Goal: Task Accomplishment & Management: Manage account settings

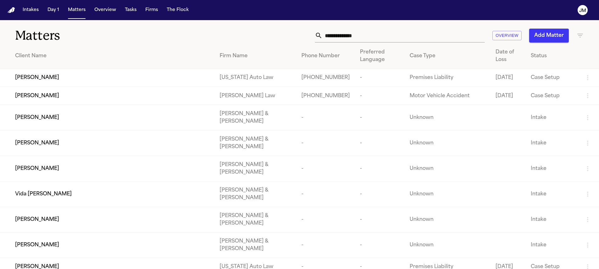
click at [326, 36] on input "text" at bounding box center [404, 36] width 162 height 14
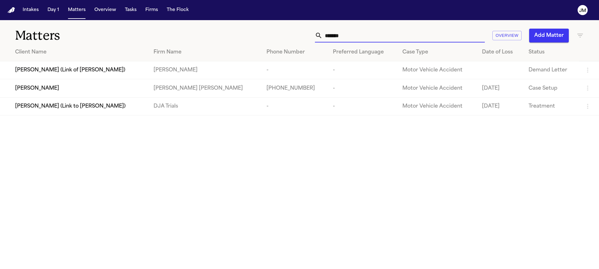
type input "*******"
click at [58, 87] on div "Shaleia Behling" at bounding box center [79, 89] width 128 height 8
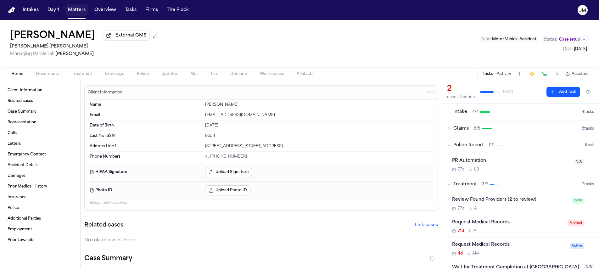
click at [82, 9] on button "Matters" at bounding box center [76, 9] width 23 height 11
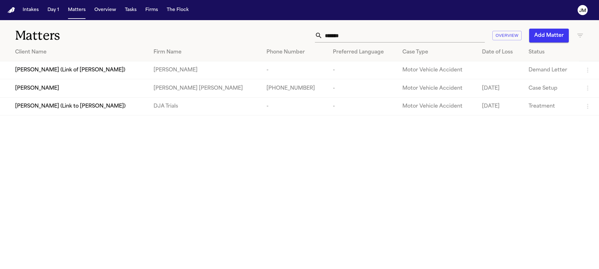
click at [350, 37] on input "*******" at bounding box center [404, 36] width 162 height 14
type input "***"
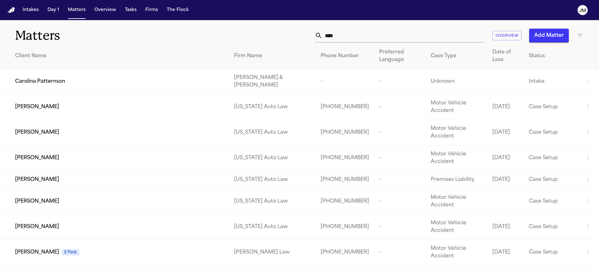
click at [339, 38] on input "***" at bounding box center [404, 36] width 162 height 14
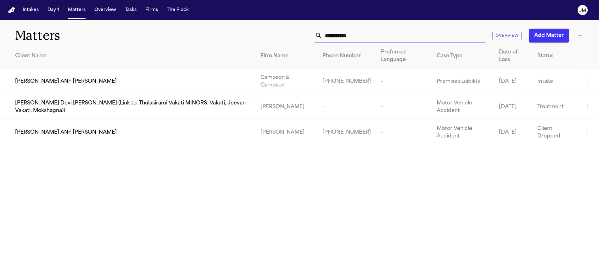
click at [328, 38] on input "**********" at bounding box center [404, 36] width 162 height 14
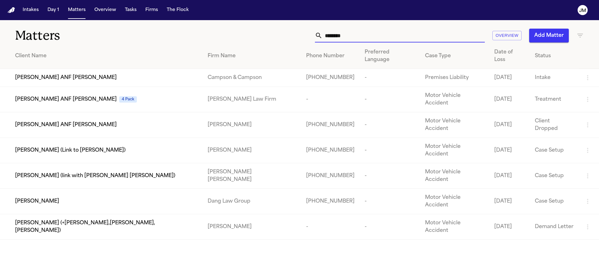
type input "********"
click at [534, 36] on button "Add Matter" at bounding box center [549, 36] width 40 height 14
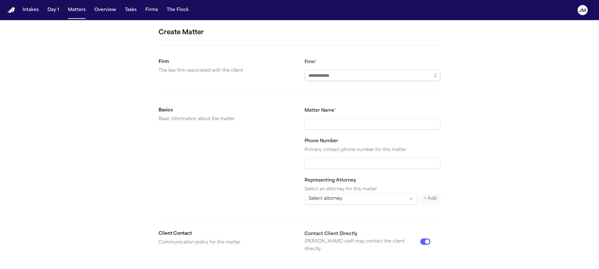
click at [322, 76] on input "Firm *" at bounding box center [373, 75] width 136 height 11
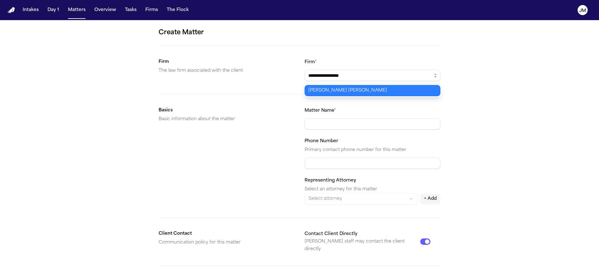
click at [329, 90] on body "**********" at bounding box center [299, 134] width 599 height 269
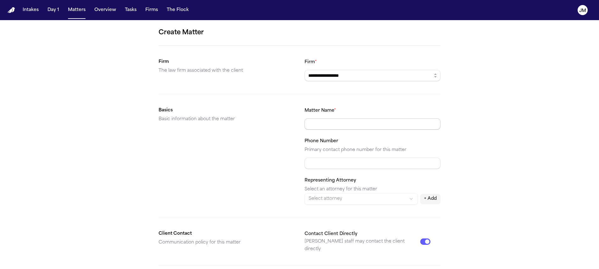
type input "**********"
click at [322, 129] on input "Matter Name *" at bounding box center [373, 123] width 136 height 11
type input "**********"
drag, startPoint x: 288, startPoint y: 164, endPoint x: 292, endPoint y: 165, distance: 3.7
click at [288, 164] on div "Basics Basic information about the matter" at bounding box center [227, 156] width 136 height 98
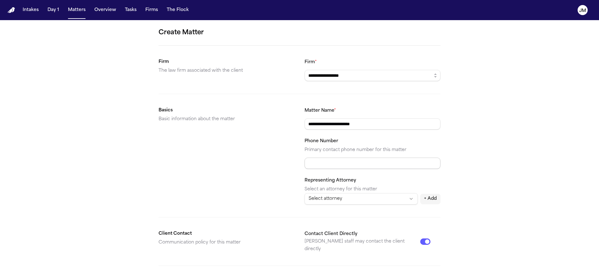
click at [316, 166] on input "Phone Number" at bounding box center [373, 163] width 136 height 11
type input "**********"
click at [214, 158] on div "Basics Basic information about the matter" at bounding box center [227, 156] width 136 height 98
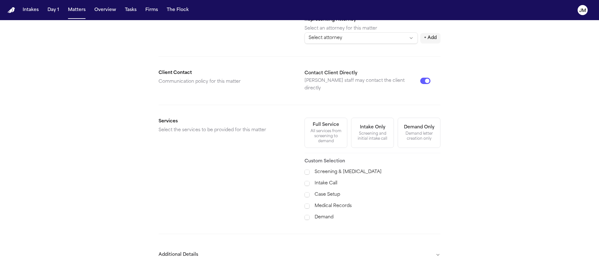
scroll to position [164, 0]
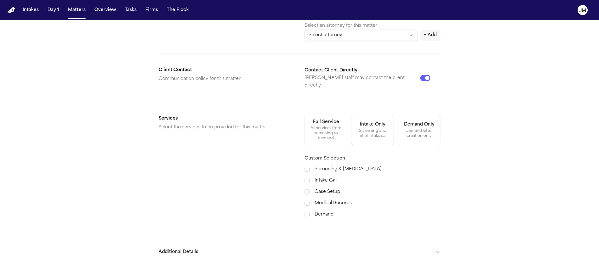
click at [316, 137] on button "Full Service All services from screening to demand" at bounding box center [326, 130] width 43 height 30
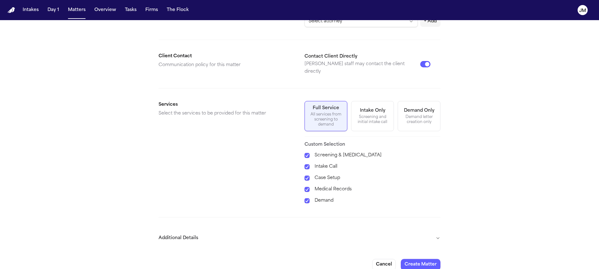
scroll to position [180, 0]
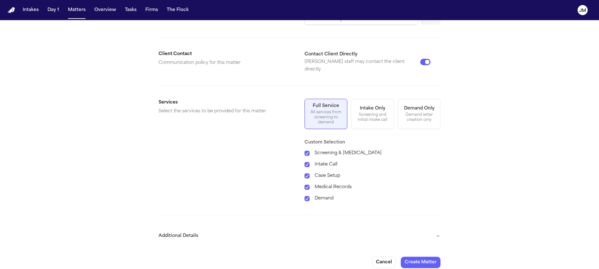
click at [402, 231] on button "Additional Details" at bounding box center [300, 236] width 282 height 16
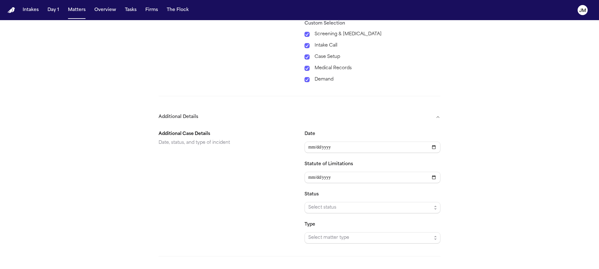
click at [304, 141] on section "Additional Case Details Date, status, and type of incident Date Statute of Limi…" at bounding box center [300, 184] width 282 height 118
click at [306, 142] on input "Date" at bounding box center [373, 147] width 136 height 11
type input "**********"
click at [267, 154] on div "Additional Case Details Date, status, and type of incident" at bounding box center [227, 186] width 136 height 113
click at [307, 202] on span "Select status" at bounding box center [373, 207] width 136 height 11
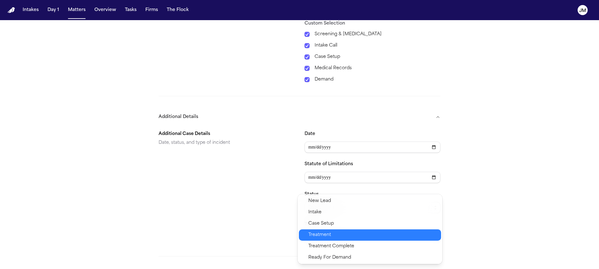
click at [325, 230] on div "Treatment" at bounding box center [370, 234] width 142 height 11
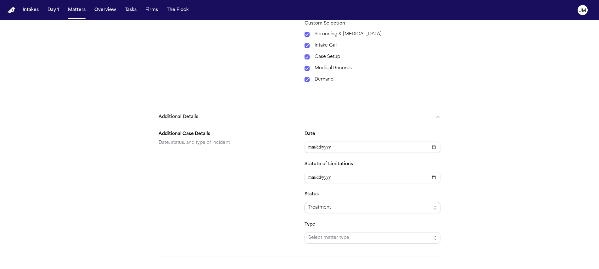
click at [326, 202] on span "Treatment" at bounding box center [373, 207] width 136 height 11
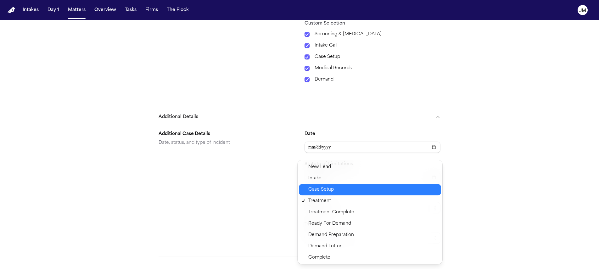
click at [317, 194] on div "Case Setup" at bounding box center [370, 189] width 142 height 11
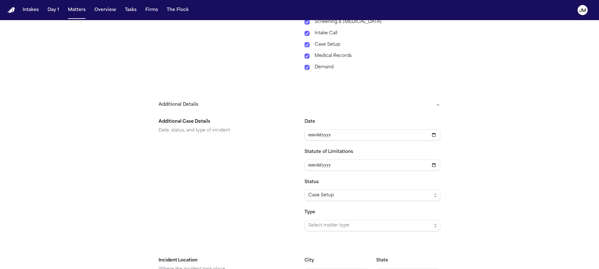
scroll to position [351, 0]
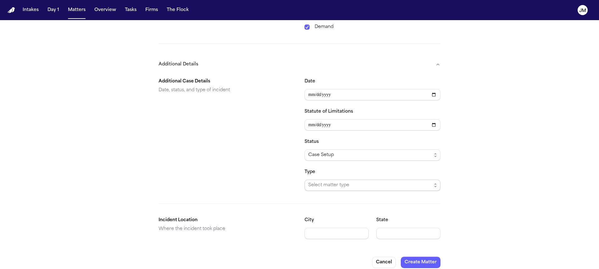
click at [337, 182] on span "Select matter type" at bounding box center [369, 186] width 123 height 8
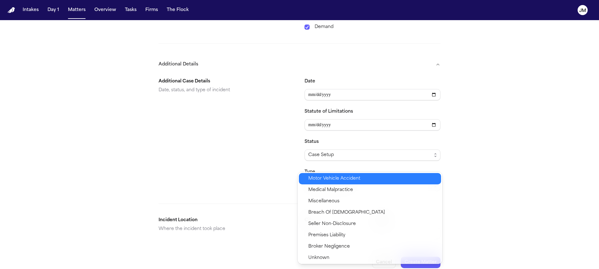
click at [323, 179] on span "Motor Vehicle Accident" at bounding box center [334, 179] width 52 height 8
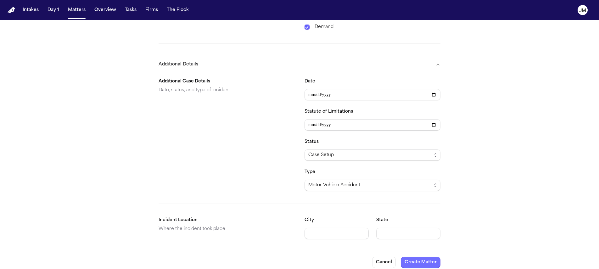
click at [411, 257] on button "Create Matter" at bounding box center [421, 262] width 40 height 11
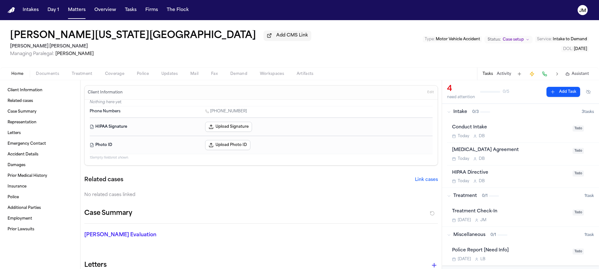
click at [44, 75] on span "Documents" at bounding box center [47, 73] width 23 height 5
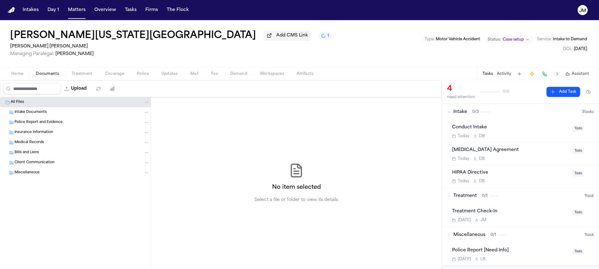
click at [43, 112] on span "Intake Documents" at bounding box center [30, 112] width 32 height 5
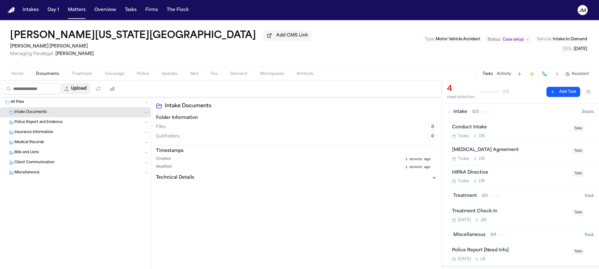
click at [87, 91] on button "Upload" at bounding box center [75, 88] width 29 height 11
select select "**********"
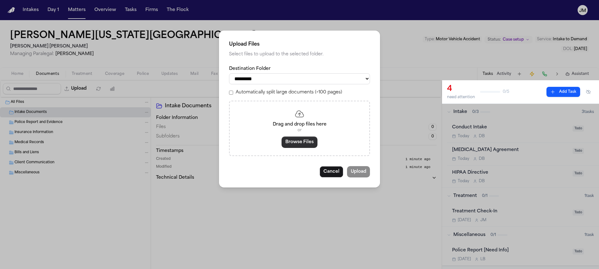
click at [292, 146] on button "Browse Files" at bounding box center [300, 142] width 36 height 11
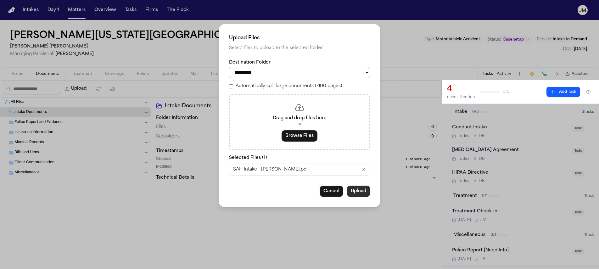
click at [357, 196] on button "Upload" at bounding box center [358, 191] width 23 height 11
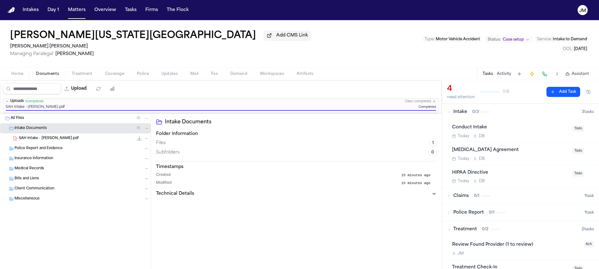
click at [432, 102] on div "Clear completed" at bounding box center [420, 101] width 31 height 4
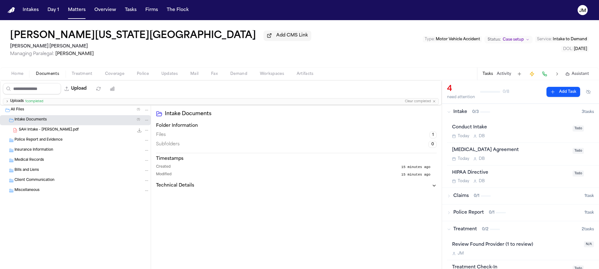
click at [14, 76] on span "Home" at bounding box center [17, 73] width 12 height 5
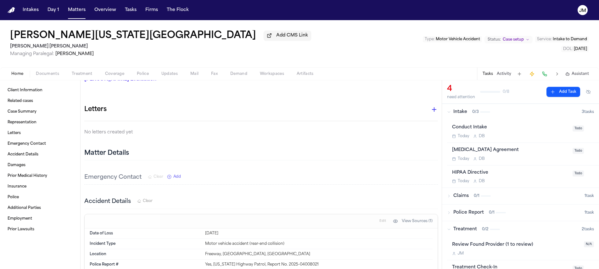
scroll to position [225, 0]
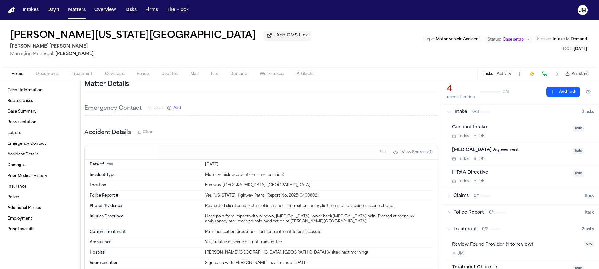
click at [577, 129] on span "Todo" at bounding box center [578, 129] width 11 height 6
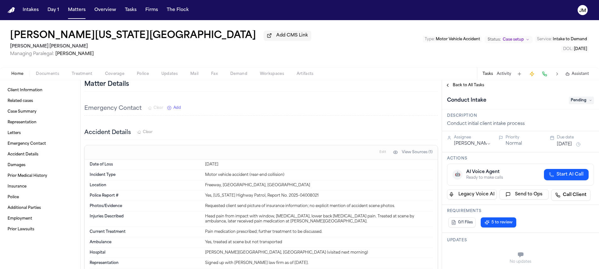
click at [569, 103] on span "Pending" at bounding box center [581, 101] width 25 height 8
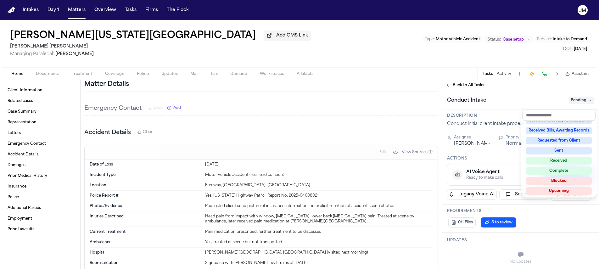
scroll to position [98, 0]
click at [557, 169] on div "Complete" at bounding box center [559, 170] width 66 height 8
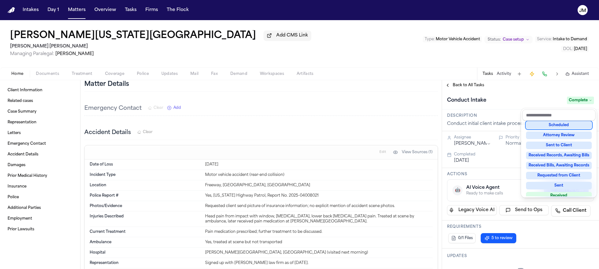
click at [461, 88] on div "**********" at bounding box center [520, 174] width 157 height 189
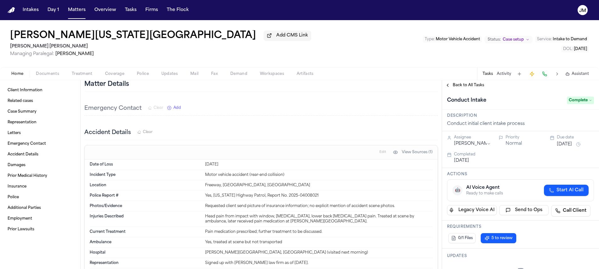
click at [464, 87] on span "Back to All Tasks" at bounding box center [468, 85] width 31 height 5
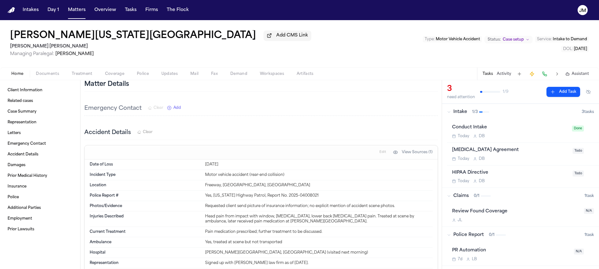
click at [578, 151] on span "Todo" at bounding box center [578, 151] width 11 height 6
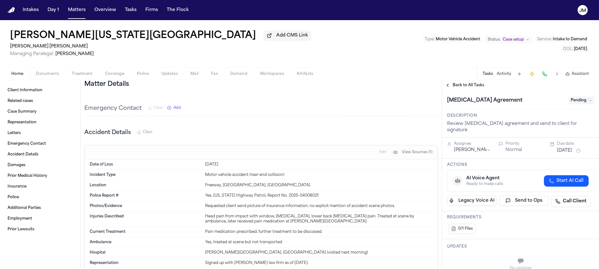
click at [572, 104] on span "Pending" at bounding box center [581, 101] width 25 height 8
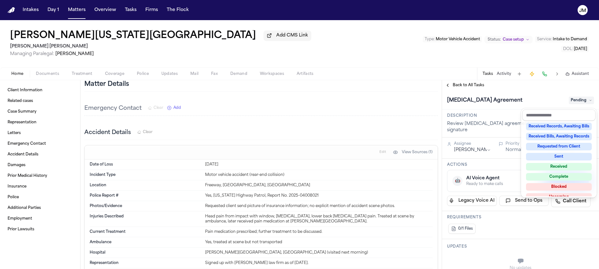
scroll to position [98, 0]
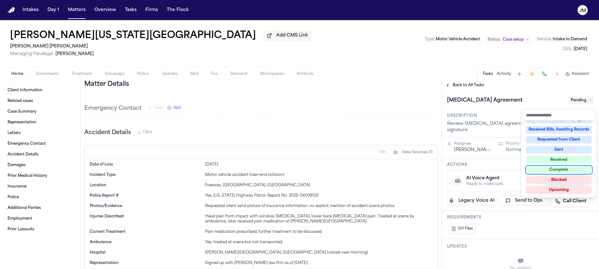
click at [567, 170] on div "Complete" at bounding box center [559, 170] width 66 height 8
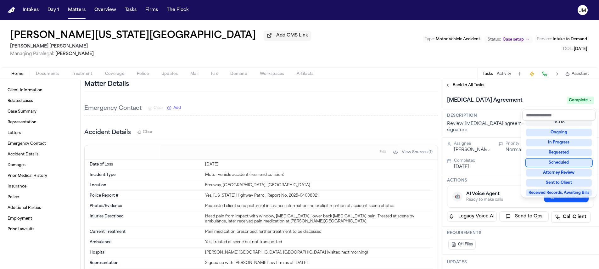
click at [484, 84] on div "**********" at bounding box center [520, 174] width 157 height 189
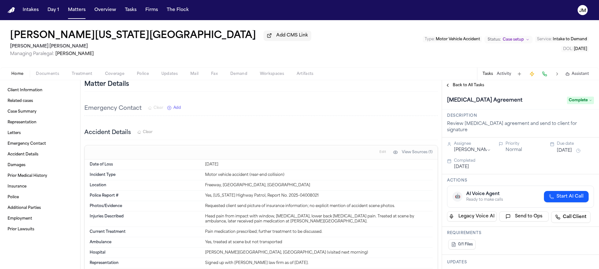
click at [476, 85] on span "Back to All Tasks" at bounding box center [468, 85] width 31 height 5
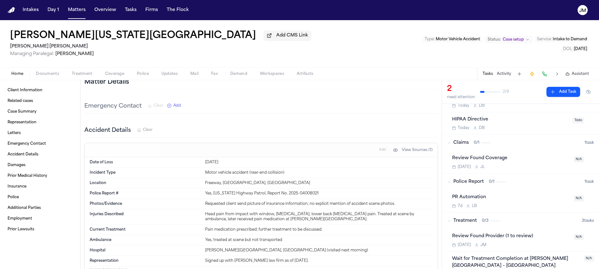
scroll to position [258, 0]
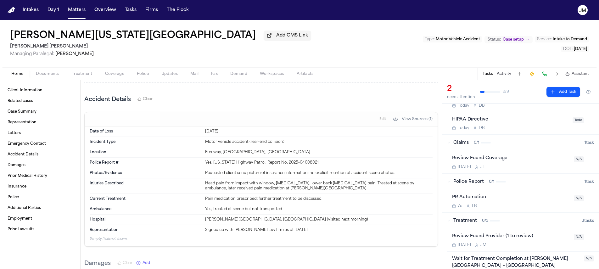
click at [113, 76] on span "Coverage" at bounding box center [114, 73] width 19 height 5
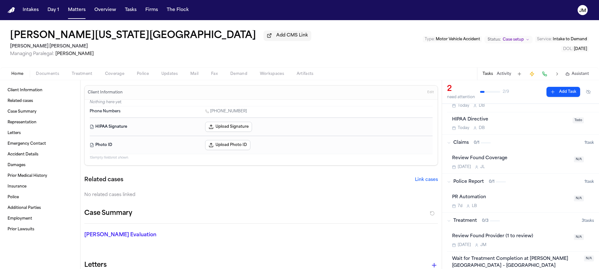
click at [21, 76] on span "Home" at bounding box center [17, 73] width 12 height 5
click at [47, 71] on div "Home Documents Treatment Coverage Police Updates Mail Fax Demand Workspaces Art…" at bounding box center [299, 73] width 599 height 13
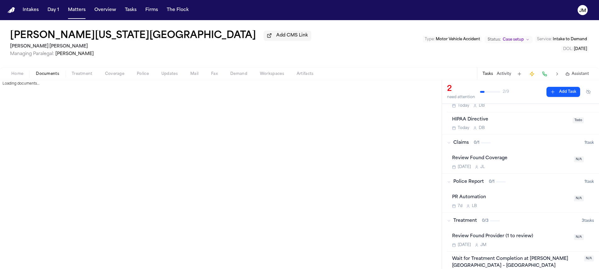
click at [47, 75] on span "Documents" at bounding box center [47, 73] width 23 height 5
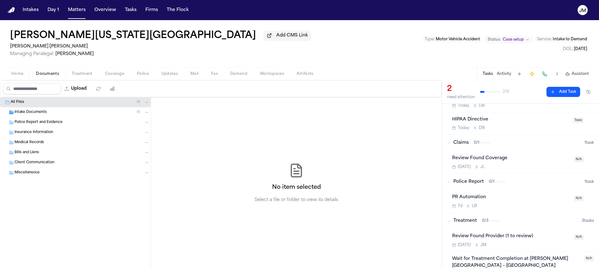
click at [25, 115] on span "Intake Documents" at bounding box center [30, 112] width 32 height 5
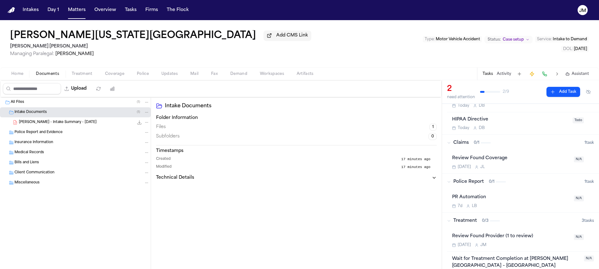
click at [52, 123] on span "A. Nava-Santiago - Intake Summary - 10.9.25" at bounding box center [58, 122] width 78 height 5
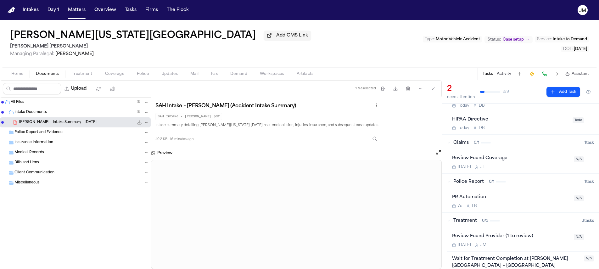
click at [439, 155] on button "Open preview" at bounding box center [439, 152] width 6 height 6
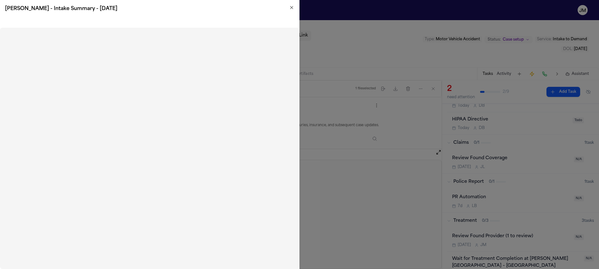
click at [291, 5] on icon "button" at bounding box center [291, 7] width 5 height 5
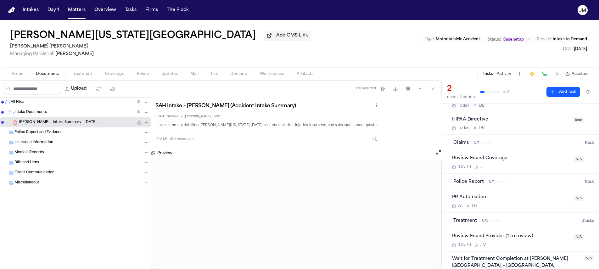
click at [23, 76] on span "Home" at bounding box center [17, 73] width 12 height 5
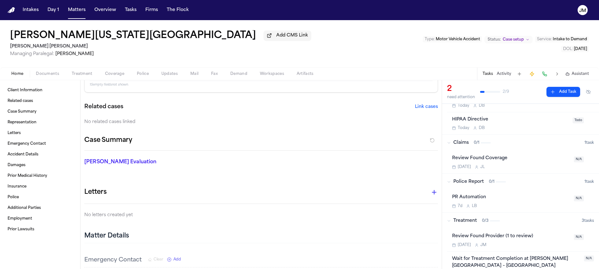
scroll to position [47, 0]
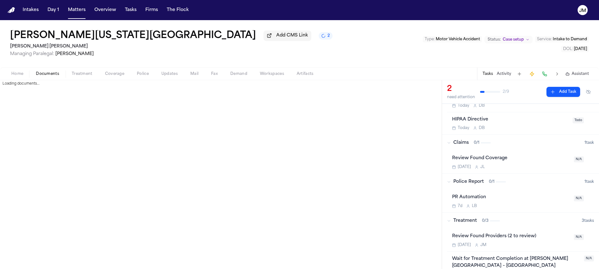
drag, startPoint x: 42, startPoint y: 76, endPoint x: 38, endPoint y: 78, distance: 5.0
click at [42, 76] on span "Documents" at bounding box center [47, 73] width 23 height 5
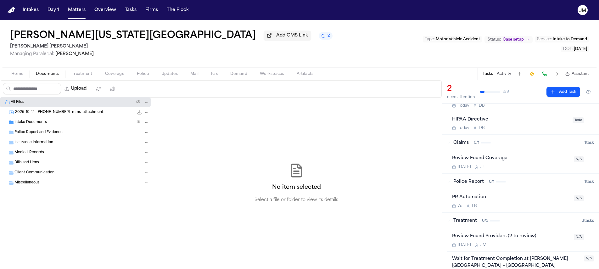
click at [36, 113] on span "2025-10-14_[PHONE_NUMBER]_mms_attachment" at bounding box center [59, 112] width 88 height 5
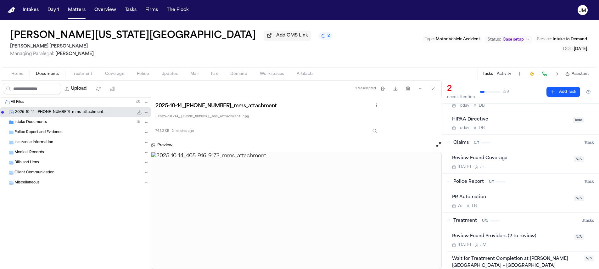
click at [437, 147] on button "Open preview" at bounding box center [439, 144] width 6 height 6
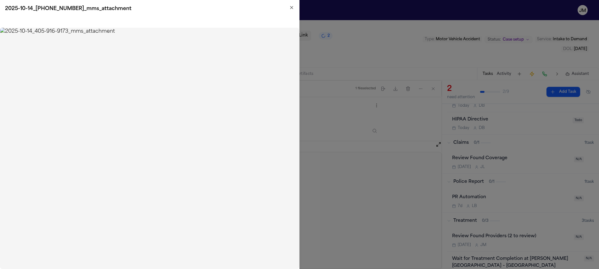
click at [291, 5] on icon "button" at bounding box center [291, 7] width 5 height 5
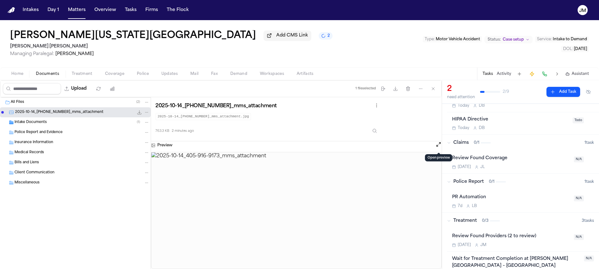
click at [108, 71] on button "Coverage" at bounding box center [115, 74] width 32 height 8
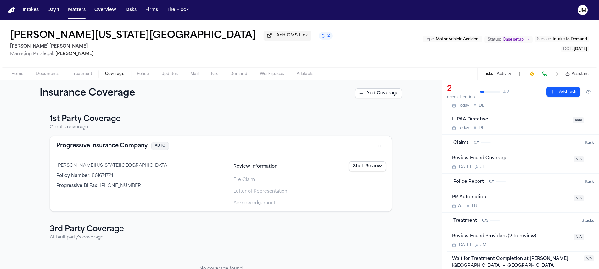
click at [536, 160] on div "Review Found Coverage" at bounding box center [511, 158] width 118 height 7
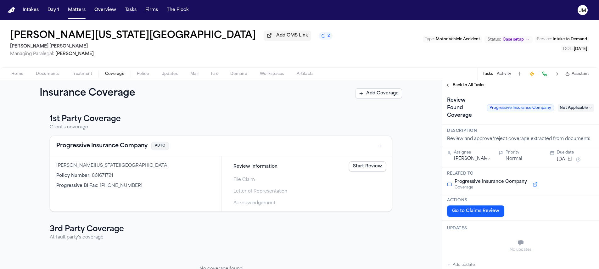
click at [477, 215] on button "Go to Claims Review" at bounding box center [475, 210] width 57 height 11
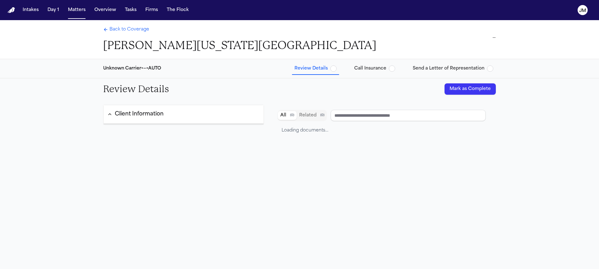
type input "**********"
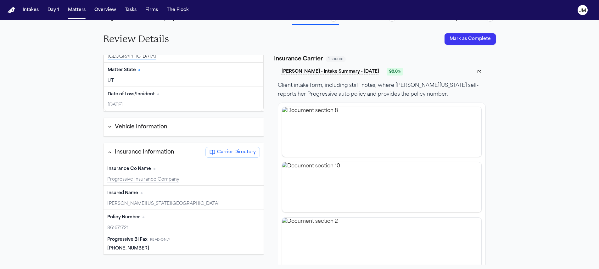
scroll to position [55, 0]
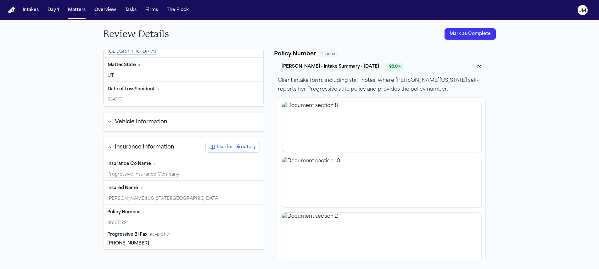
click at [175, 217] on div "Policy Number Edit 861671721" at bounding box center [184, 217] width 160 height 24
click at [137, 212] on span "Policy Number" at bounding box center [123, 212] width 33 height 6
click at [468, 30] on button "Mark as Complete" at bounding box center [470, 33] width 51 height 11
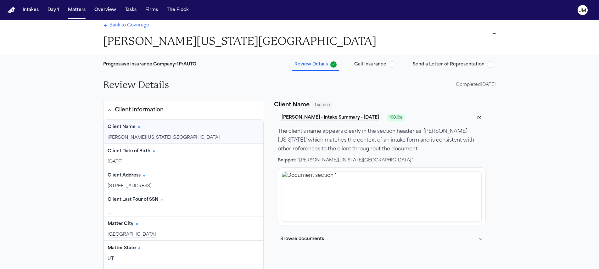
scroll to position [0, 0]
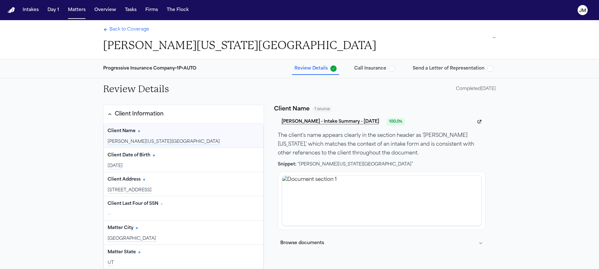
click at [112, 30] on span "Back to Coverage" at bounding box center [130, 29] width 40 height 6
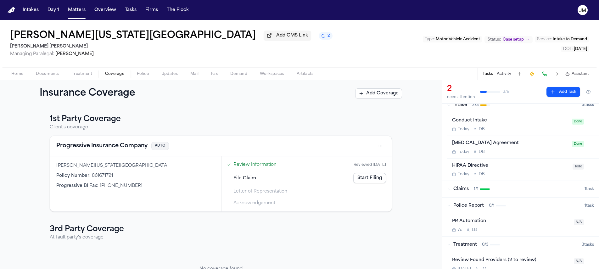
scroll to position [8, 0]
click at [451, 189] on div "Claims 1 / 1" at bounding box center [516, 187] width 138 height 6
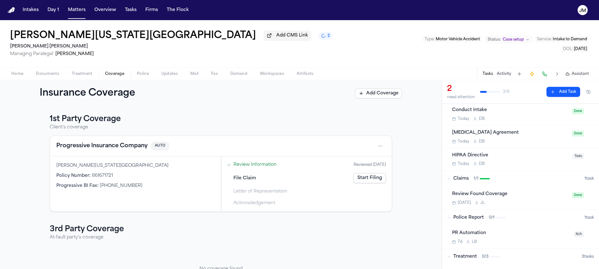
scroll to position [0, 0]
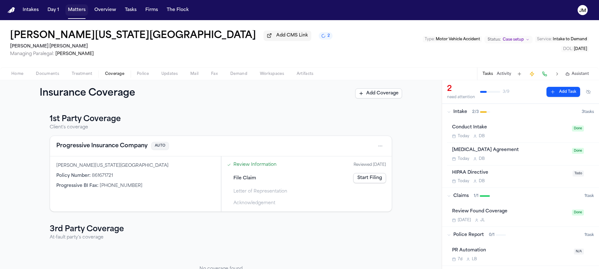
click at [73, 11] on button "Matters" at bounding box center [76, 9] width 23 height 11
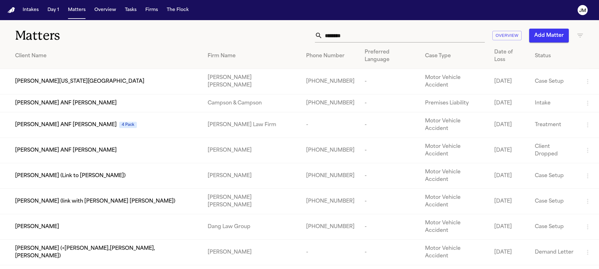
click at [376, 39] on input "********" at bounding box center [404, 36] width 162 height 14
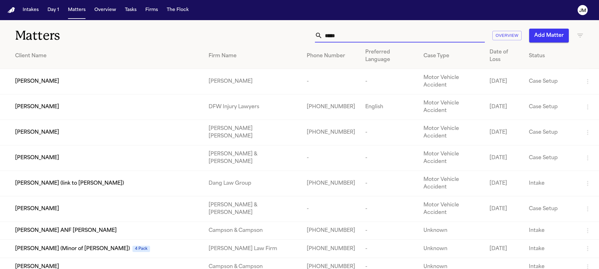
type input "*****"
click at [70, 129] on div "Anahi Juarez" at bounding box center [106, 133] width 183 height 8
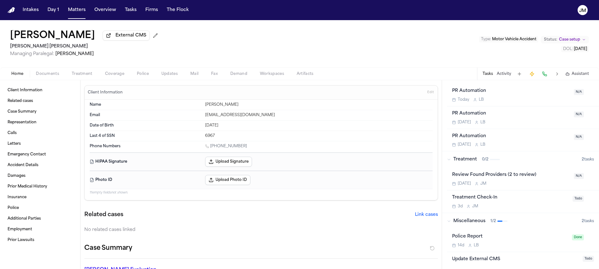
scroll to position [205, 0]
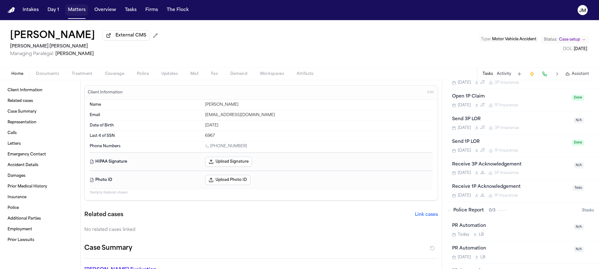
click at [78, 10] on button "Matters" at bounding box center [76, 9] width 23 height 11
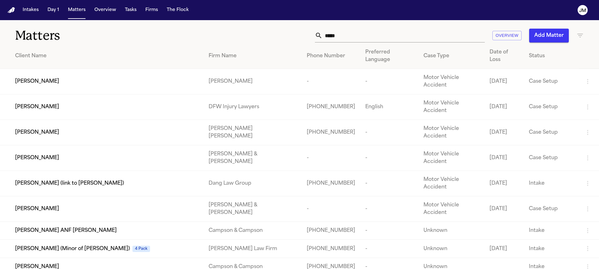
click at [437, 41] on input "*****" at bounding box center [404, 36] width 162 height 14
type input "******"
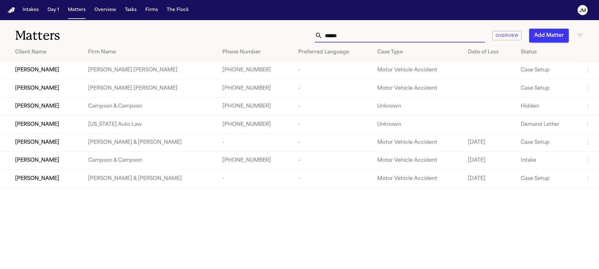
click at [60, 72] on div "Jennifer Wright" at bounding box center [46, 70] width 63 height 8
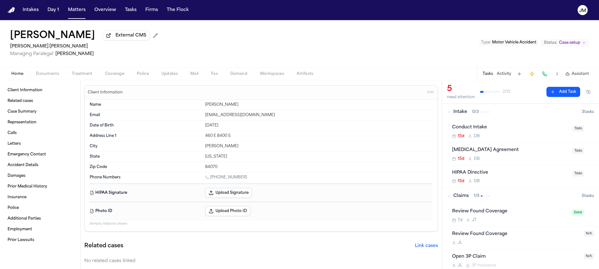
click at [567, 128] on div "Conduct Intake 15d D B Todo" at bounding box center [523, 131] width 142 height 15
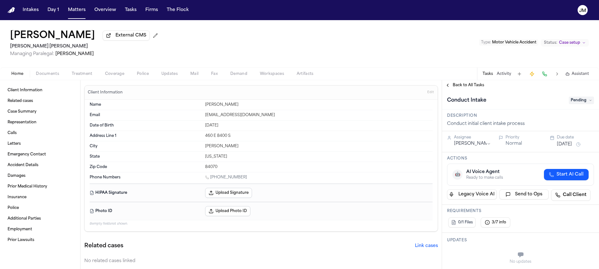
click at [569, 103] on span "Pending" at bounding box center [581, 101] width 25 height 8
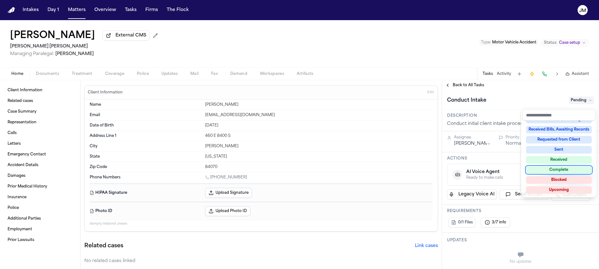
click at [555, 167] on div "Complete" at bounding box center [559, 170] width 66 height 8
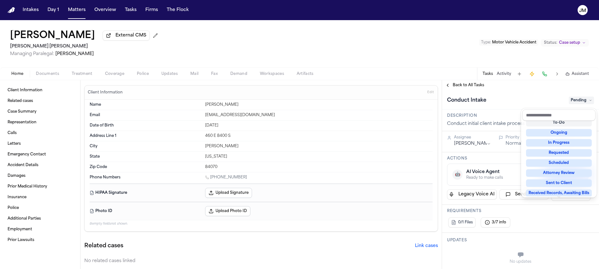
scroll to position [5, 0]
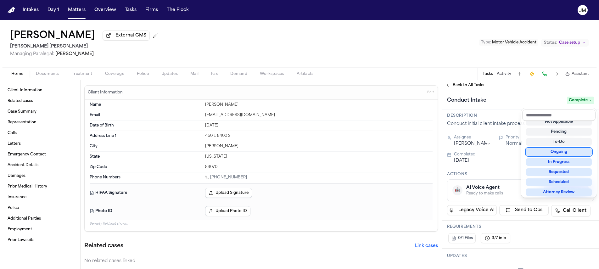
click at [456, 86] on div "**********" at bounding box center [520, 174] width 157 height 189
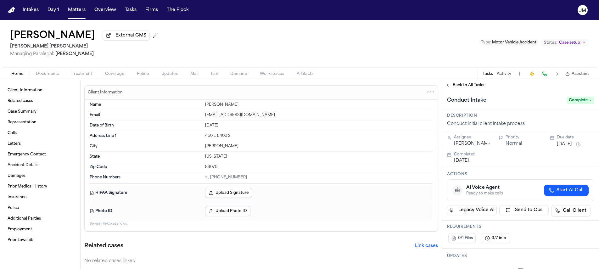
click at [464, 86] on span "Back to All Tasks" at bounding box center [468, 85] width 31 height 5
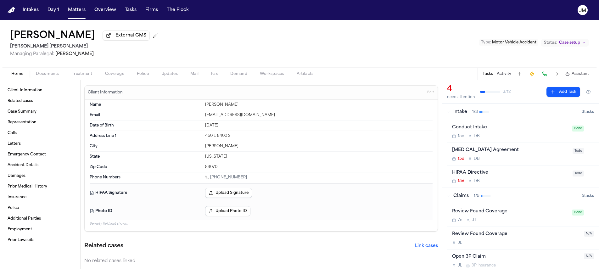
click at [539, 154] on div "Retainer Agreement" at bounding box center [510, 150] width 117 height 7
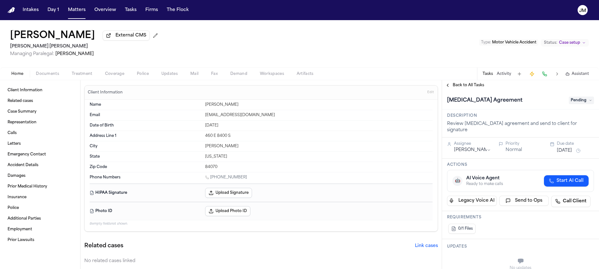
click at [572, 103] on span "Pending" at bounding box center [581, 101] width 25 height 8
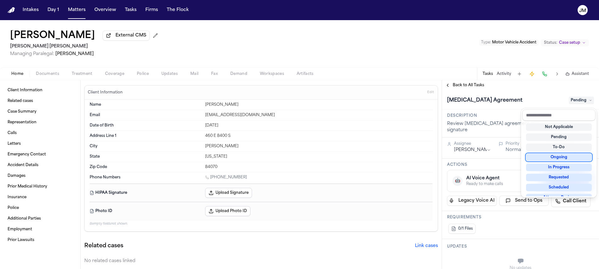
scroll to position [96, 0]
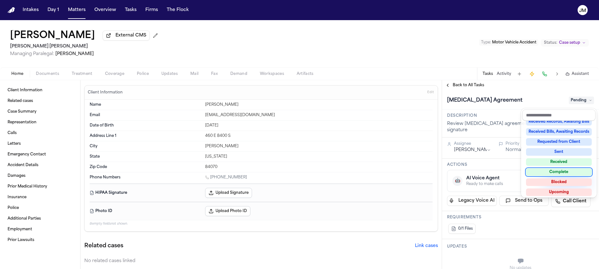
click at [565, 174] on div "Complete" at bounding box center [559, 172] width 66 height 8
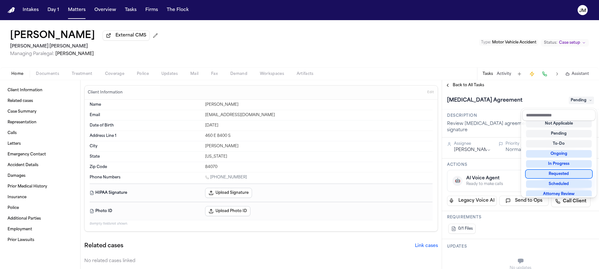
scroll to position [3, 0]
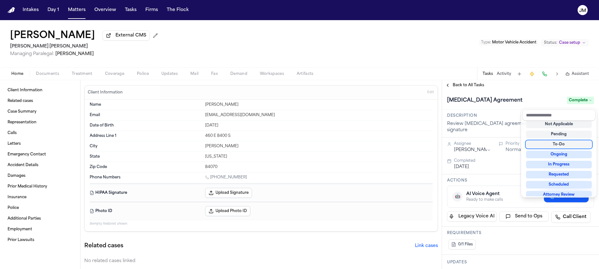
click at [458, 82] on div "**********" at bounding box center [520, 174] width 157 height 189
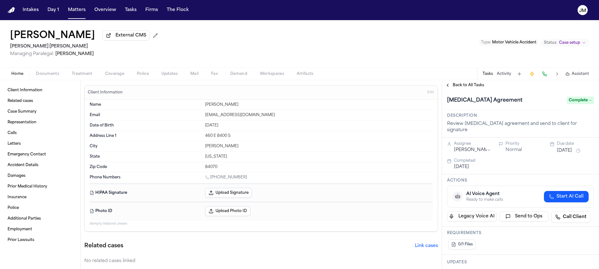
click at [458, 84] on span "Back to All Tasks" at bounding box center [468, 85] width 31 height 5
click at [82, 11] on button "Matters" at bounding box center [76, 9] width 23 height 11
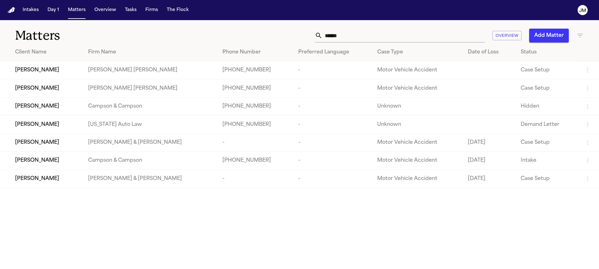
click at [73, 91] on div "Jeremy Wright" at bounding box center [46, 89] width 63 height 8
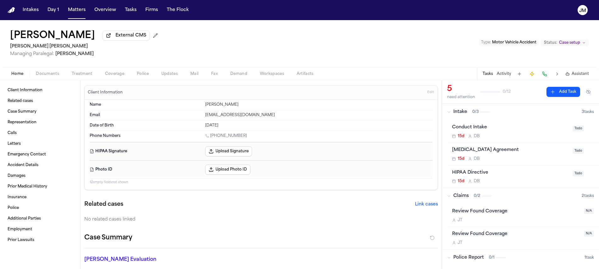
click at [577, 130] on span "Todo" at bounding box center [578, 129] width 11 height 6
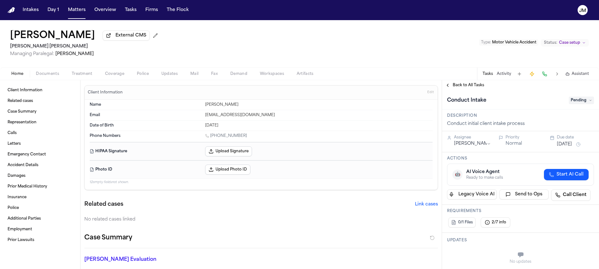
click at [573, 103] on span "Pending" at bounding box center [581, 101] width 25 height 8
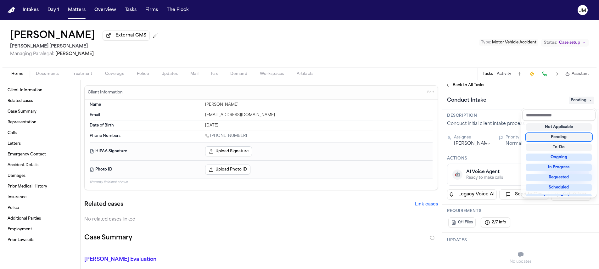
scroll to position [98, 0]
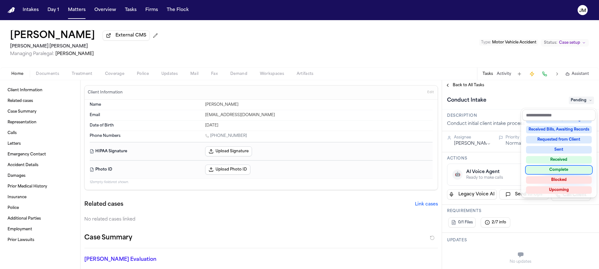
click at [560, 169] on div "Complete" at bounding box center [559, 170] width 66 height 8
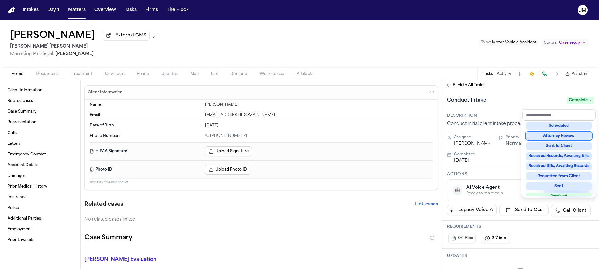
click at [462, 82] on div "**********" at bounding box center [520, 174] width 157 height 189
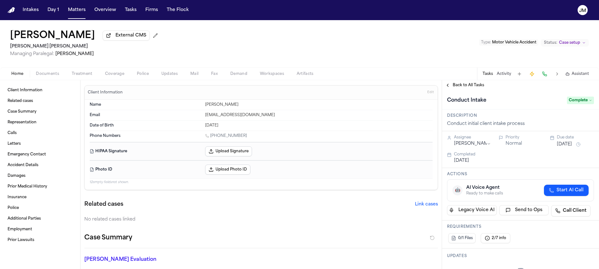
click at [462, 84] on span "Back to All Tasks" at bounding box center [468, 85] width 31 height 5
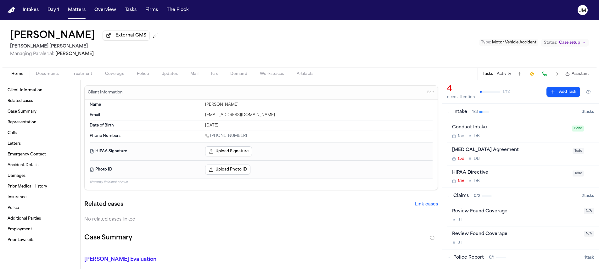
click at [558, 158] on div "15d D B" at bounding box center [510, 158] width 117 height 5
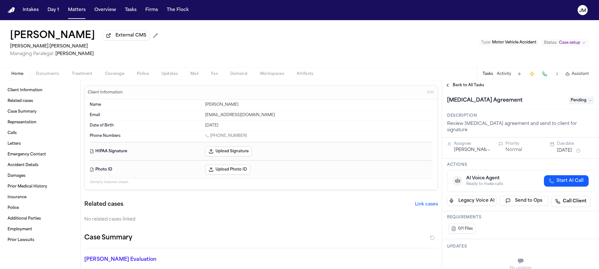
click at [573, 104] on span "Pending" at bounding box center [581, 101] width 25 height 8
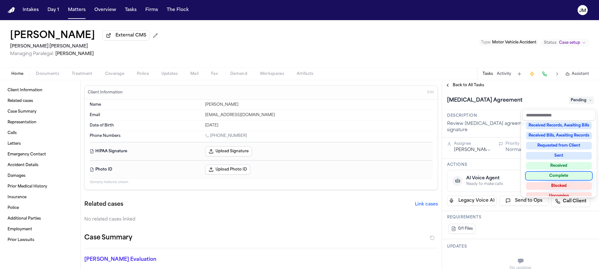
click at [559, 178] on div "Complete" at bounding box center [559, 176] width 66 height 8
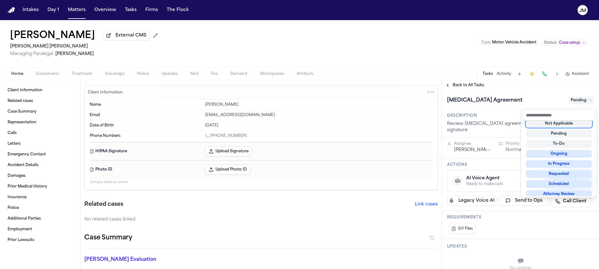
scroll to position [3, 0]
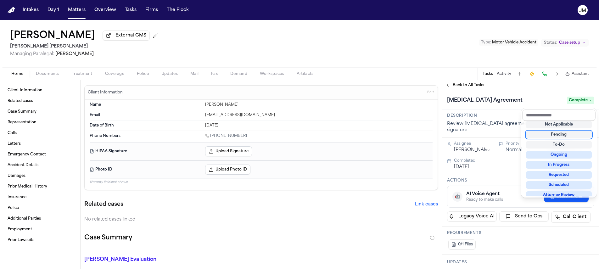
click at [73, 8] on div "Intakes Day 1 Matters Overview Tasks Firms The Flock JM Jeremy Wright External …" at bounding box center [299, 134] width 599 height 269
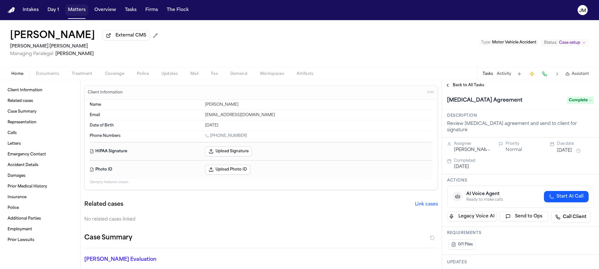
click at [73, 10] on button "Matters" at bounding box center [76, 9] width 23 height 11
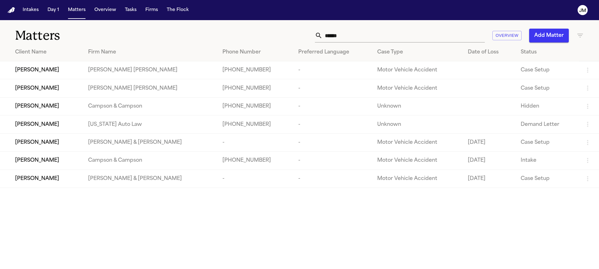
click at [392, 37] on input "******" at bounding box center [404, 36] width 162 height 14
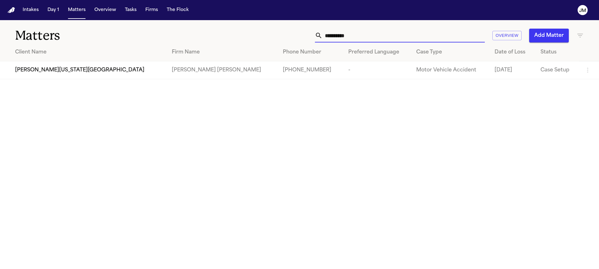
type input "**********"
click at [84, 66] on td "Ana Virginia Nava-Santiago" at bounding box center [83, 70] width 167 height 18
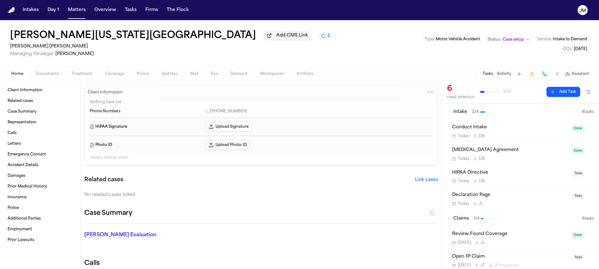
click at [113, 76] on span "Coverage" at bounding box center [114, 73] width 19 height 5
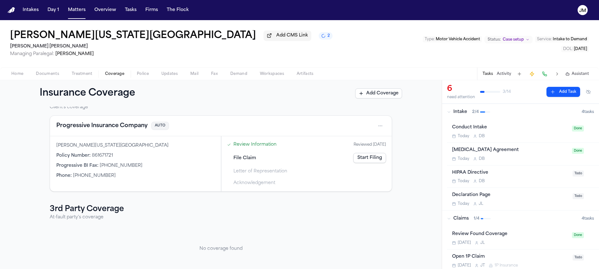
scroll to position [32, 0]
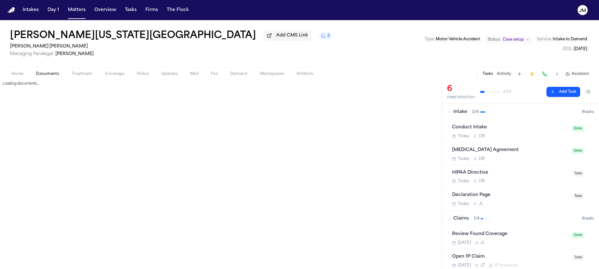
click at [42, 76] on span "Documents" at bounding box center [47, 73] width 23 height 5
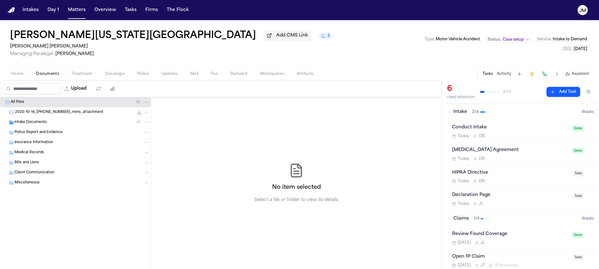
click at [22, 112] on span "2025-10-14_405-916-9173_mms_attachment" at bounding box center [59, 112] width 88 height 5
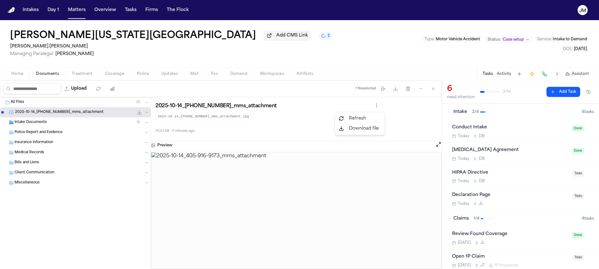
click at [382, 106] on html "Intakes Day 1 Matters Overview Tasks Firms The Flock JM Ana Virginia Nava-Santi…" at bounding box center [299, 134] width 599 height 269
click at [419, 92] on html "Intakes Day 1 Matters Overview Tasks Firms The Flock JM Ana Virginia Nava-Santi…" at bounding box center [299, 134] width 599 height 269
click at [420, 89] on icon "button" at bounding box center [420, 88] width 5 height 5
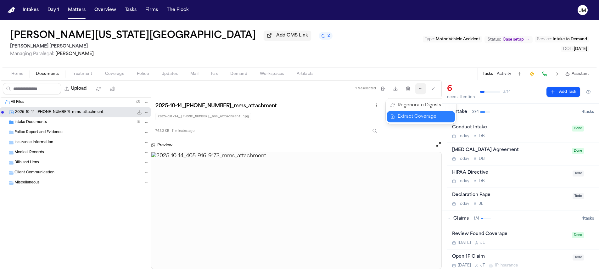
click at [414, 117] on button "Extract Coverage" at bounding box center [421, 116] width 68 height 11
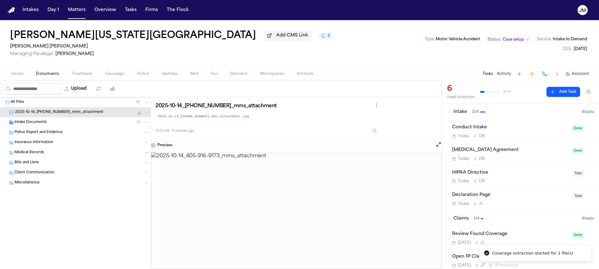
click at [285, 188] on img at bounding box center [296, 210] width 290 height 117
click at [439, 146] on button "Open preview" at bounding box center [439, 144] width 6 height 6
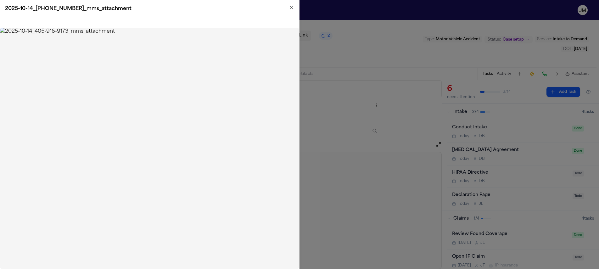
click at [294, 7] on div "2025-10-14_405-916-9173_mms_attachment" at bounding box center [149, 9] width 299 height 18
click at [290, 9] on icon "button" at bounding box center [291, 7] width 5 height 5
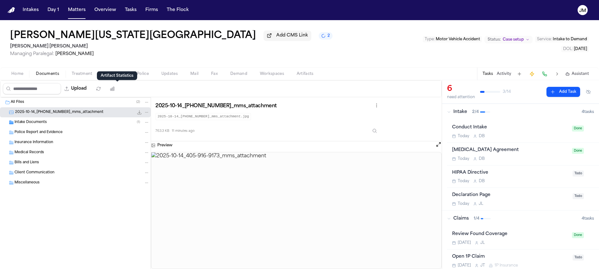
click at [116, 78] on icon at bounding box center [117, 79] width 4 height 4
click at [116, 76] on div "Artifact Statistics Artifact Statistics" at bounding box center [117, 75] width 40 height 9
click at [120, 57] on span "Managing Paralegal: Jacqueline Maldonado" at bounding box center [171, 54] width 323 height 6
click at [114, 73] on span "Coverage" at bounding box center [114, 73] width 19 height 5
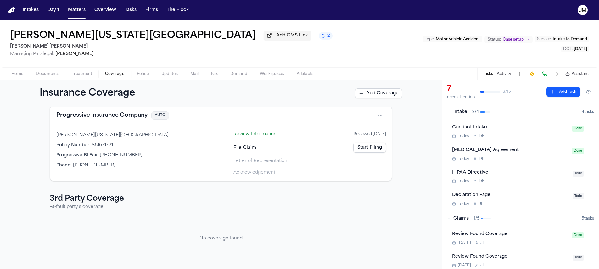
scroll to position [32, 0]
click at [40, 75] on span "Documents" at bounding box center [47, 73] width 23 height 5
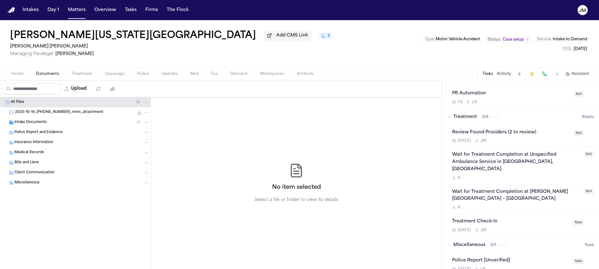
scroll to position [271, 0]
click at [149, 74] on button "Police" at bounding box center [143, 74] width 25 height 8
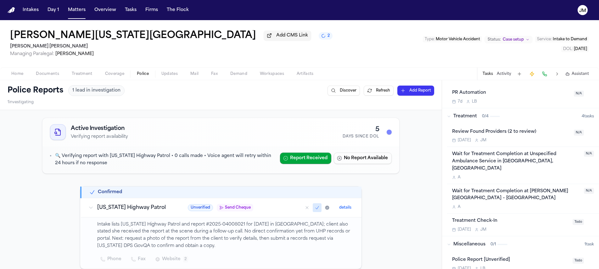
scroll to position [10, 0]
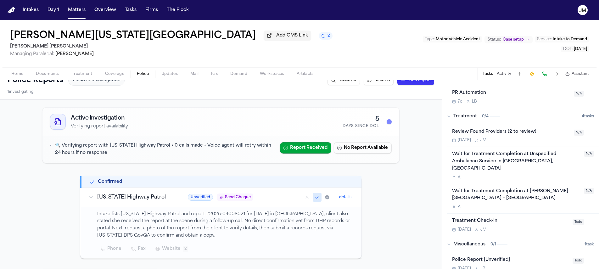
click at [18, 75] on span "Home" at bounding box center [17, 73] width 12 height 5
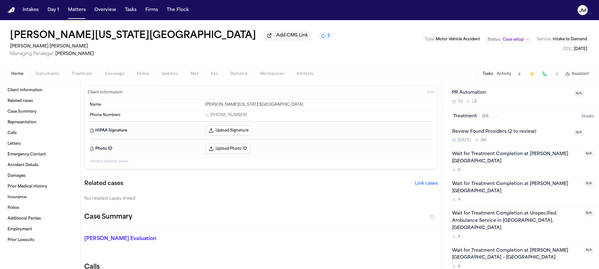
click at [43, 75] on span "Documents" at bounding box center [47, 73] width 23 height 5
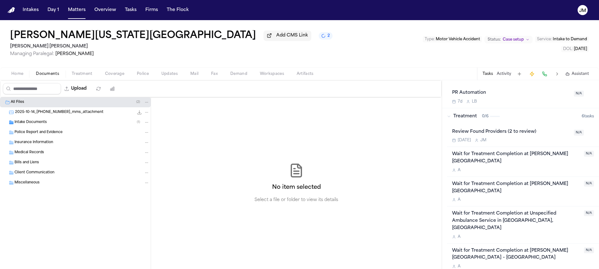
click at [40, 125] on span "Intake Documents" at bounding box center [30, 122] width 32 height 5
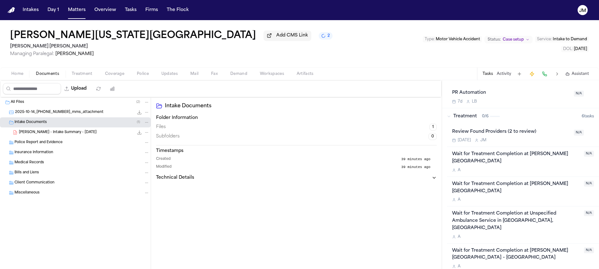
click at [43, 135] on span "A. Nava-Santiago - Intake Summary - 10.9.25" at bounding box center [58, 132] width 78 height 5
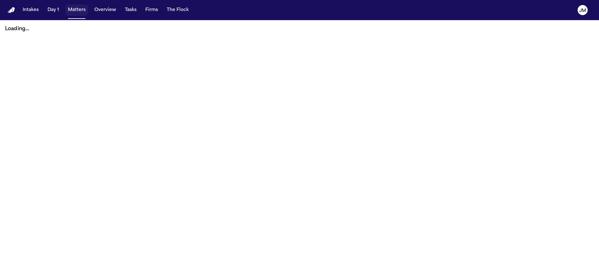
click at [81, 11] on button "Matters" at bounding box center [76, 9] width 23 height 11
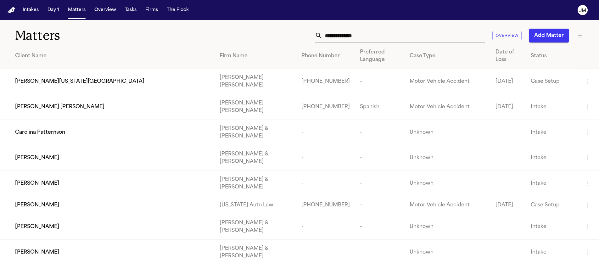
click at [354, 33] on input "text" at bounding box center [404, 36] width 162 height 14
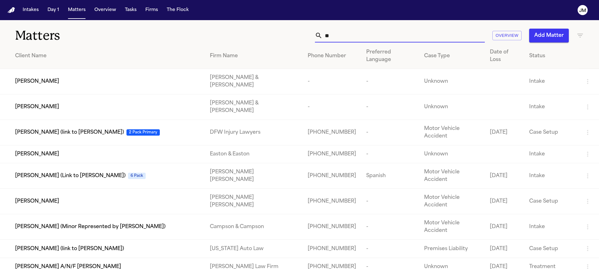
type input "*"
click at [354, 34] on input "text" at bounding box center [404, 36] width 162 height 14
click at [339, 36] on input "text" at bounding box center [404, 36] width 162 height 14
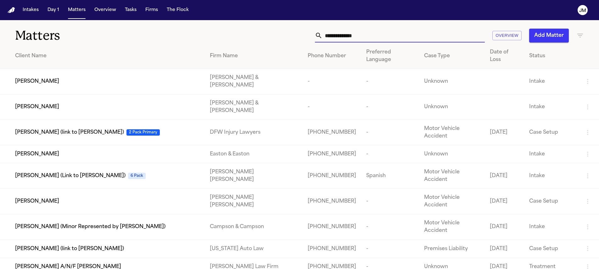
click at [339, 36] on input "text" at bounding box center [404, 36] width 162 height 14
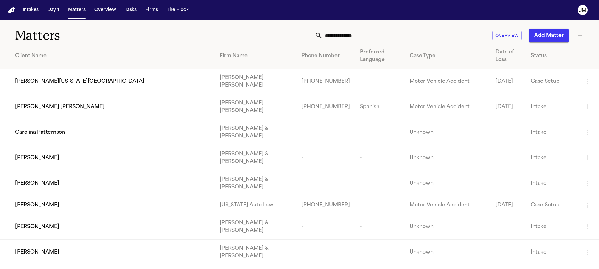
click at [335, 36] on input "text" at bounding box center [404, 36] width 162 height 14
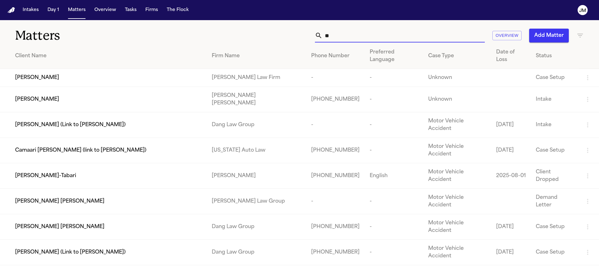
type input "*"
click at [340, 37] on input "text" at bounding box center [404, 36] width 162 height 14
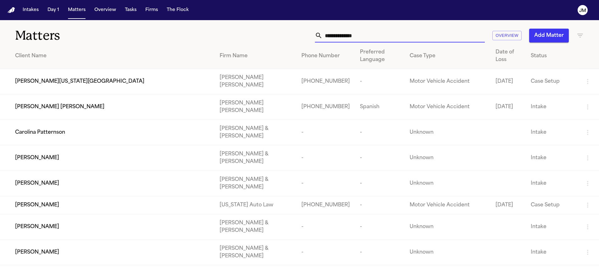
click at [340, 37] on input "text" at bounding box center [404, 36] width 162 height 14
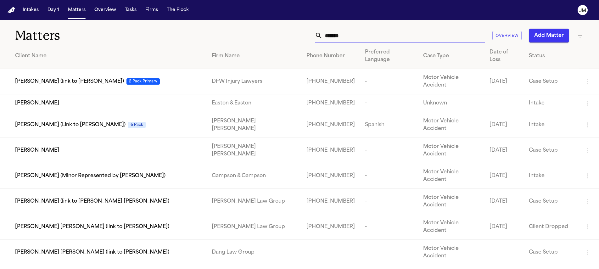
click at [348, 40] on input "*******" at bounding box center [404, 36] width 162 height 14
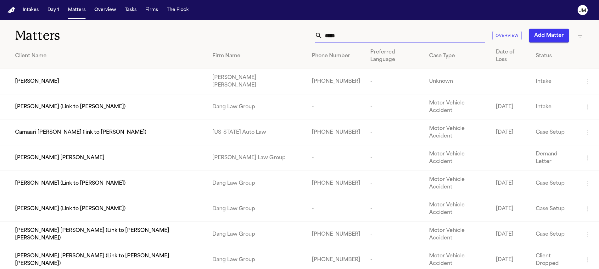
click at [348, 39] on input "*****" at bounding box center [404, 36] width 162 height 14
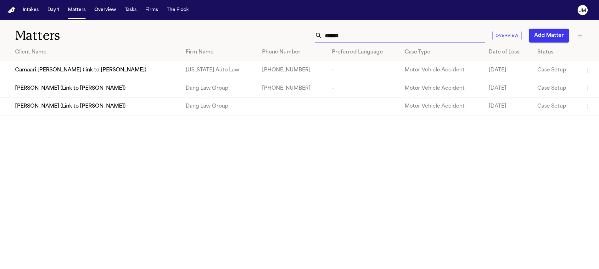
type input "******"
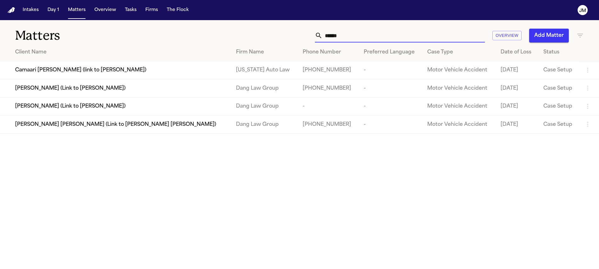
click at [355, 36] on input "******" at bounding box center [404, 36] width 162 height 14
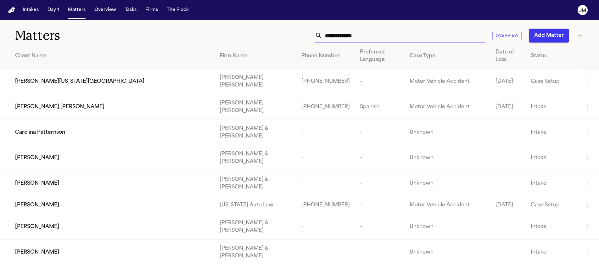
click at [343, 35] on input "text" at bounding box center [404, 36] width 162 height 14
click at [331, 37] on input "text" at bounding box center [404, 36] width 162 height 14
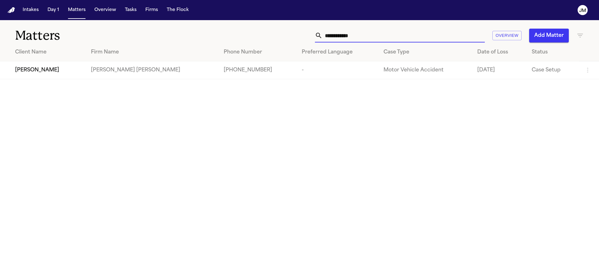
type input "**********"
click at [53, 71] on div "[PERSON_NAME]" at bounding box center [48, 70] width 66 height 8
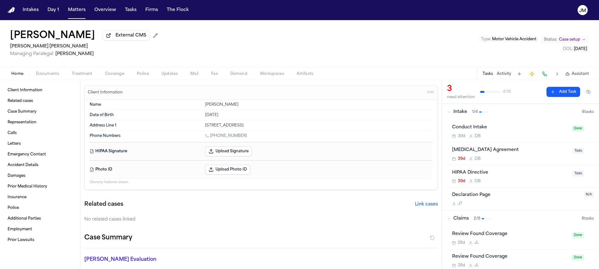
click at [48, 76] on span "Documents" at bounding box center [47, 73] width 23 height 5
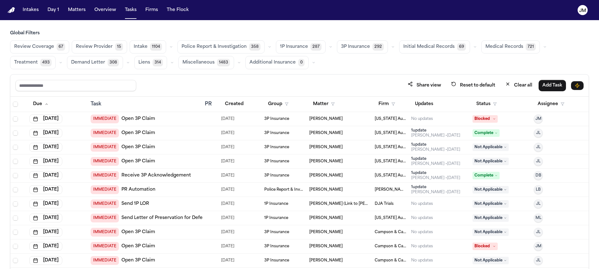
click at [57, 44] on span "67" at bounding box center [61, 47] width 8 height 8
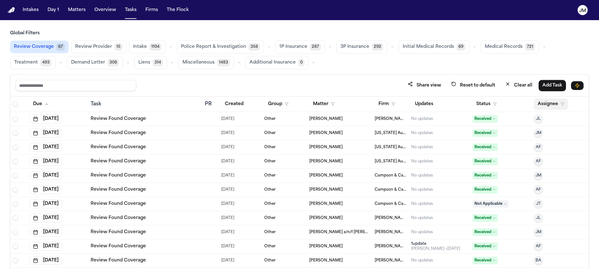
click at [540, 106] on button "Assignee" at bounding box center [551, 104] width 34 height 11
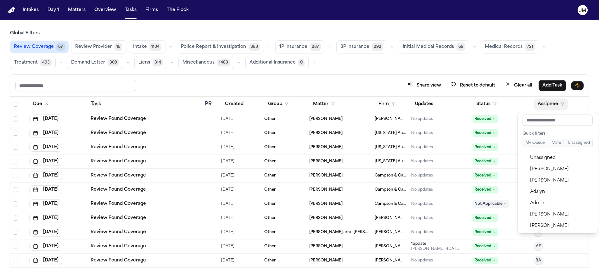
click at [392, 63] on div "Global Filters Review Coverage 67 Review Provider 15 Intake 1104 Police Report …" at bounding box center [299, 163] width 579 height 267
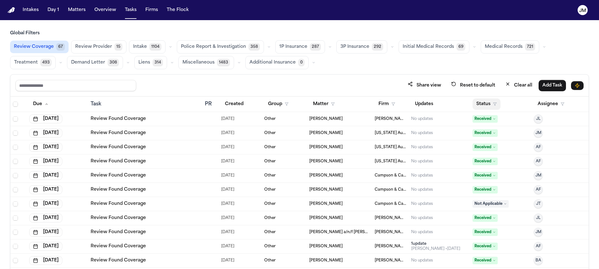
click at [475, 101] on button "Status" at bounding box center [487, 104] width 28 height 11
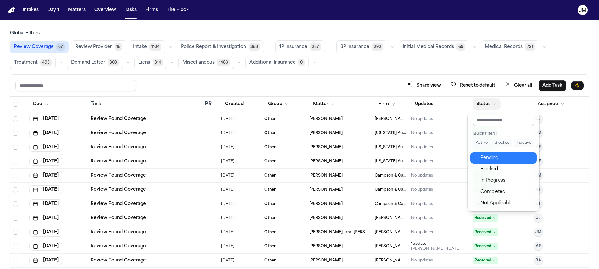
click at [493, 162] on button "Pending" at bounding box center [503, 157] width 66 height 11
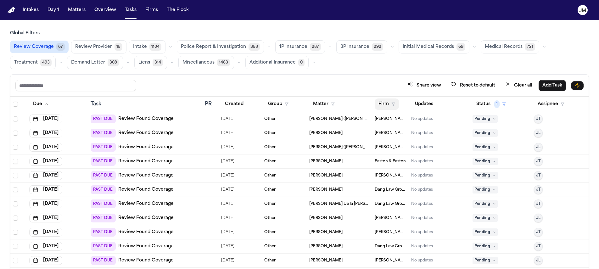
click at [386, 107] on button "Firm" at bounding box center [387, 104] width 24 height 11
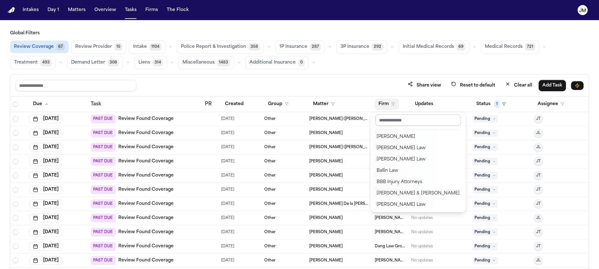
click at [380, 124] on input "text" at bounding box center [418, 120] width 86 height 11
type input "*****"
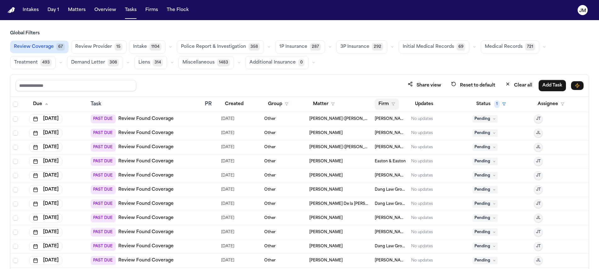
click at [378, 104] on button "Firm" at bounding box center [387, 104] width 24 height 11
click at [381, 117] on input "******" at bounding box center [401, 120] width 53 height 11
click at [399, 119] on input "******" at bounding box center [401, 120] width 53 height 11
type input "*****"
click at [393, 139] on div "[PERSON_NAME]" at bounding box center [402, 137] width 50 height 8
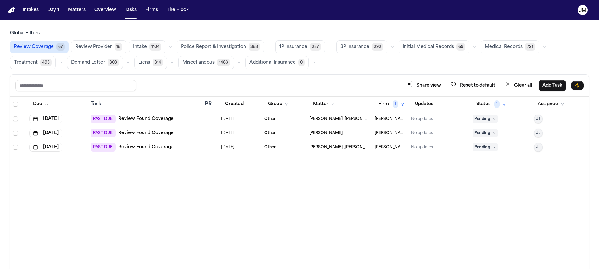
click at [492, 119] on span "Pending" at bounding box center [485, 119] width 25 height 8
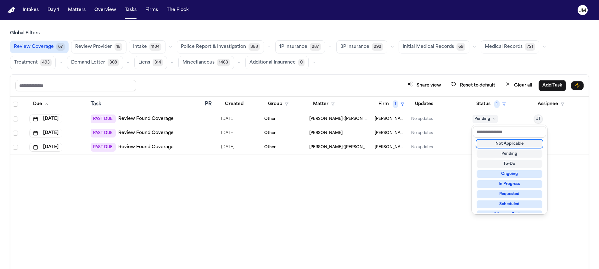
click at [196, 189] on div "Due Task PR Created Group Matter Firm 1 Updates Status 1 Assignee Jul 10, 2025 …" at bounding box center [299, 197] width 578 height 200
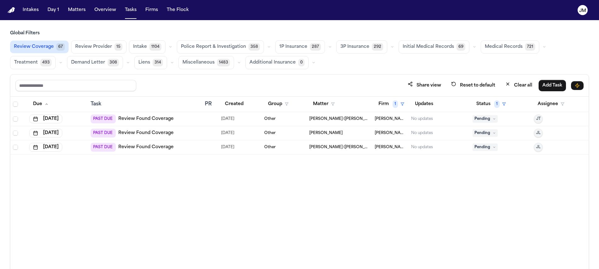
click at [475, 118] on span "Pending" at bounding box center [485, 119] width 25 height 8
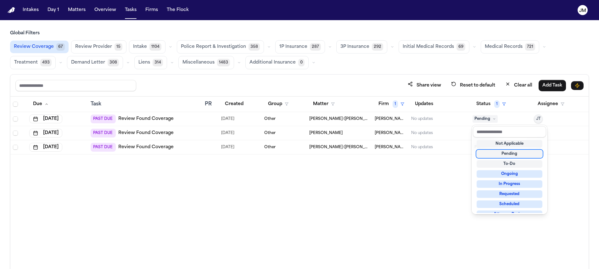
click at [188, 120] on table "Due Task PR Created Group Matter Firm 1 Updates Status 1 Assignee Jul 10, 2025 …" at bounding box center [299, 126] width 578 height 58
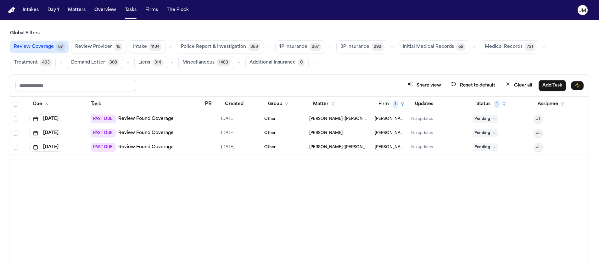
click at [187, 120] on div "PAST DUE Review Found Coverage" at bounding box center [146, 119] width 110 height 9
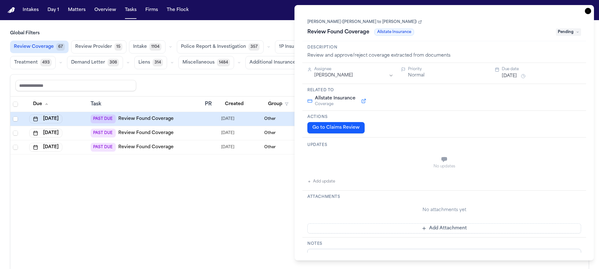
click at [227, 90] on div "Share view Reset to default Clear all Add Task" at bounding box center [299, 86] width 568 height 12
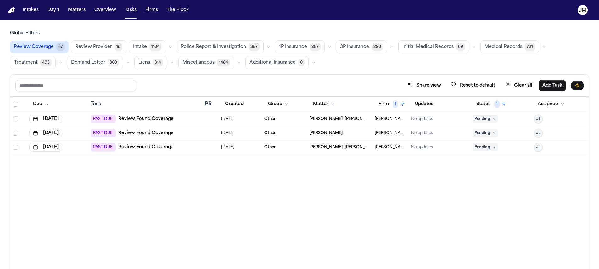
click at [479, 117] on span "Pending" at bounding box center [485, 119] width 25 height 8
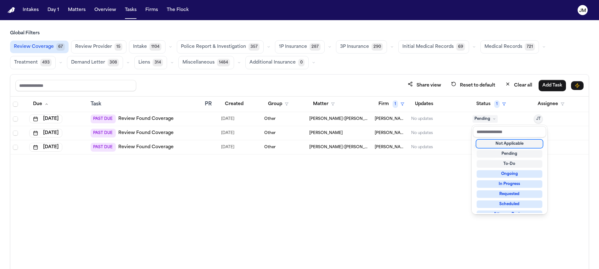
click at [489, 144] on div "Not Applicable" at bounding box center [510, 144] width 66 height 8
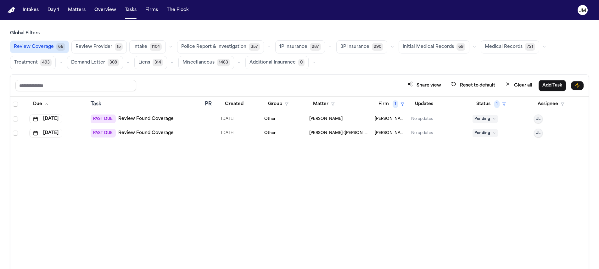
click at [479, 121] on span "Pending" at bounding box center [485, 119] width 25 height 8
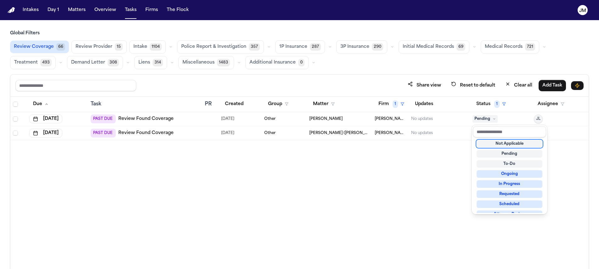
click at [502, 141] on div "Not Applicable" at bounding box center [510, 144] width 66 height 8
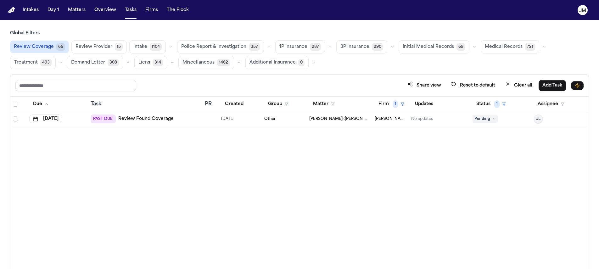
click at [482, 121] on span "Pending" at bounding box center [485, 119] width 25 height 8
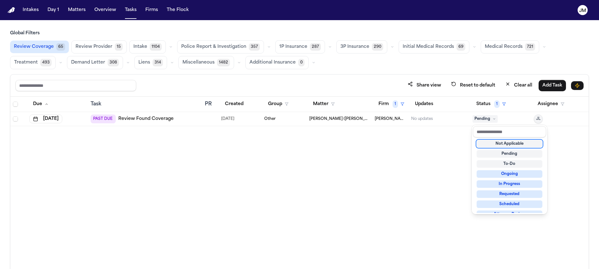
click at [491, 144] on div "Not Applicable" at bounding box center [510, 144] width 66 height 8
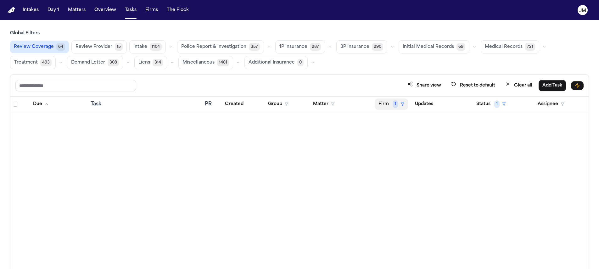
click at [385, 103] on button "Firm 1" at bounding box center [391, 104] width 33 height 11
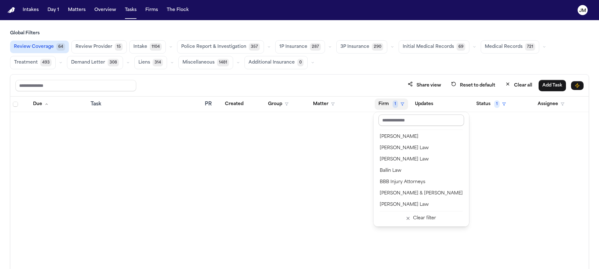
click at [387, 122] on input "text" at bounding box center [422, 120] width 86 height 11
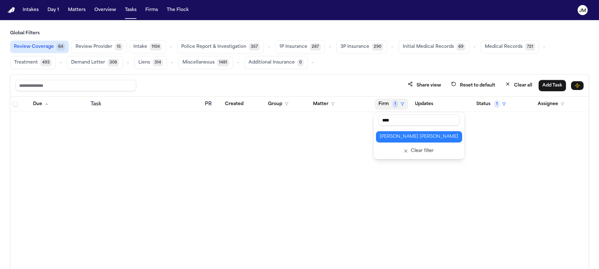
type input "****"
click at [390, 134] on div "[PERSON_NAME] [PERSON_NAME]" at bounding box center [419, 137] width 79 height 8
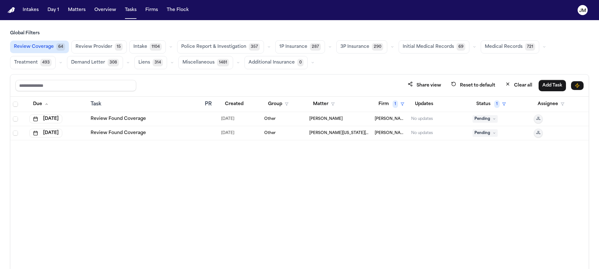
click at [162, 116] on div "Review Found Coverage" at bounding box center [146, 119] width 110 height 6
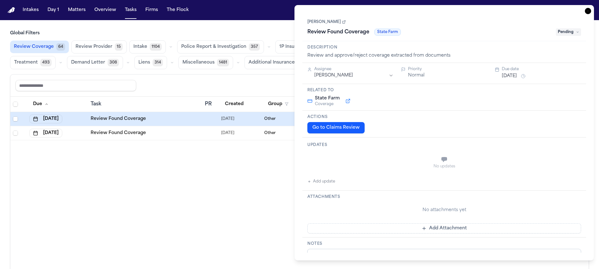
click at [344, 129] on button "Go to Claims Review" at bounding box center [335, 127] width 57 height 11
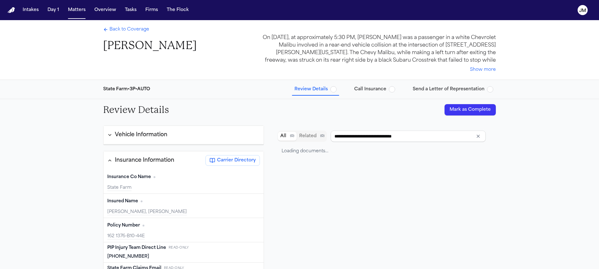
type input "**********"
click at [450, 111] on button "Mark as Complete" at bounding box center [470, 109] width 51 height 11
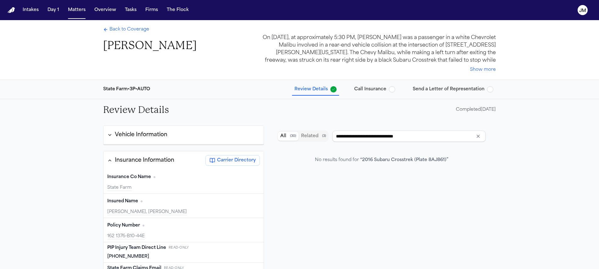
click at [116, 31] on span "Back to Coverage" at bounding box center [130, 29] width 40 height 6
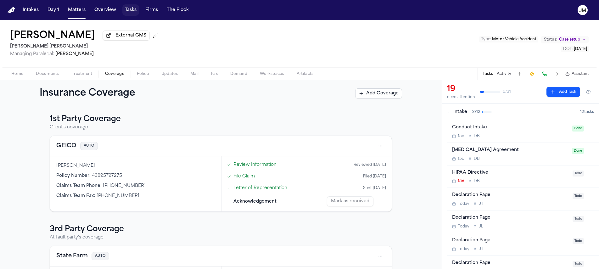
click at [134, 13] on button "Tasks" at bounding box center [130, 9] width 17 height 11
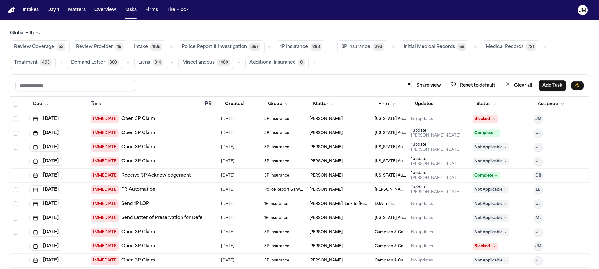
click at [38, 47] on span "Review Coverage" at bounding box center [34, 47] width 40 height 6
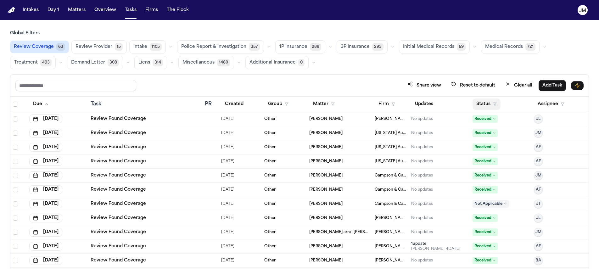
click at [485, 106] on button "Status" at bounding box center [487, 104] width 28 height 11
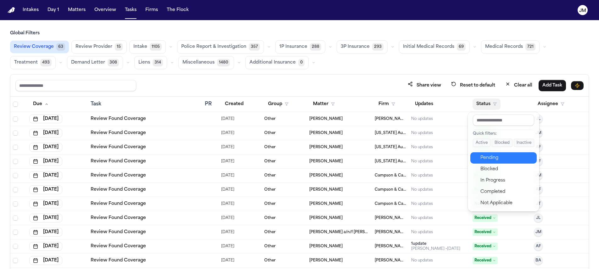
click at [485, 159] on div "Pending" at bounding box center [507, 158] width 53 height 8
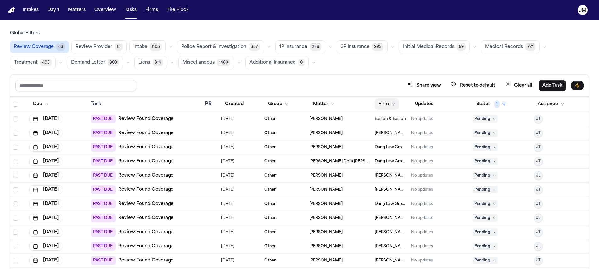
click at [385, 104] on button "Firm" at bounding box center [387, 104] width 24 height 11
click at [386, 121] on input "text" at bounding box center [418, 120] width 86 height 11
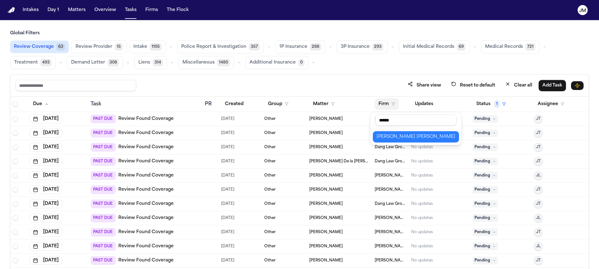
type input "******"
click at [388, 140] on div "[PERSON_NAME] [PERSON_NAME]" at bounding box center [416, 137] width 79 height 8
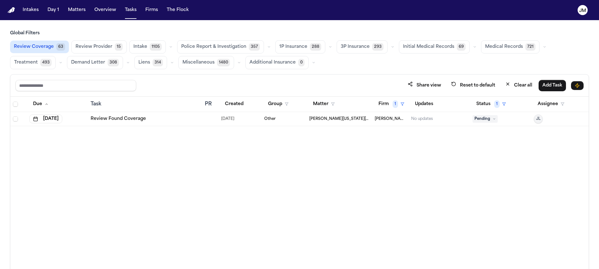
click at [193, 121] on div "Review Found Coverage" at bounding box center [146, 119] width 110 height 6
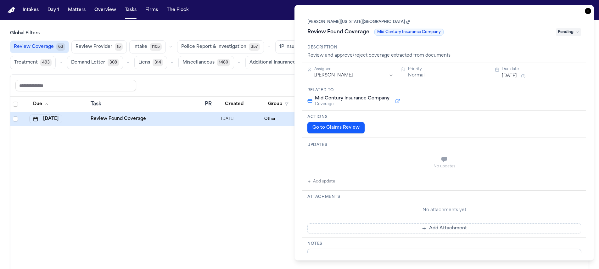
click at [349, 127] on button "Go to Claims Review" at bounding box center [335, 127] width 57 height 11
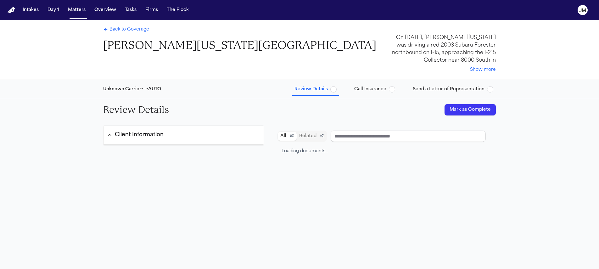
type input "**********"
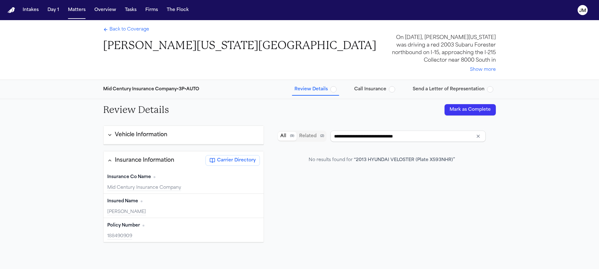
click at [461, 112] on button "Mark as Complete" at bounding box center [470, 109] width 51 height 11
click at [125, 32] on span "Back to Coverage" at bounding box center [130, 29] width 40 height 6
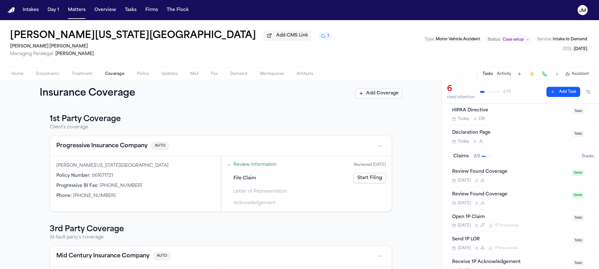
scroll to position [61, 0]
click at [12, 74] on span "Home" at bounding box center [17, 73] width 12 height 5
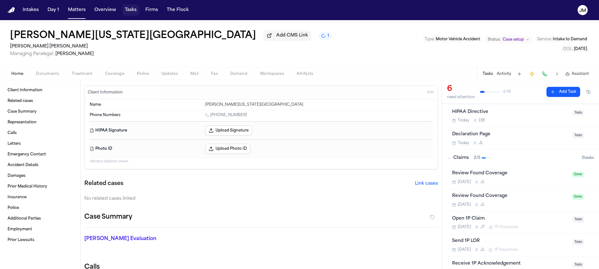
click at [126, 10] on button "Tasks" at bounding box center [130, 9] width 17 height 11
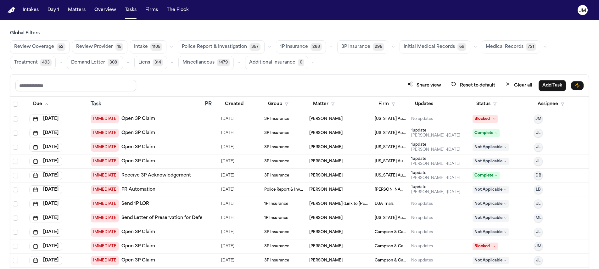
click at [49, 49] on span "Review Coverage" at bounding box center [34, 47] width 40 height 6
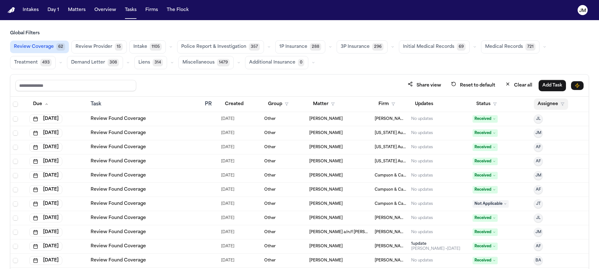
click at [543, 104] on button "Assignee" at bounding box center [551, 104] width 34 height 11
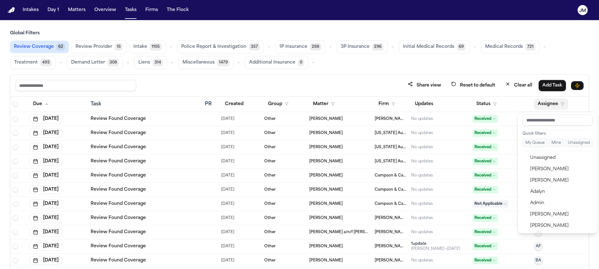
click at [439, 61] on div "Global Filters Review Coverage 62 Review Provider 15 Intake 1105 Police Report …" at bounding box center [299, 163] width 579 height 267
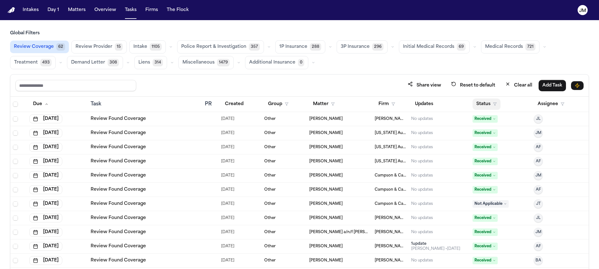
click at [473, 103] on button "Status" at bounding box center [487, 104] width 28 height 11
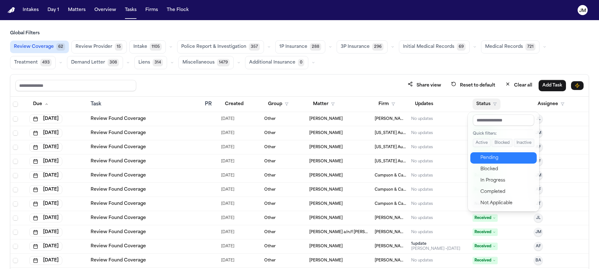
click at [491, 157] on div "Pending" at bounding box center [507, 158] width 53 height 8
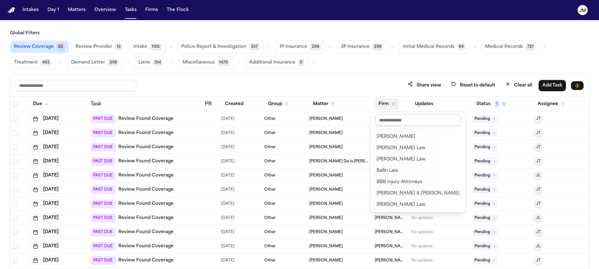
click at [388, 120] on input "text" at bounding box center [418, 120] width 86 height 11
type input "*"
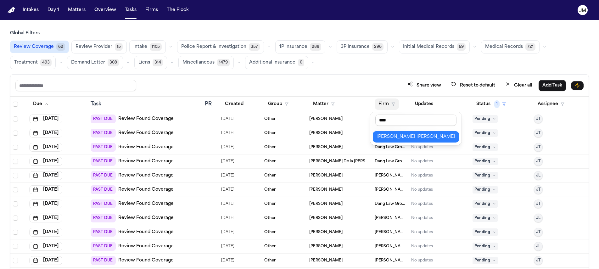
type input "****"
click at [412, 132] on button "[PERSON_NAME] [PERSON_NAME]" at bounding box center [416, 136] width 86 height 11
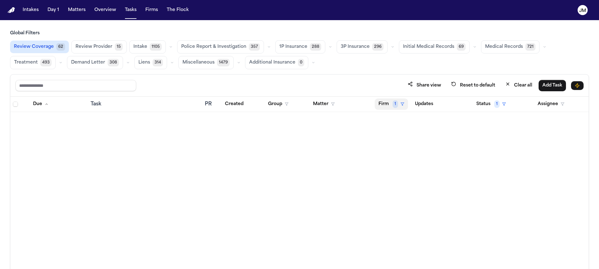
click at [393, 102] on span "1" at bounding box center [395, 104] width 5 height 8
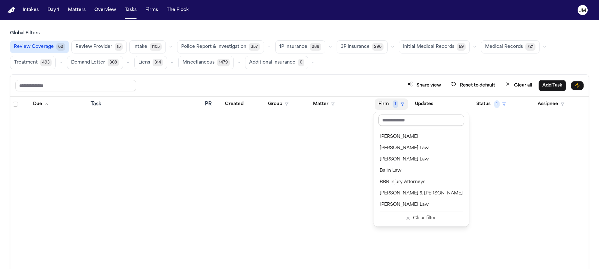
click at [391, 122] on input "text" at bounding box center [422, 120] width 86 height 11
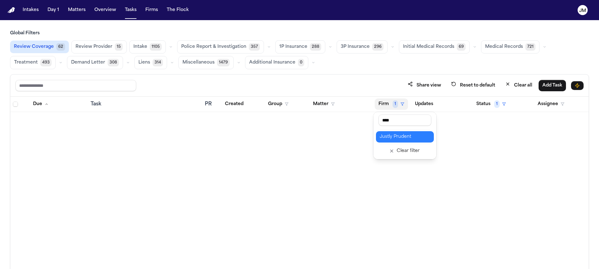
type input "****"
click at [391, 137] on div "Justly Prudent" at bounding box center [405, 137] width 50 height 8
click at [386, 107] on button "Firm 1" at bounding box center [391, 104] width 33 height 11
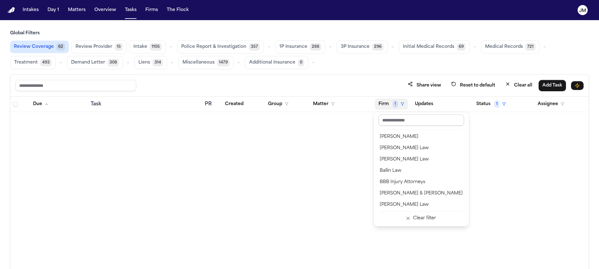
click at [389, 124] on input "text" at bounding box center [422, 120] width 86 height 11
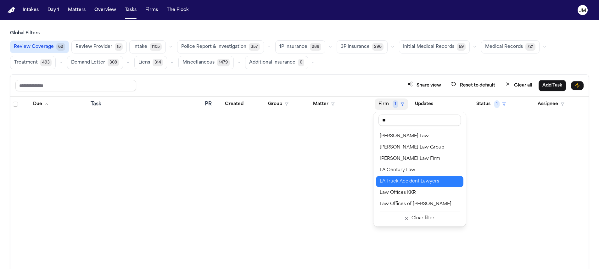
type input "**"
click at [442, 179] on div "LA Truck Accident Lawyers" at bounding box center [420, 182] width 80 height 8
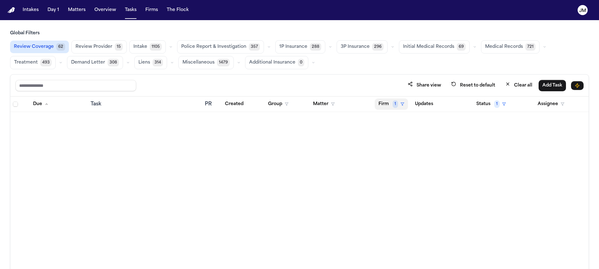
click at [396, 106] on span "1" at bounding box center [395, 104] width 5 height 8
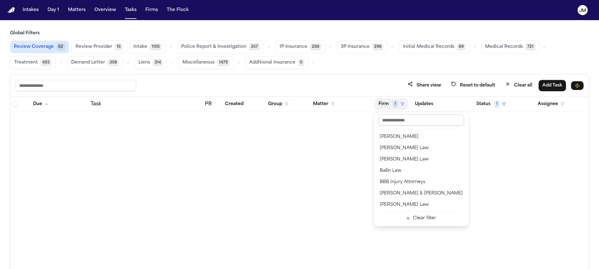
click at [386, 123] on input "text" at bounding box center [422, 120] width 86 height 11
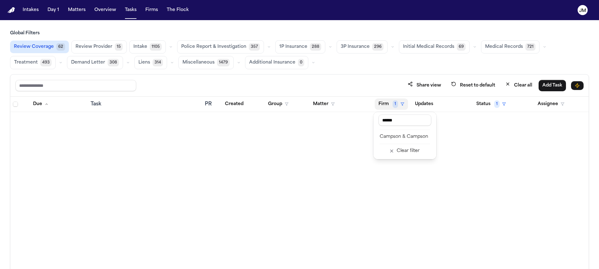
type input "******"
click at [401, 133] on button "Campson & Campson" at bounding box center [405, 136] width 58 height 11
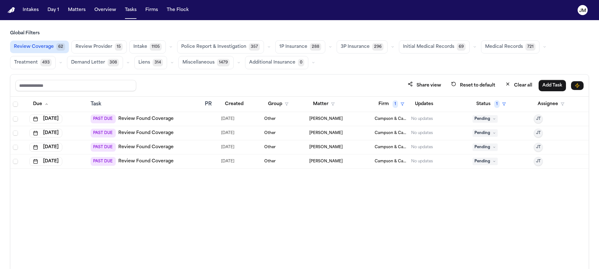
click at [175, 117] on div "PAST DUE Review Found Coverage" at bounding box center [146, 119] width 110 height 9
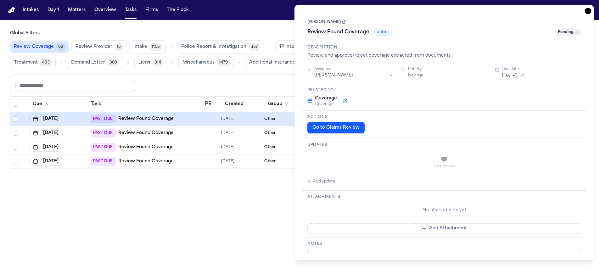
click at [322, 22] on link "[PERSON_NAME]" at bounding box center [326, 22] width 38 height 5
click at [587, 13] on icon "button" at bounding box center [588, 11] width 6 height 6
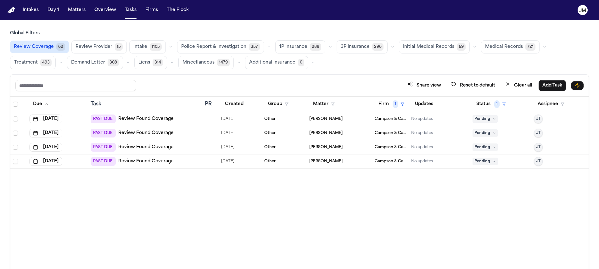
click at [12, 105] on th at bounding box center [18, 104] width 16 height 15
click at [14, 103] on span "Select all" at bounding box center [15, 104] width 5 height 5
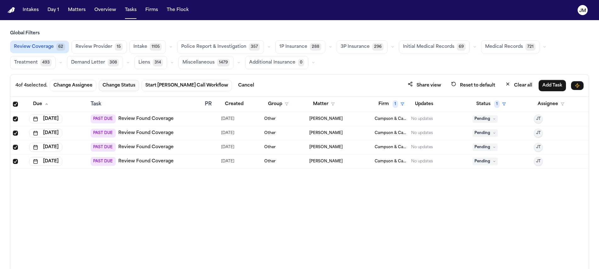
click at [110, 86] on button "Change Status" at bounding box center [119, 85] width 40 height 11
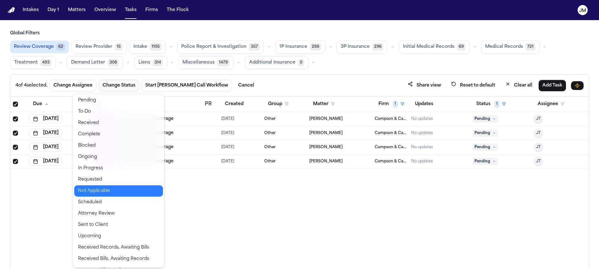
click at [87, 192] on button "Not Applicable" at bounding box center [118, 190] width 89 height 11
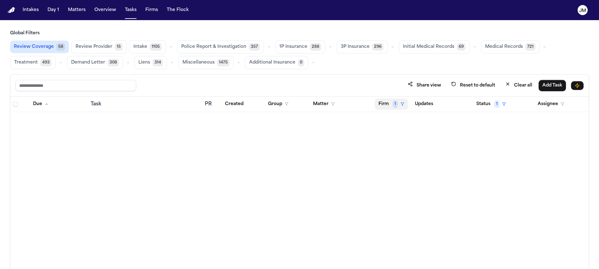
click at [385, 101] on button "Firm 1" at bounding box center [391, 104] width 33 height 11
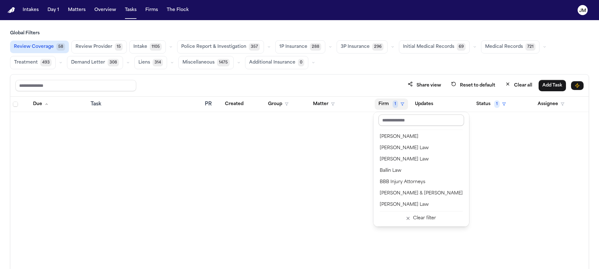
click at [393, 122] on input "text" at bounding box center [422, 120] width 86 height 11
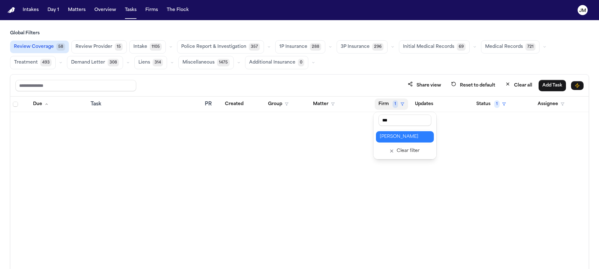
type input "***"
click at [413, 138] on div "[PERSON_NAME]" at bounding box center [405, 137] width 50 height 8
click at [382, 106] on button "Firm 1" at bounding box center [391, 104] width 33 height 11
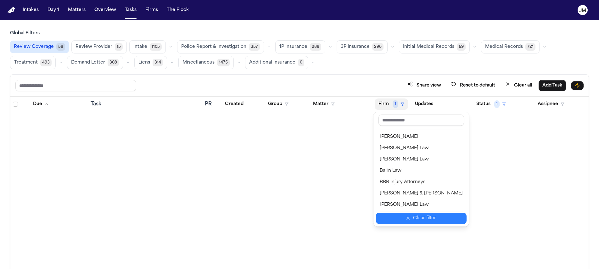
click at [422, 217] on div "Clear filter" at bounding box center [424, 219] width 23 height 8
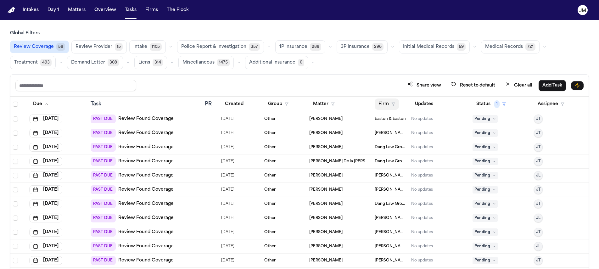
click at [391, 103] on icon "button" at bounding box center [393, 104] width 4 height 4
click at [386, 122] on input "text" at bounding box center [418, 120] width 86 height 11
type input "****"
click at [386, 132] on button "Dang Law Group" at bounding box center [402, 136] width 58 height 11
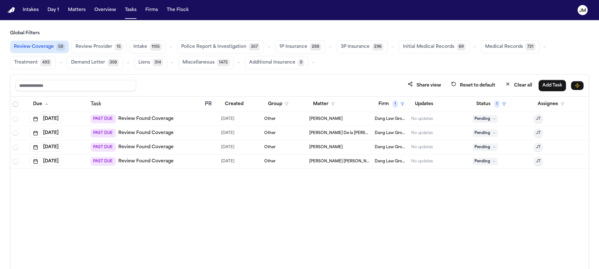
click at [13, 104] on span "Select all" at bounding box center [15, 104] width 5 height 5
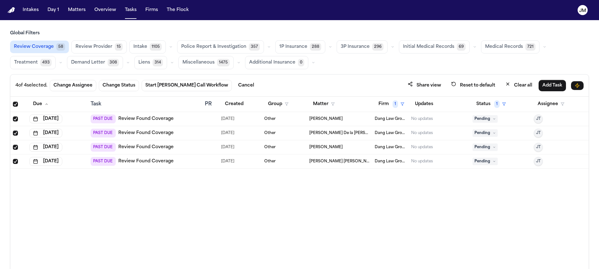
click at [15, 104] on span "Select all" at bounding box center [15, 104] width 5 height 5
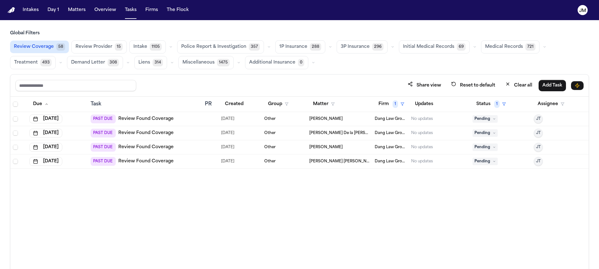
click at [172, 120] on div "PAST DUE Review Found Coverage" at bounding box center [146, 119] width 110 height 9
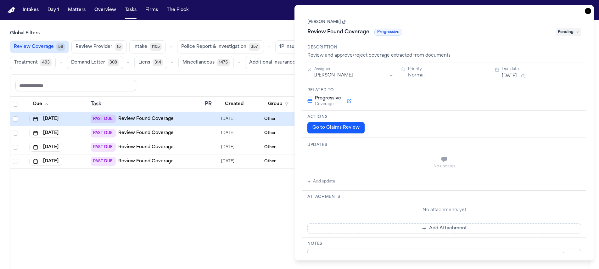
click at [316, 25] on link "Vidal Benitez Lopez" at bounding box center [326, 22] width 38 height 5
click at [586, 13] on icon "button" at bounding box center [588, 11] width 6 height 6
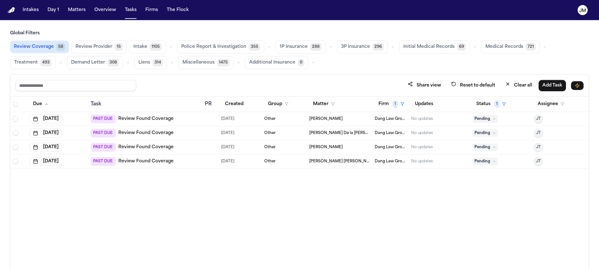
click at [187, 119] on div "PAST DUE Review Found Coverage" at bounding box center [146, 119] width 110 height 9
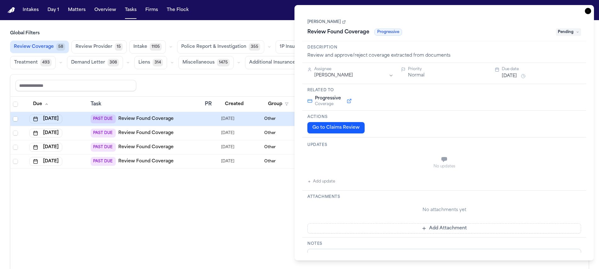
click at [340, 124] on button "Go to Claims Review" at bounding box center [335, 127] width 57 height 11
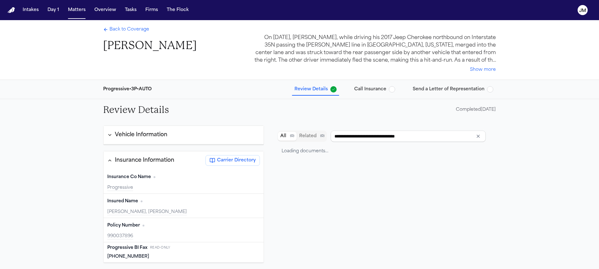
type input "**********"
click at [131, 29] on span "Back to Coverage" at bounding box center [130, 29] width 40 height 6
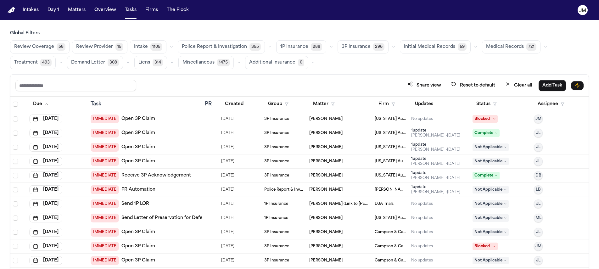
click at [48, 48] on span "Review Coverage" at bounding box center [34, 47] width 40 height 6
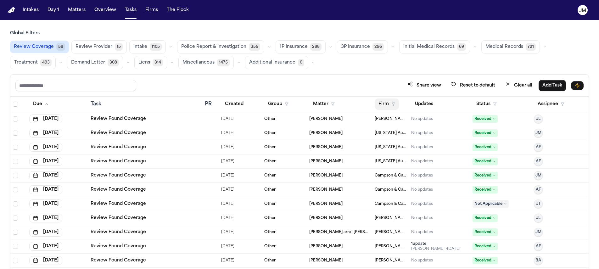
click at [382, 103] on button "Firm" at bounding box center [387, 104] width 24 height 11
click at [388, 122] on input "text" at bounding box center [418, 120] width 86 height 11
type input "****"
click at [396, 131] on button "Dang Law Group" at bounding box center [402, 136] width 58 height 11
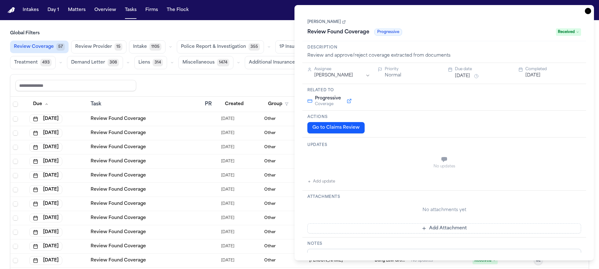
click at [340, 126] on button "Go to Claims Review" at bounding box center [335, 127] width 57 height 11
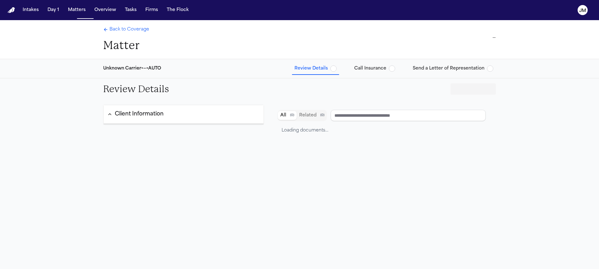
type input "**********"
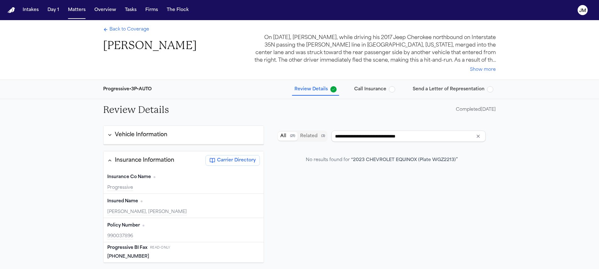
click at [116, 30] on span "Back to Coverage" at bounding box center [130, 29] width 40 height 6
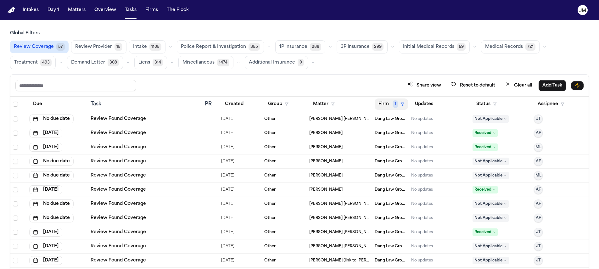
click at [383, 101] on button "Firm 1" at bounding box center [391, 104] width 33 height 11
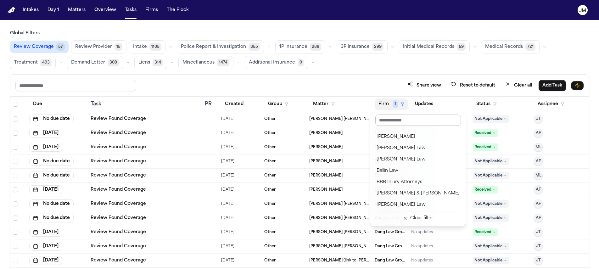
click at [386, 124] on input "text" at bounding box center [418, 120] width 86 height 11
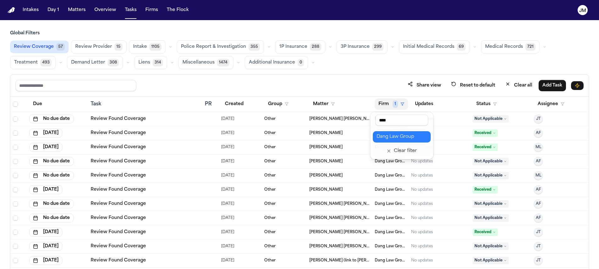
type input "****"
click at [389, 137] on div "Dang Law Group" at bounding box center [402, 137] width 50 height 8
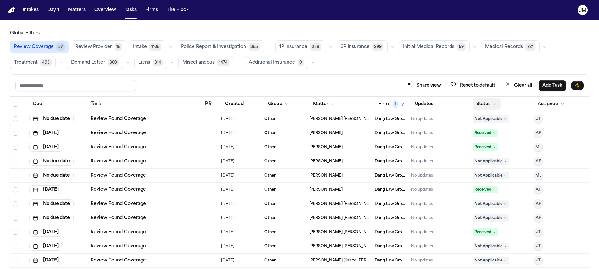
click at [477, 107] on button "Status" at bounding box center [487, 104] width 28 height 11
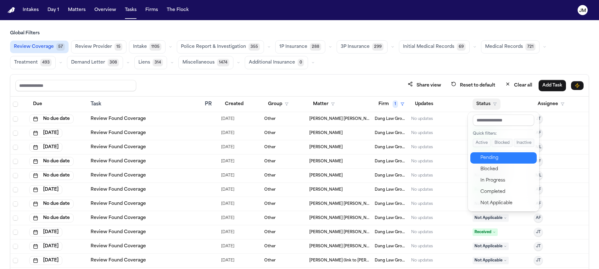
click at [484, 158] on div "Pending" at bounding box center [507, 158] width 53 height 8
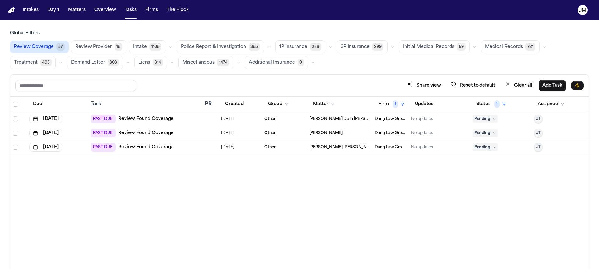
click at [150, 120] on link "Review Found Coverage" at bounding box center [145, 119] width 55 height 6
click at [494, 120] on icon at bounding box center [494, 118] width 3 height 3
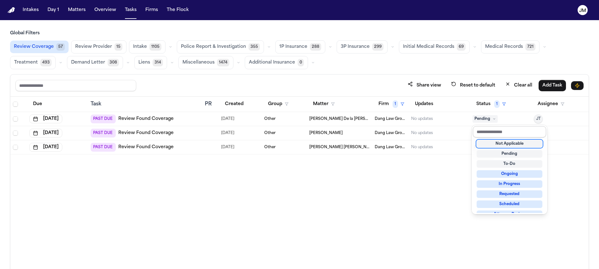
click at [492, 130] on input "text" at bounding box center [509, 131] width 73 height 11
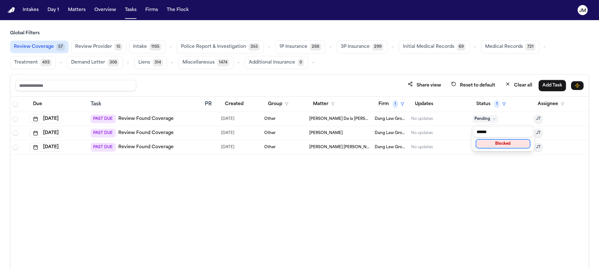
type input "******"
click at [452, 121] on table "Due Task PR Created Group Matter Firm 1 Updates Status 1 Assignee Aug 11, 2025 …" at bounding box center [299, 126] width 578 height 58
click at [457, 119] on div "No updates" at bounding box center [439, 118] width 56 height 5
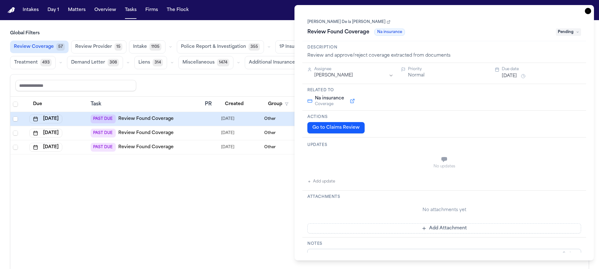
click at [373, 249] on div "**********" at bounding box center [444, 269] width 284 height 62
click at [373, 251] on textarea "**********" at bounding box center [444, 268] width 274 height 38
click at [381, 252] on textarea "**********" at bounding box center [444, 268] width 274 height 38
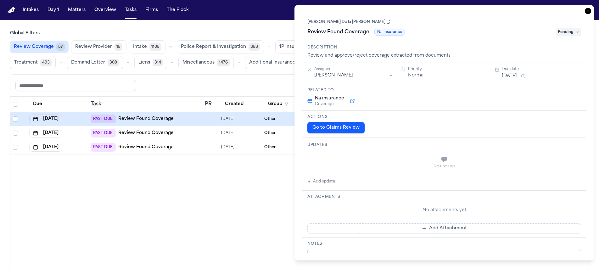
click at [381, 252] on textarea "**********" at bounding box center [444, 268] width 274 height 38
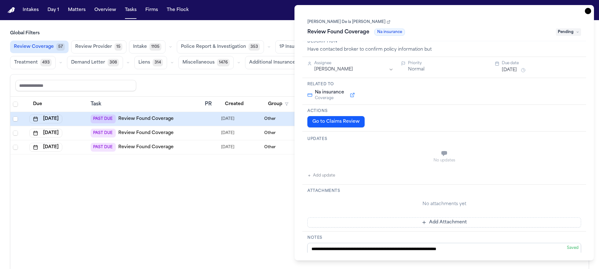
type textarea "**********"
click at [559, 31] on span "Pending" at bounding box center [568, 32] width 25 height 8
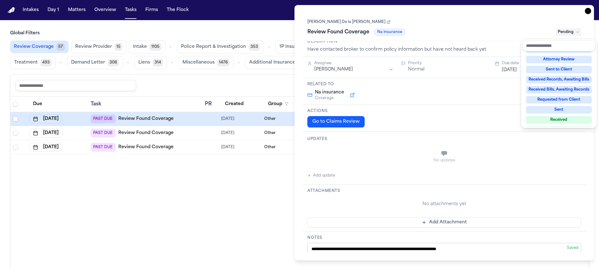
scroll to position [98, 0]
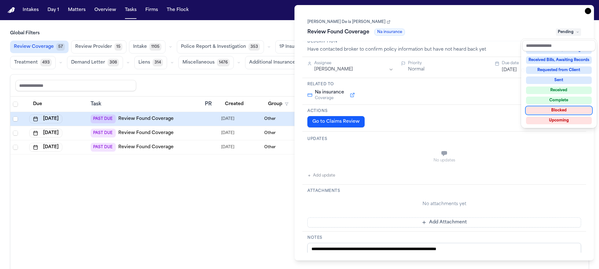
click at [350, 67] on div "**********" at bounding box center [444, 133] width 284 height 240
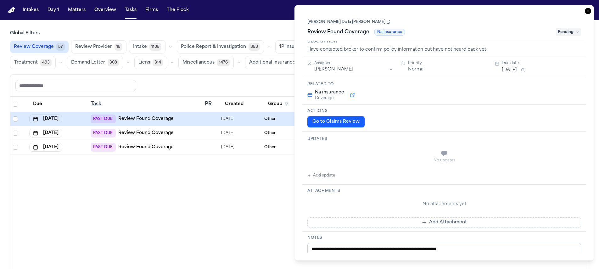
click at [352, 70] on html "Intakes Day 1 Matters Overview Tasks Firms The Flock JM Global Filters Review C…" at bounding box center [299, 134] width 599 height 269
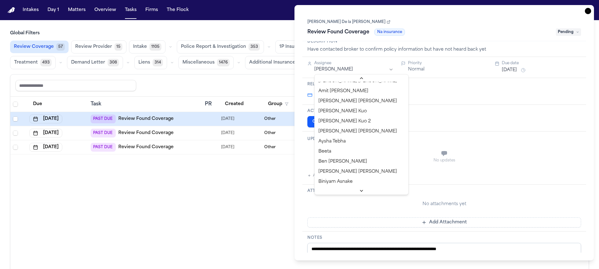
scroll to position [0, 0]
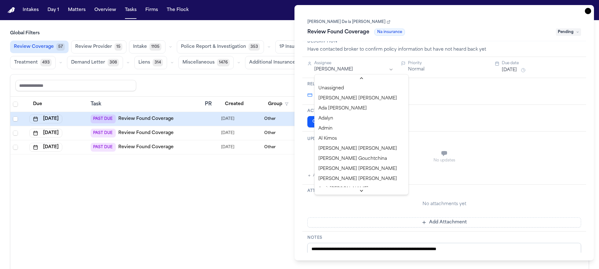
drag, startPoint x: 355, startPoint y: 127, endPoint x: 356, endPoint y: 112, distance: 15.4
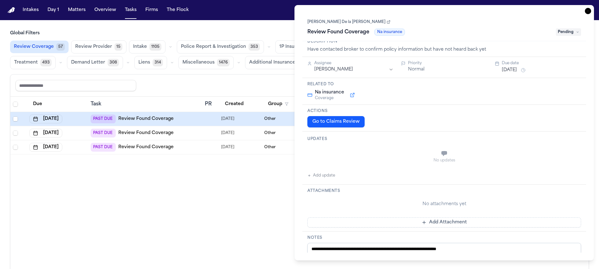
click at [356, 71] on html "Intakes Day 1 Matters Overview Tasks Firms The Flock JM Global Filters Review C…" at bounding box center [299, 134] width 599 height 269
click at [562, 33] on span "Pending" at bounding box center [568, 32] width 25 height 8
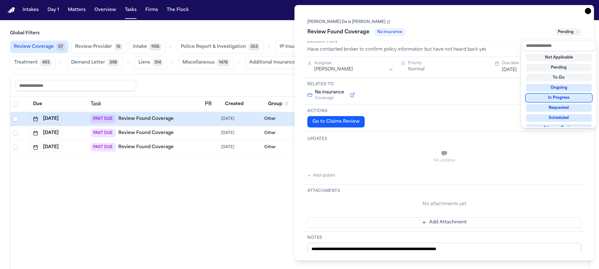
scroll to position [98, 0]
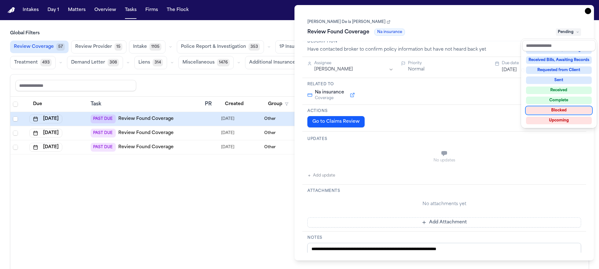
click at [558, 107] on div "Blocked" at bounding box center [559, 111] width 66 height 8
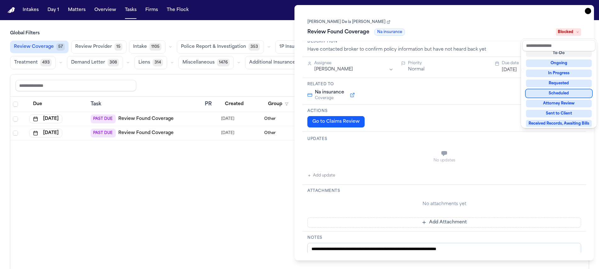
click at [280, 30] on main "Global Filters Review Coverage 57 Review Provider 15 Intake 1105 Police Report …" at bounding box center [299, 144] width 599 height 249
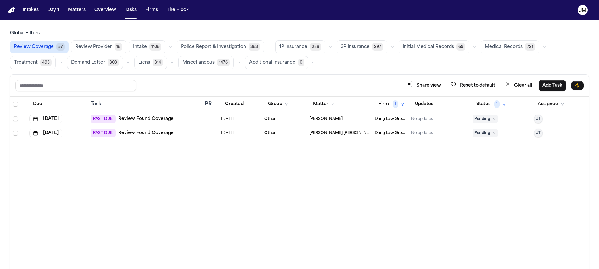
click at [148, 118] on link "Review Found Coverage" at bounding box center [145, 119] width 55 height 6
click at [493, 116] on span "Pending" at bounding box center [485, 119] width 25 height 8
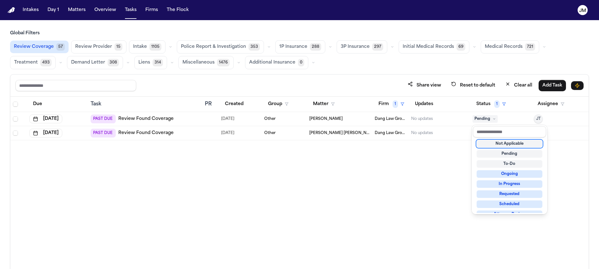
click at [486, 144] on div "Not Applicable" at bounding box center [510, 144] width 66 height 8
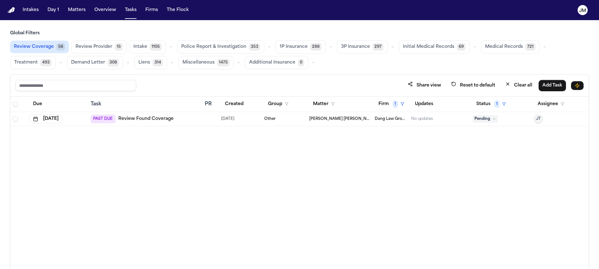
click at [186, 120] on div "PAST DUE Review Found Coverage" at bounding box center [146, 119] width 110 height 9
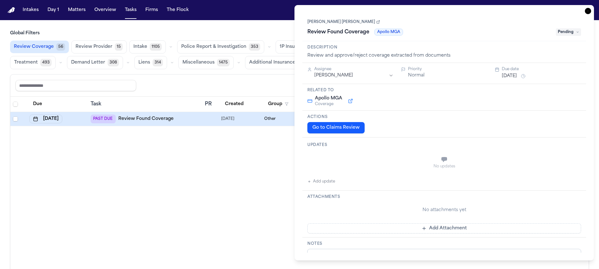
click at [331, 26] on div "Melba Lilian Carrasco Palma Review Found Coverage Apollo MGA Pending" at bounding box center [444, 27] width 274 height 19
click at [331, 25] on link "Melba Lilian Carrasco Palma" at bounding box center [343, 22] width 73 height 5
click at [375, 75] on html "**********" at bounding box center [299, 134] width 599 height 269
click at [563, 34] on span "Pending" at bounding box center [568, 32] width 25 height 8
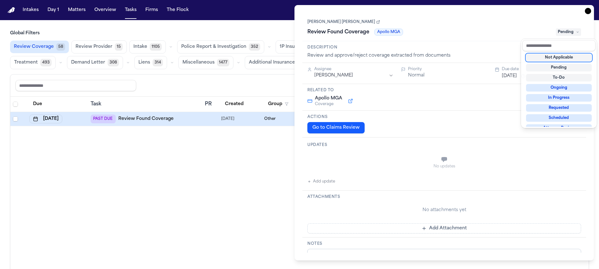
click at [557, 58] on div "Not Applicable" at bounding box center [559, 58] width 66 height 8
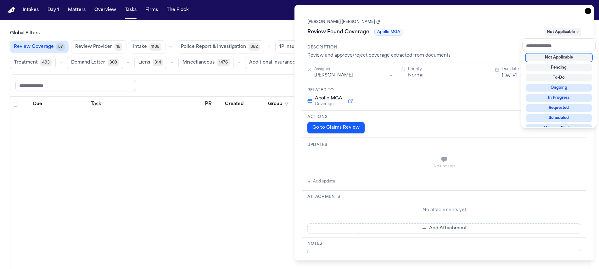
click at [232, 127] on div "Due Task PR Created Group Matter Firm 1 Updates Status 1 Assignee" at bounding box center [299, 197] width 578 height 200
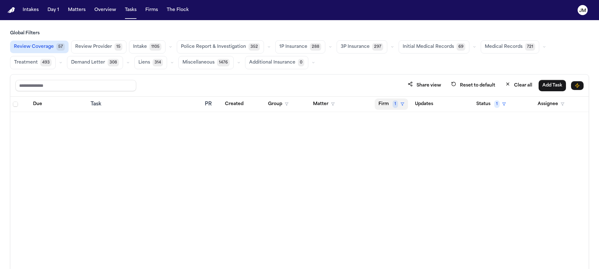
click at [390, 106] on button "Firm 1" at bounding box center [391, 104] width 33 height 11
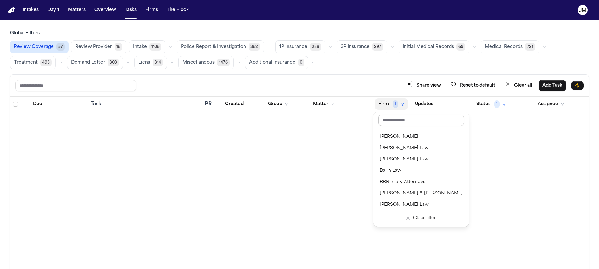
click at [394, 125] on input "text" at bounding box center [422, 120] width 86 height 11
click at [367, 87] on div "Share view Reset to default Clear all Add Task Due Task PR Created Group Matter…" at bounding box center [299, 185] width 579 height 222
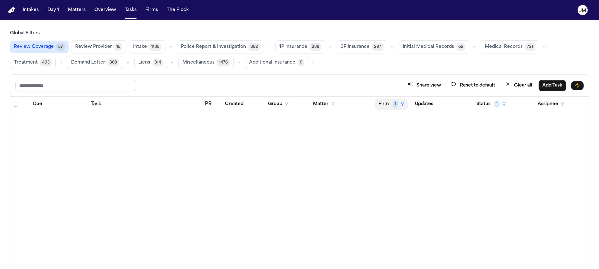
click at [397, 106] on button "Firm 1" at bounding box center [391, 104] width 33 height 11
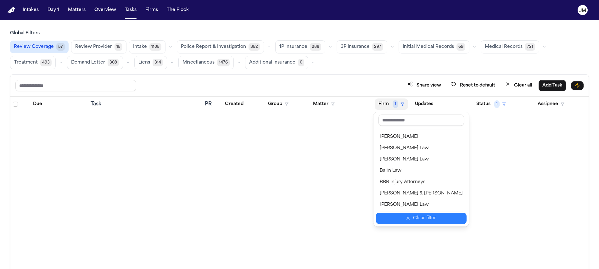
drag, startPoint x: 414, startPoint y: 218, endPoint x: 414, endPoint y: 206, distance: 12.0
click at [414, 218] on div "Clear filter" at bounding box center [424, 219] width 23 height 8
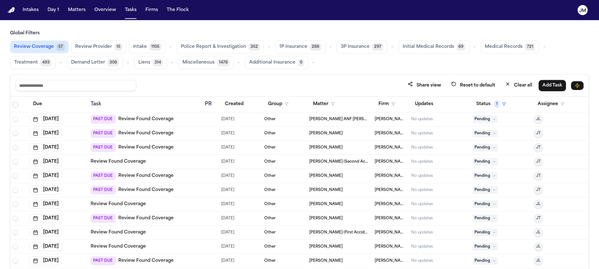
scroll to position [448, 0]
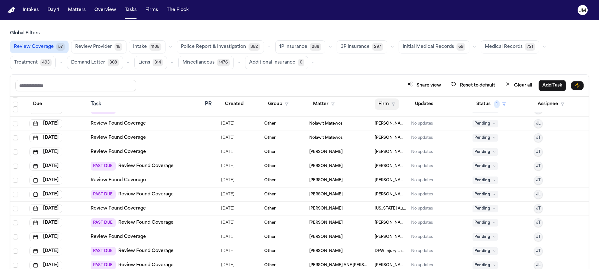
click at [383, 103] on button "Firm" at bounding box center [387, 104] width 24 height 11
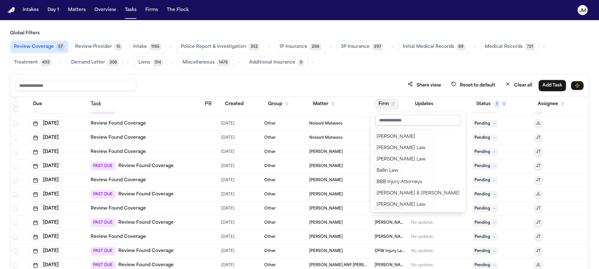
click at [387, 120] on input "text" at bounding box center [418, 120] width 86 height 11
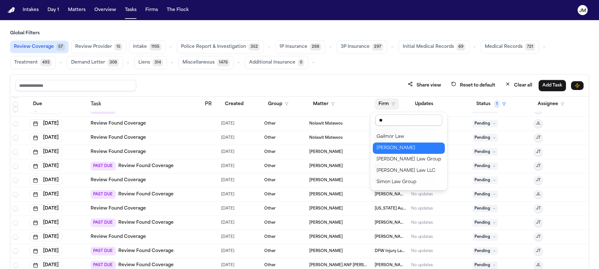
scroll to position [0, 0]
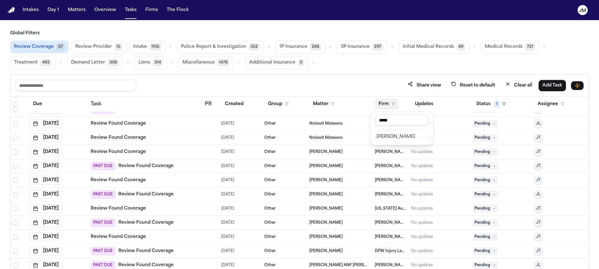
type input "*****"
click at [395, 141] on button "Mohamed K Ahmed" at bounding box center [402, 136] width 58 height 11
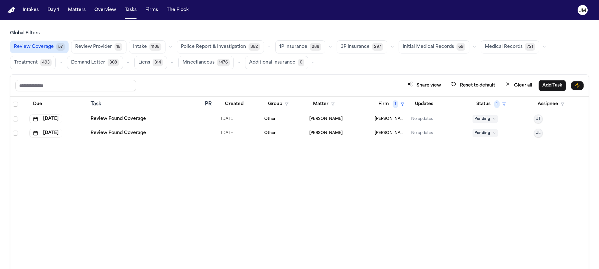
click at [175, 121] on div "Review Found Coverage" at bounding box center [146, 119] width 110 height 6
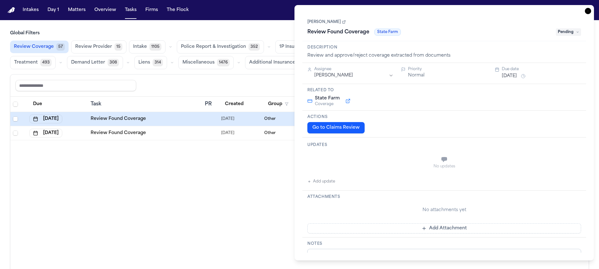
click at [323, 21] on link "Argelina Dilone Alejo" at bounding box center [326, 22] width 38 height 5
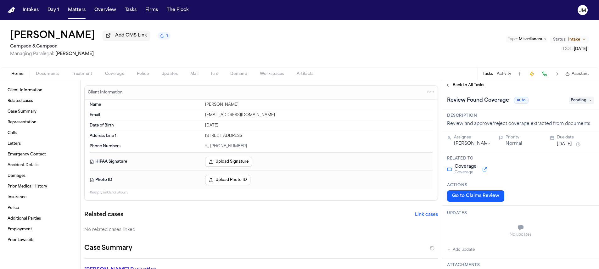
click at [497, 200] on button "Go to Claims Review" at bounding box center [475, 195] width 57 height 11
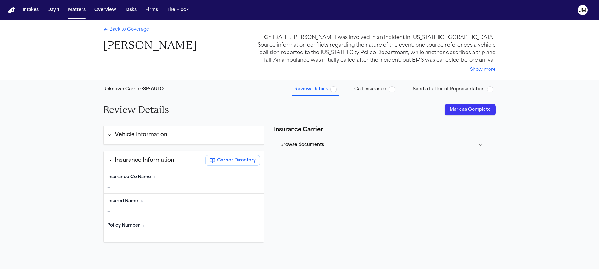
click at [121, 29] on span "Back to Coverage" at bounding box center [130, 29] width 40 height 6
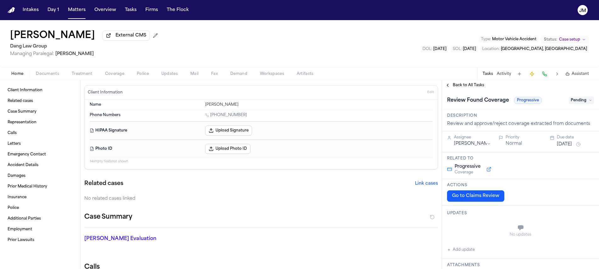
click at [457, 200] on button "Go to Claims Review" at bounding box center [475, 195] width 57 height 11
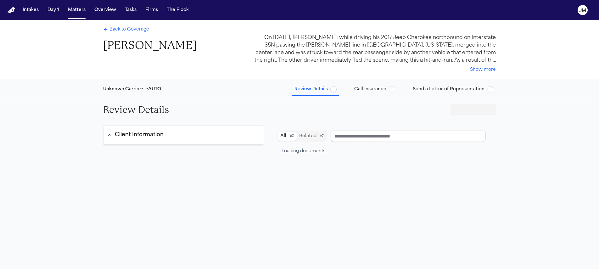
type input "**********"
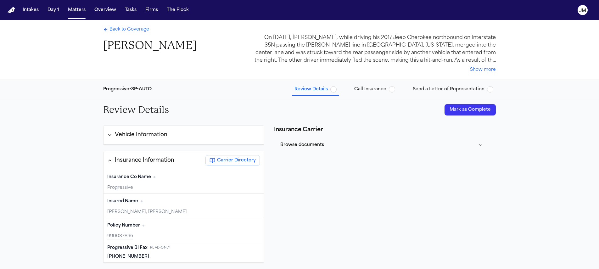
click at [459, 110] on button "Mark as Complete" at bounding box center [470, 109] width 51 height 11
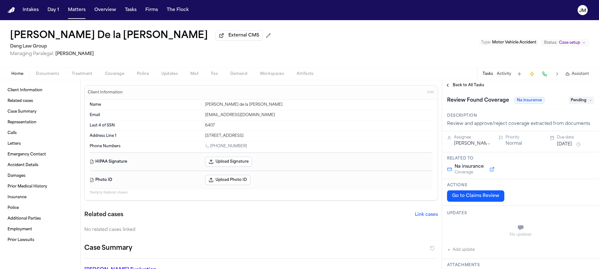
click at [492, 198] on button "Go to Claims Review" at bounding box center [475, 195] width 57 height 11
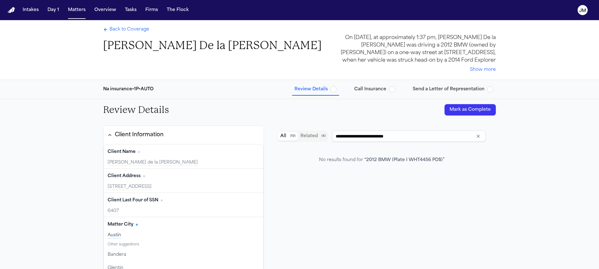
type input "**********"
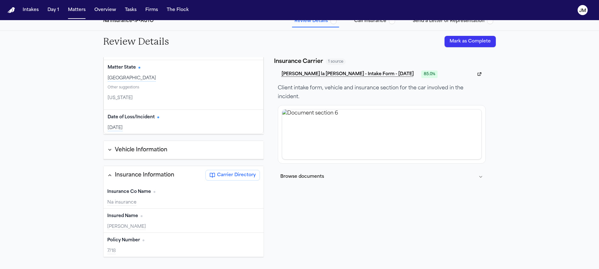
scroll to position [76, 0]
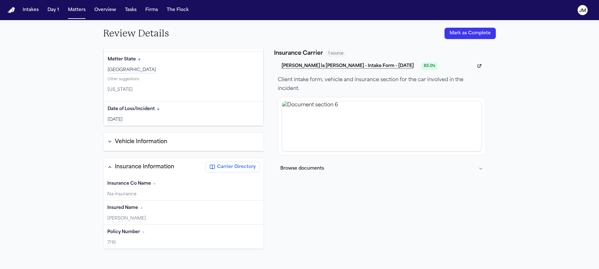
click at [149, 187] on div "Insurance Co Name Edit" at bounding box center [183, 184] width 153 height 10
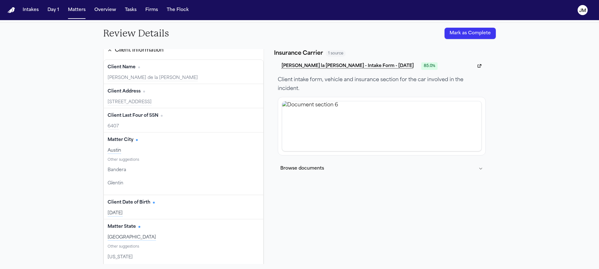
scroll to position [0, 0]
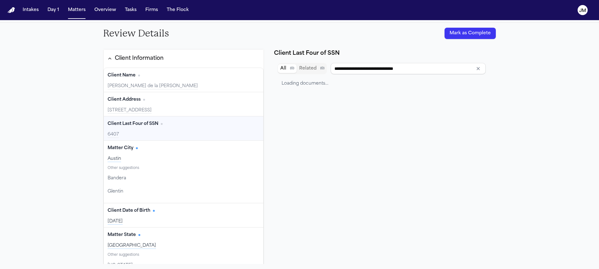
type input "**********"
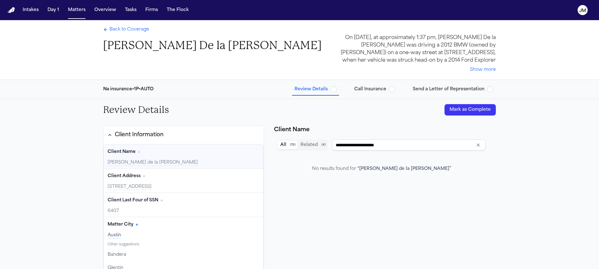
click at [139, 31] on span "Back to Coverage" at bounding box center [130, 29] width 40 height 6
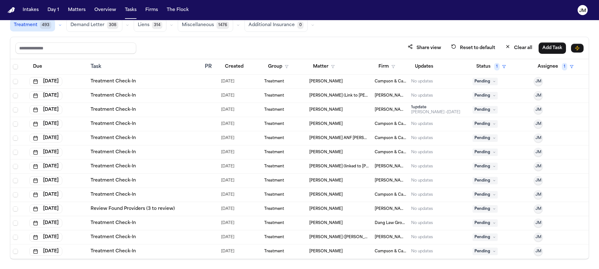
click at [150, 46] on div "Share view Reset to default Clear all Add Task" at bounding box center [299, 48] width 568 height 12
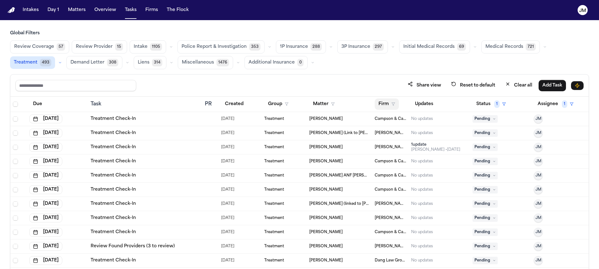
click at [386, 105] on button "Firm" at bounding box center [387, 104] width 24 height 11
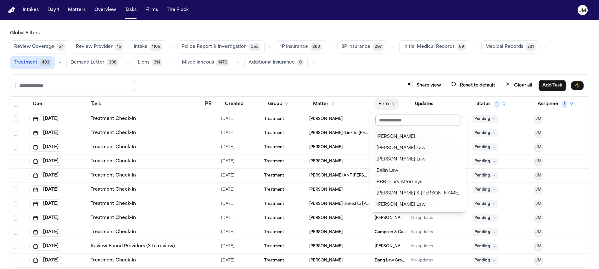
click at [382, 121] on input "text" at bounding box center [418, 120] width 86 height 11
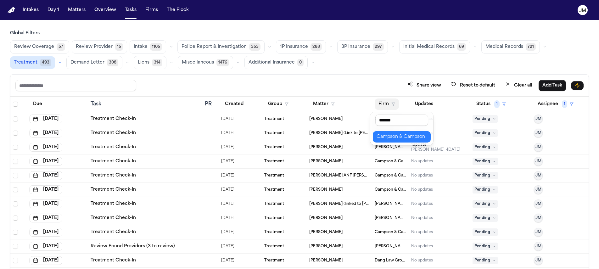
type input "*******"
click at [382, 129] on div "******* Campson & [PERSON_NAME]" at bounding box center [401, 128] width 63 height 33
click at [382, 134] on div "Campson & Campson" at bounding box center [402, 137] width 50 height 8
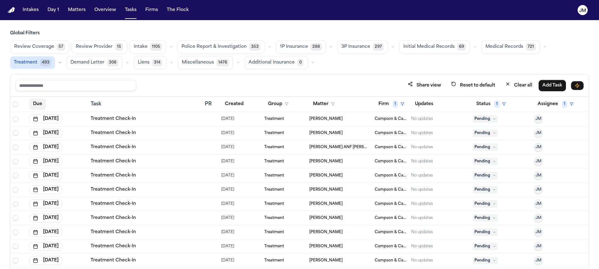
click at [39, 106] on button "Due" at bounding box center [37, 104] width 17 height 11
click at [194, 88] on div "Share view Reset to default Clear all Add Task" at bounding box center [299, 86] width 568 height 12
click at [476, 118] on span "Pending" at bounding box center [485, 119] width 25 height 8
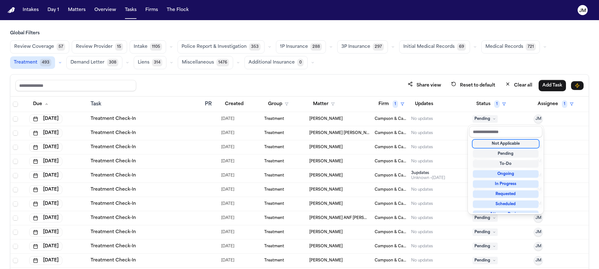
click at [489, 145] on div "Not Applicable" at bounding box center [506, 144] width 66 height 8
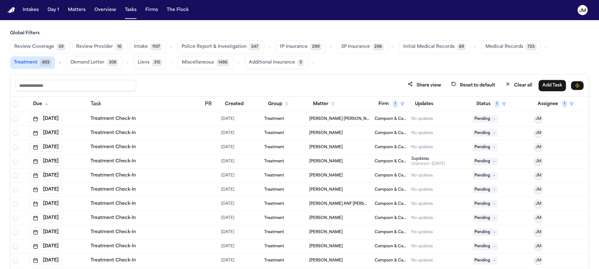
click at [172, 116] on div "Treatment Check-In" at bounding box center [146, 119] width 110 height 6
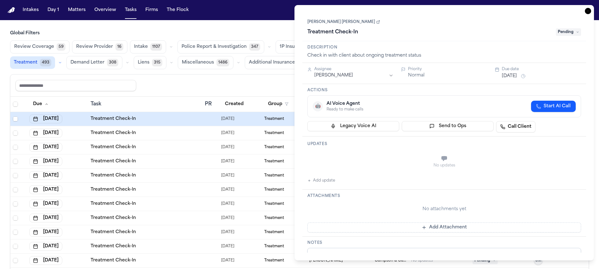
click at [512, 77] on button "[DATE]" at bounding box center [509, 76] width 15 height 6
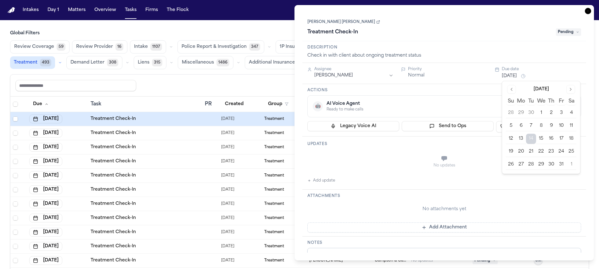
click at [517, 78] on button "[DATE]" at bounding box center [509, 76] width 15 height 6
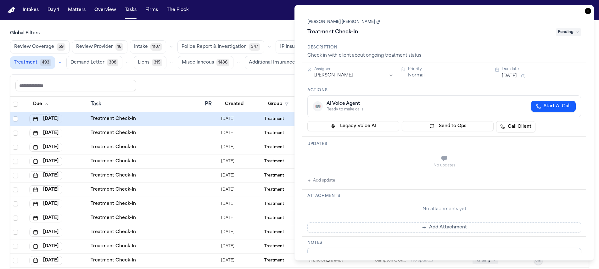
click at [516, 75] on button "[DATE]" at bounding box center [509, 76] width 15 height 6
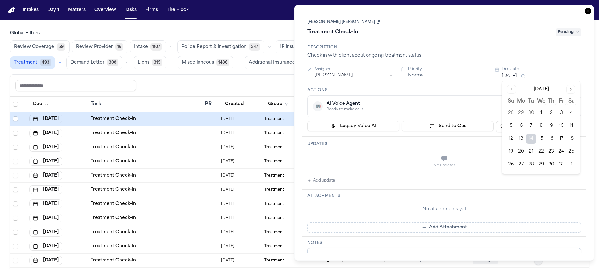
click at [539, 137] on button "15" at bounding box center [541, 139] width 10 height 10
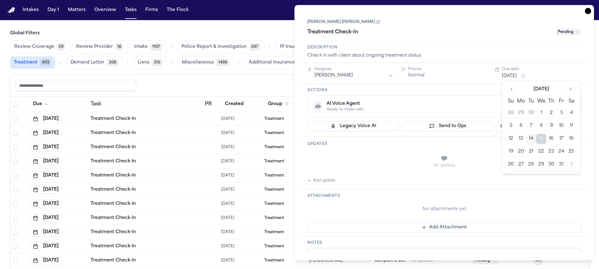
click at [550, 142] on button "16" at bounding box center [551, 139] width 10 height 10
click at [350, 253] on div "**********" at bounding box center [445, 133] width 300 height 256
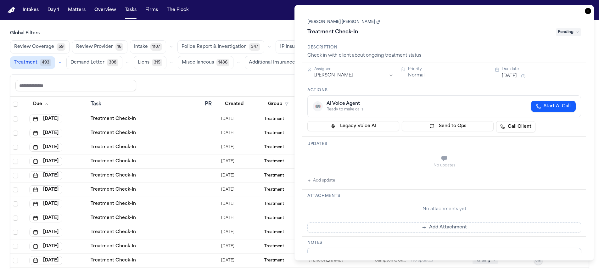
click at [350, 253] on div "**********" at bounding box center [445, 133] width 300 height 256
click at [352, 252] on textarea "**********" at bounding box center [444, 267] width 274 height 38
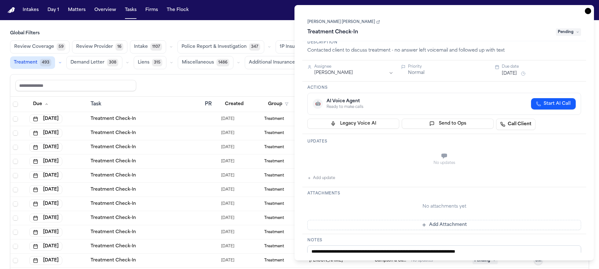
type textarea "**********"
click at [560, 31] on span "Pending" at bounding box center [568, 32] width 25 height 8
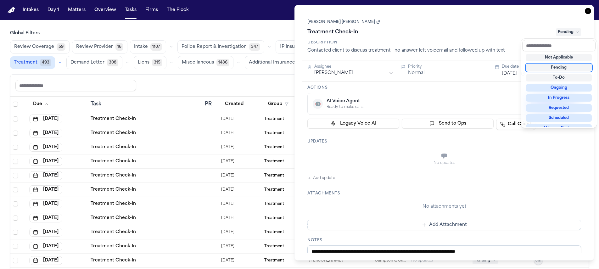
click at [564, 65] on div "Pending" at bounding box center [559, 68] width 66 height 8
click at [511, 34] on div "Treatment Check-In Pending" at bounding box center [444, 32] width 274 height 10
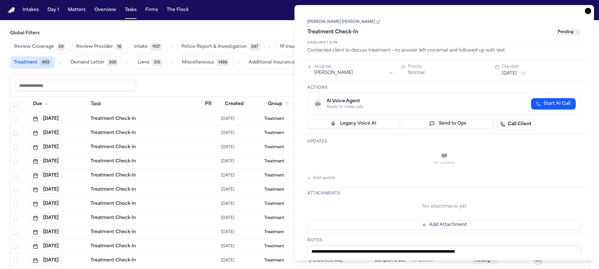
click at [588, 12] on icon "button" at bounding box center [588, 11] width 6 height 6
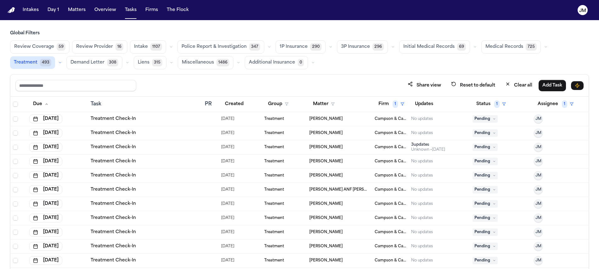
click at [159, 119] on div "Treatment Check-In" at bounding box center [146, 119] width 110 height 6
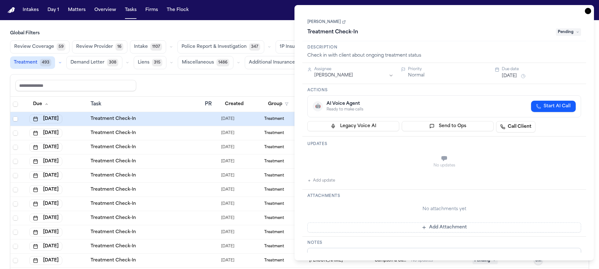
click at [261, 85] on div "Share view Reset to default Clear all Add Task" at bounding box center [299, 86] width 568 height 12
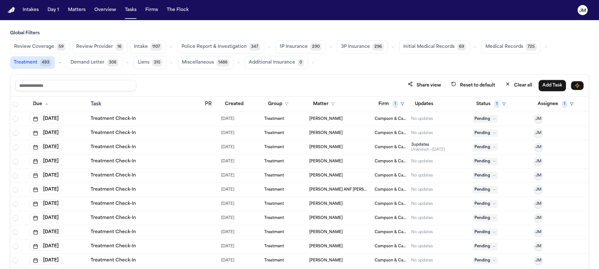
click at [153, 120] on div "Treatment Check-In" at bounding box center [146, 119] width 110 height 6
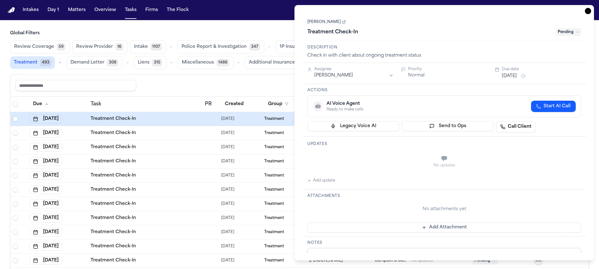
click at [329, 23] on link "[PERSON_NAME]" at bounding box center [326, 22] width 38 height 5
click at [561, 33] on span "Pending" at bounding box center [568, 32] width 25 height 8
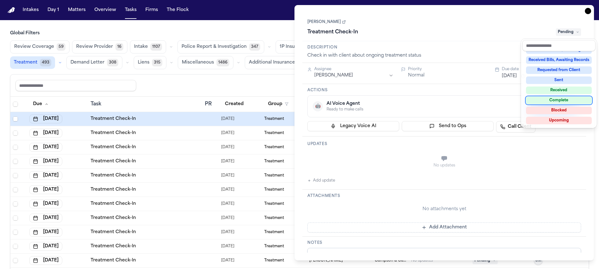
click at [556, 97] on div "Complete" at bounding box center [559, 101] width 66 height 8
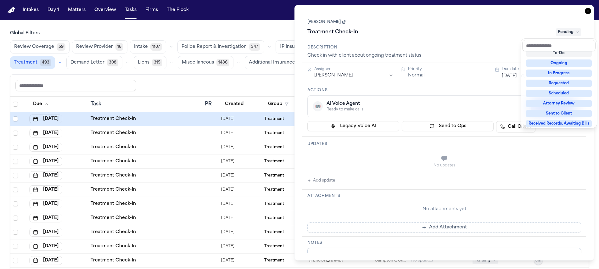
scroll to position [8, 0]
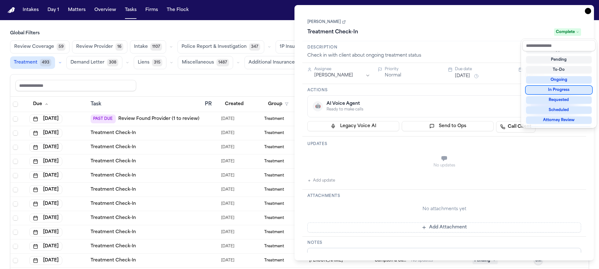
click at [588, 12] on div "**********" at bounding box center [445, 133] width 300 height 256
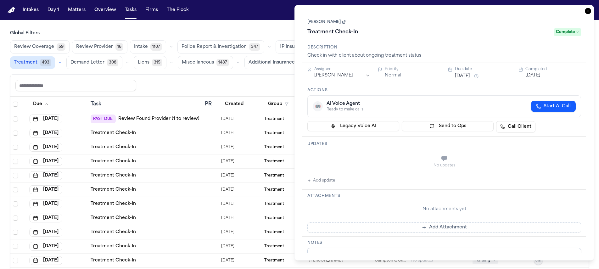
click at [588, 12] on icon "button" at bounding box center [588, 11] width 6 height 6
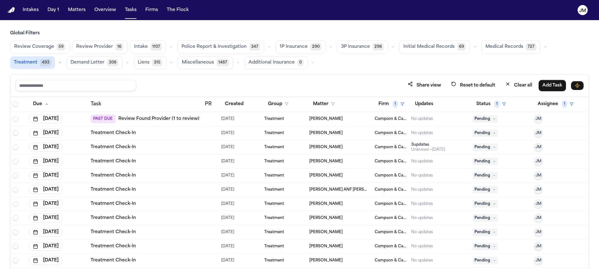
click at [152, 134] on div "Treatment Check-In" at bounding box center [146, 133] width 110 height 6
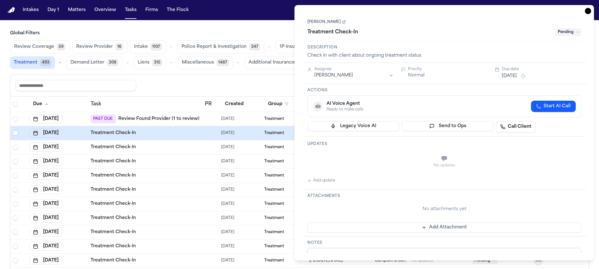
click at [350, 250] on textarea "**********" at bounding box center [444, 267] width 274 height 38
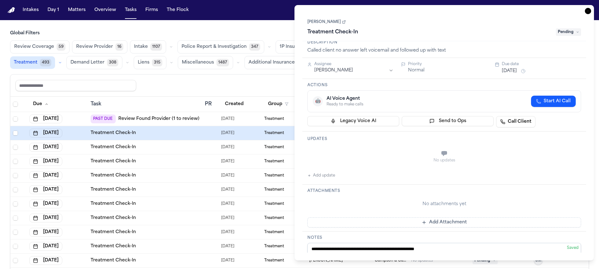
type textarea "**********"
click at [517, 71] on button "[DATE]" at bounding box center [509, 71] width 15 height 6
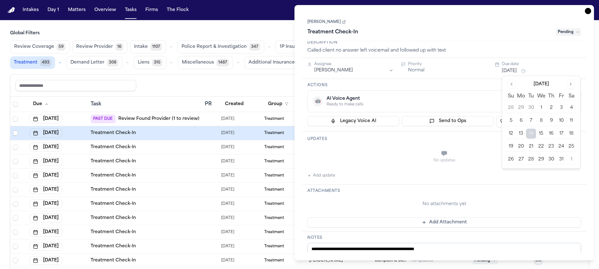
click at [542, 133] on button "15" at bounding box center [541, 134] width 10 height 10
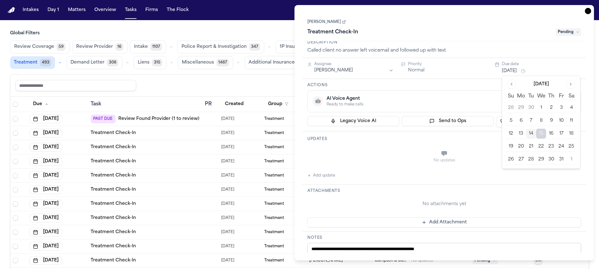
click at [588, 11] on icon "button" at bounding box center [588, 11] width 6 height 6
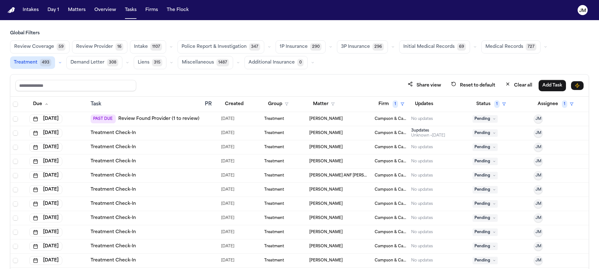
click at [192, 134] on div "Treatment Check-In" at bounding box center [146, 133] width 110 height 6
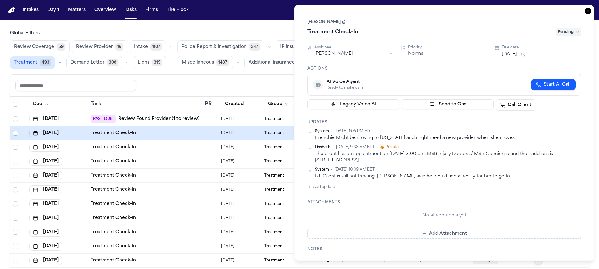
click at [326, 20] on link "[PERSON_NAME]" at bounding box center [326, 22] width 38 height 5
click at [585, 12] on icon "button" at bounding box center [588, 11] width 6 height 6
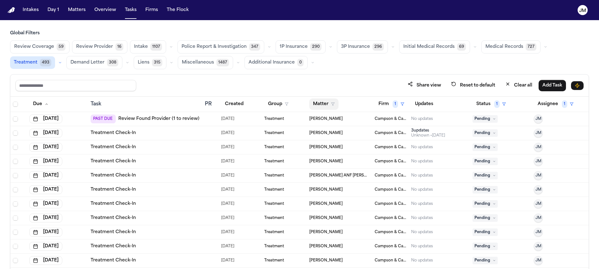
click at [317, 105] on button "Matter" at bounding box center [323, 104] width 29 height 11
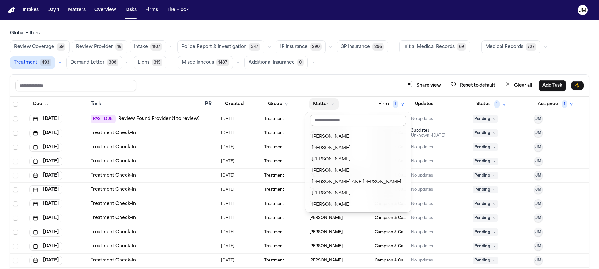
click at [319, 122] on input "text" at bounding box center [358, 120] width 95 height 11
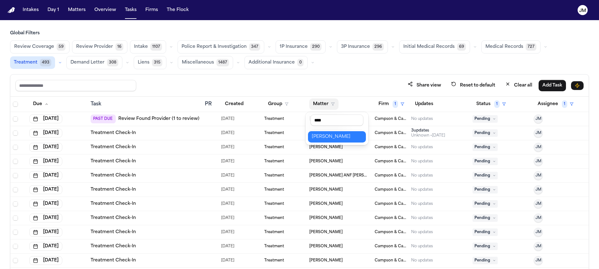
type input "****"
click at [323, 138] on div "[PERSON_NAME]" at bounding box center [337, 137] width 50 height 8
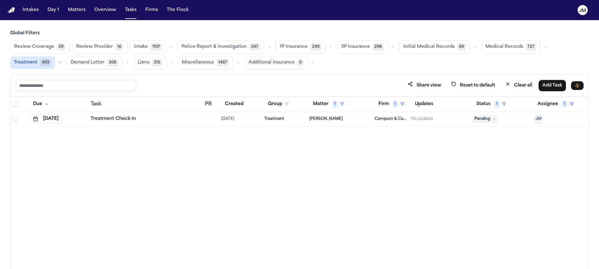
click at [155, 123] on td "Treatment Check-In" at bounding box center [145, 119] width 115 height 14
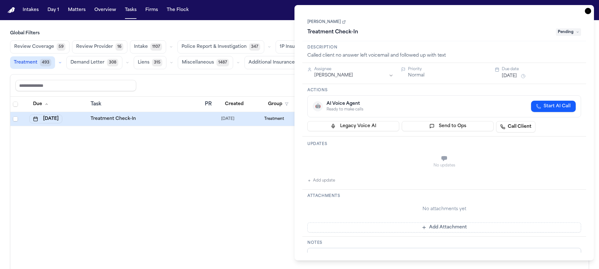
click at [334, 24] on link "[PERSON_NAME]" at bounding box center [326, 22] width 38 height 5
click at [561, 33] on span "Pending" at bounding box center [568, 32] width 25 height 8
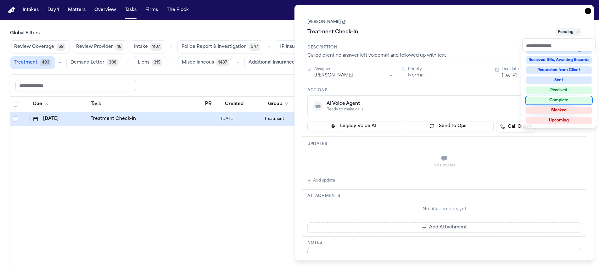
click at [559, 100] on div "Complete" at bounding box center [559, 101] width 66 height 8
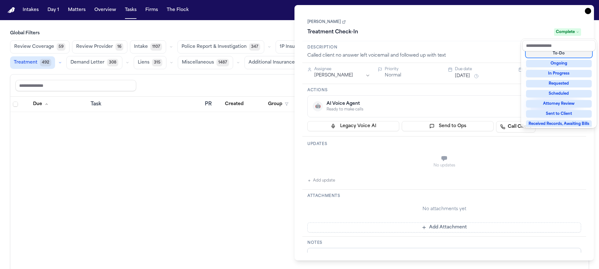
scroll to position [23, 0]
click at [586, 11] on div "**********" at bounding box center [445, 133] width 300 height 256
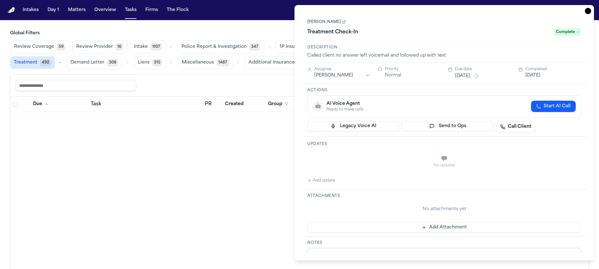
click at [589, 10] on icon "button" at bounding box center [588, 11] width 6 height 6
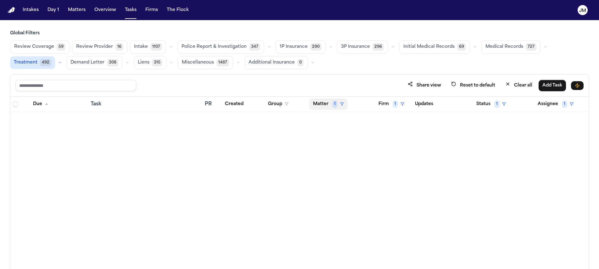
click at [329, 103] on button "Matter 1" at bounding box center [328, 104] width 38 height 11
click at [335, 147] on button "Clear filter" at bounding box center [340, 150] width 58 height 11
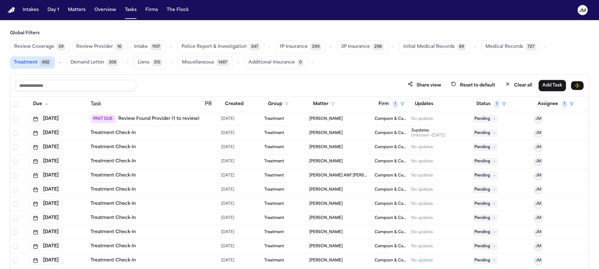
click at [183, 135] on div "Treatment Check-In" at bounding box center [146, 133] width 110 height 6
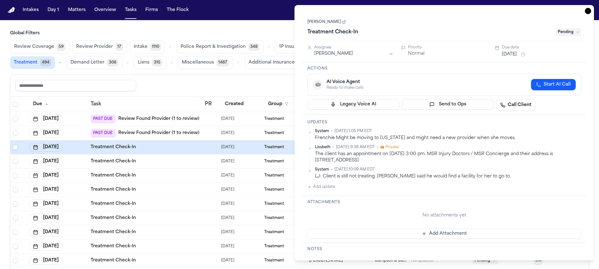
click at [354, 250] on h3 "Notes" at bounding box center [444, 249] width 274 height 5
click at [338, 250] on h3 "Notes" at bounding box center [444, 249] width 274 height 5
click at [336, 247] on h3 "Notes" at bounding box center [444, 249] width 274 height 5
click at [327, 250] on h3 "Notes" at bounding box center [444, 249] width 274 height 5
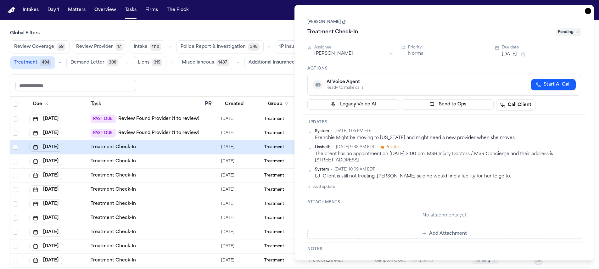
click at [324, 251] on h3 "Notes" at bounding box center [444, 249] width 274 height 5
click at [521, 49] on div "Due date" at bounding box center [541, 47] width 79 height 5
click at [517, 54] on button "[DATE]" at bounding box center [509, 54] width 15 height 6
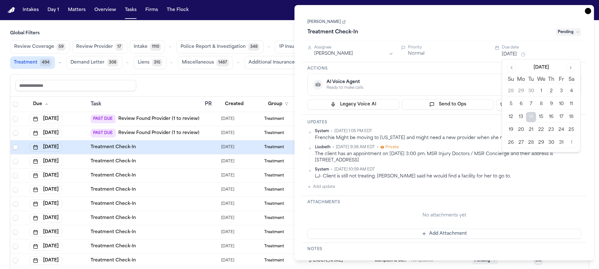
click at [549, 117] on button "16" at bounding box center [551, 117] width 10 height 10
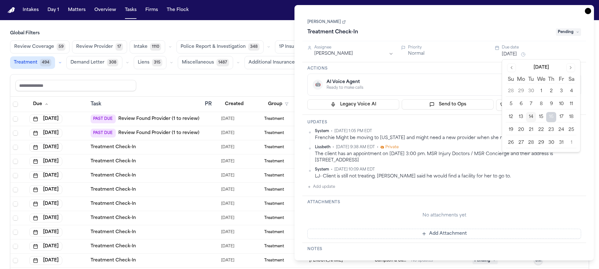
click at [251, 81] on div "Share view Reset to default Clear all Add Task" at bounding box center [299, 86] width 568 height 12
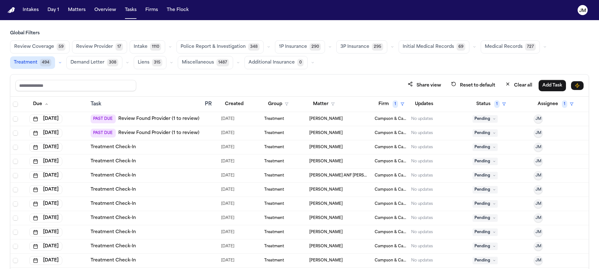
click at [175, 145] on div "Treatment Check-In" at bounding box center [146, 147] width 110 height 6
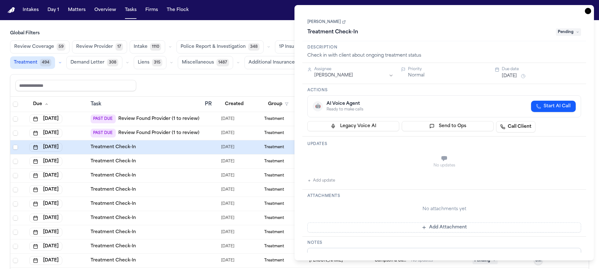
click at [590, 13] on icon "button" at bounding box center [588, 11] width 6 height 6
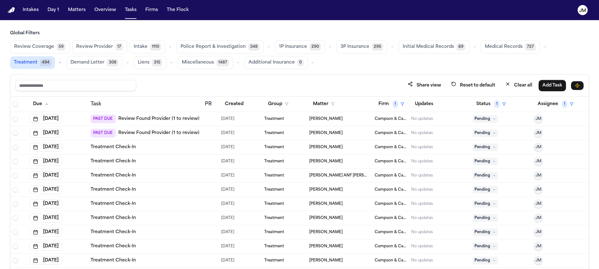
click at [202, 117] on td at bounding box center [210, 119] width 16 height 14
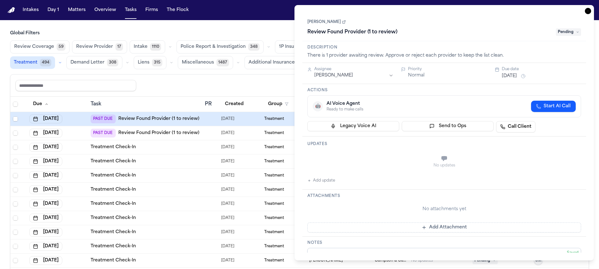
click at [324, 25] on link "Carlos Ramirez" at bounding box center [326, 22] width 38 height 5
click at [575, 31] on span "Pending" at bounding box center [568, 32] width 25 height 8
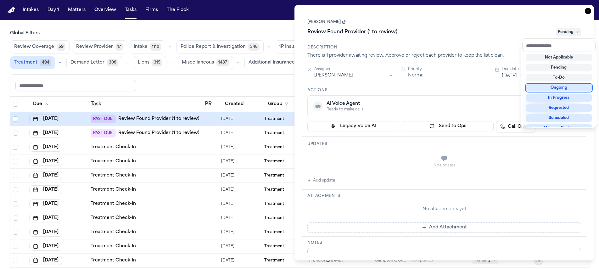
scroll to position [98, 0]
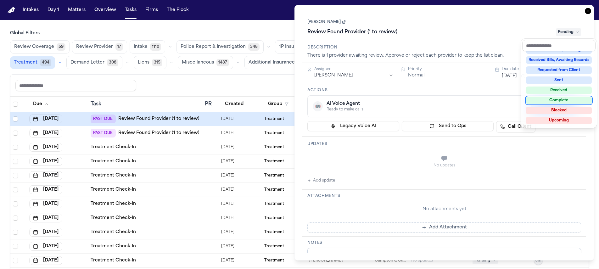
click at [560, 97] on div "Complete" at bounding box center [559, 101] width 66 height 8
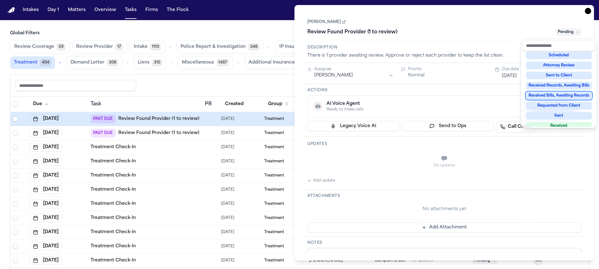
type textarea "**********"
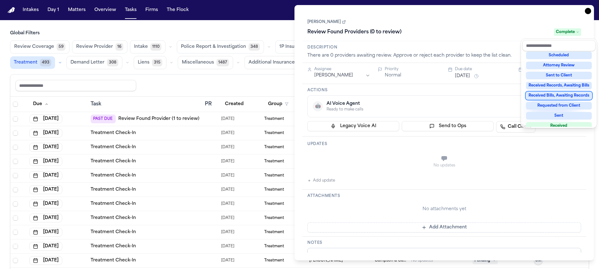
click at [588, 12] on div "**********" at bounding box center [445, 133] width 300 height 256
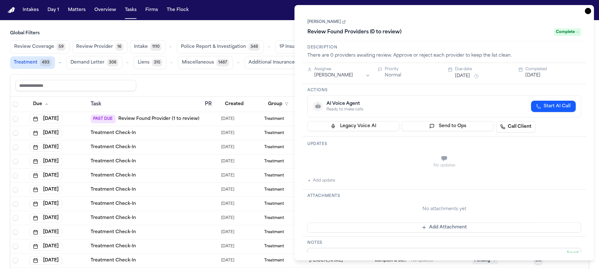
click at [586, 12] on icon "button" at bounding box center [588, 11] width 6 height 6
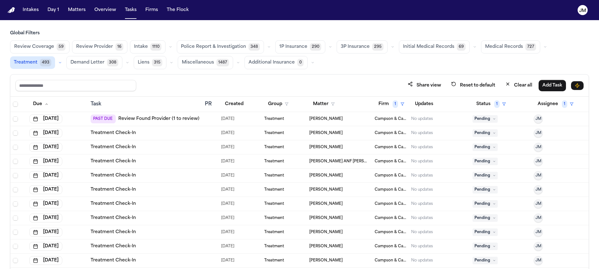
click at [203, 117] on td at bounding box center [210, 119] width 16 height 14
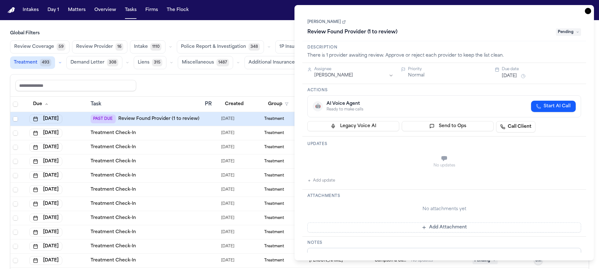
click at [336, 21] on link "Andrew Blanco" at bounding box center [326, 22] width 38 height 5
click at [572, 31] on span "Pending" at bounding box center [568, 32] width 25 height 8
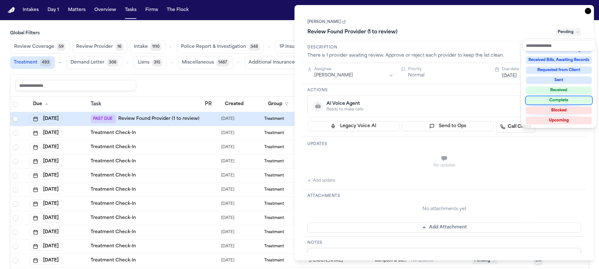
click at [561, 99] on div "Complete" at bounding box center [559, 101] width 66 height 8
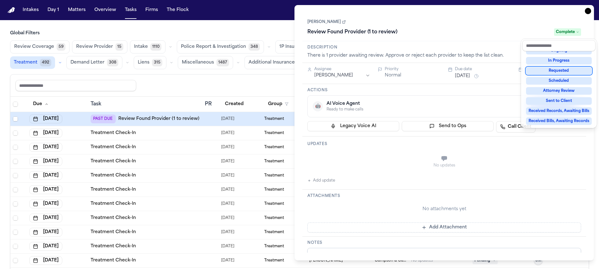
click at [589, 12] on div "**********" at bounding box center [445, 133] width 300 height 256
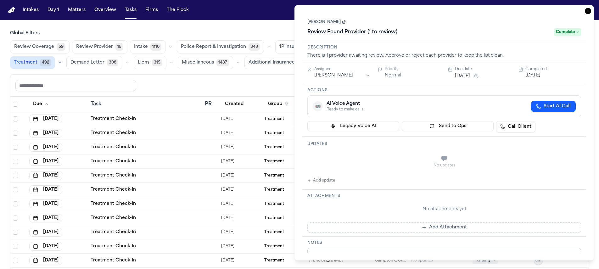
click at [589, 12] on icon "button" at bounding box center [588, 11] width 6 height 6
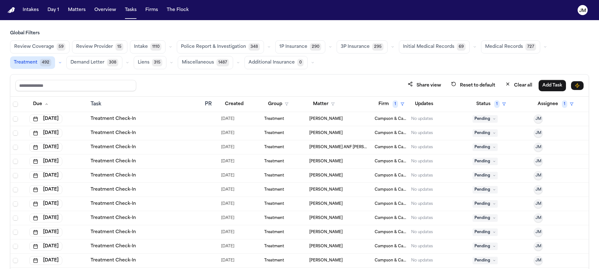
click at [285, 83] on div "Share view Reset to default Clear all Add Task" at bounding box center [299, 86] width 568 height 12
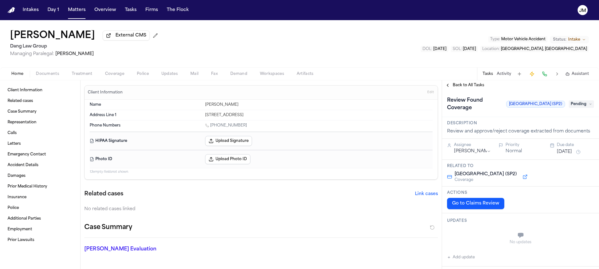
click at [488, 198] on button "Go to Claims Review" at bounding box center [475, 203] width 57 height 11
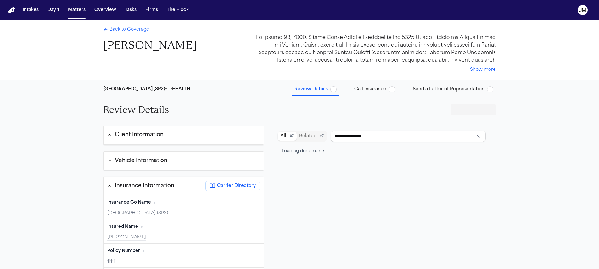
type input "**********"
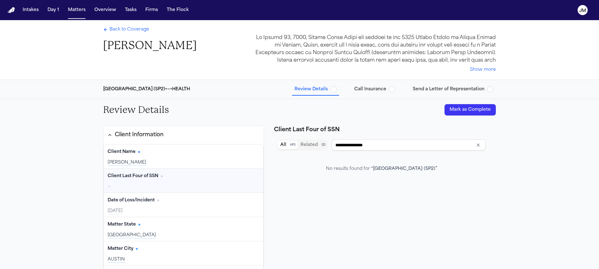
drag, startPoint x: 134, startPoint y: 30, endPoint x: 104, endPoint y: 2, distance: 41.2
click at [134, 31] on span "Back to Coverage" at bounding box center [130, 29] width 40 height 6
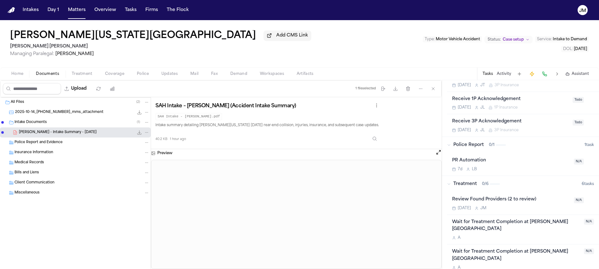
scroll to position [338, 0]
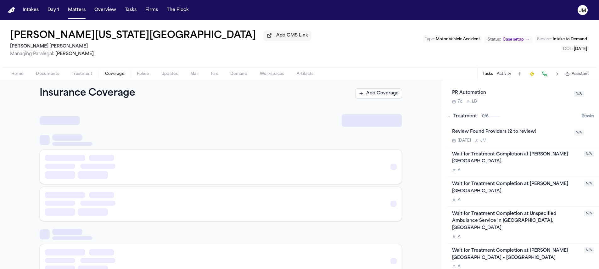
click at [117, 76] on span "Coverage" at bounding box center [114, 73] width 19 height 5
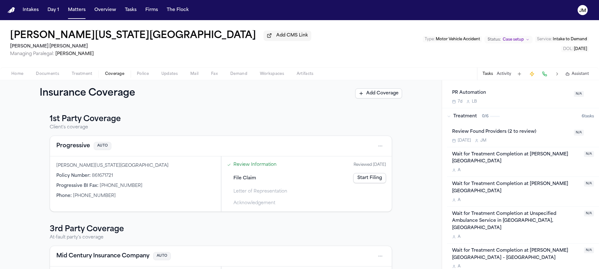
click at [20, 76] on span "Home" at bounding box center [17, 73] width 12 height 5
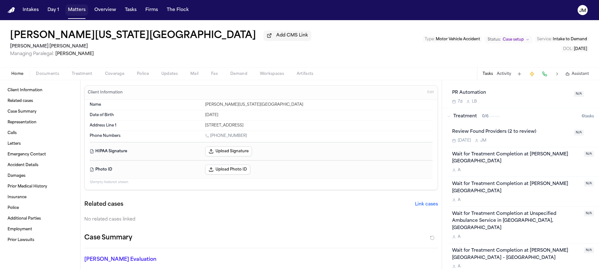
click at [76, 12] on button "Matters" at bounding box center [76, 9] width 23 height 11
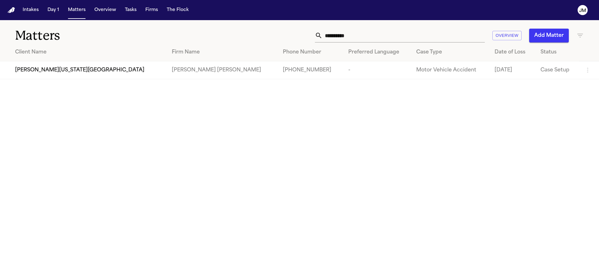
click at [355, 37] on input "**********" at bounding box center [404, 36] width 162 height 14
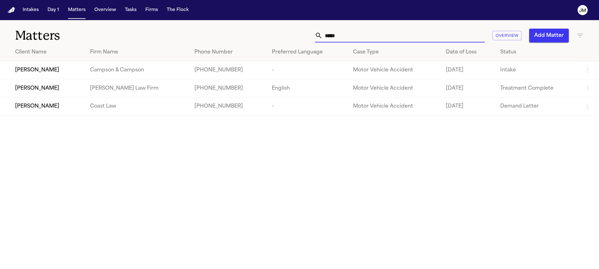
type input "*****"
click at [70, 72] on div "[PERSON_NAME]" at bounding box center [47, 70] width 65 height 8
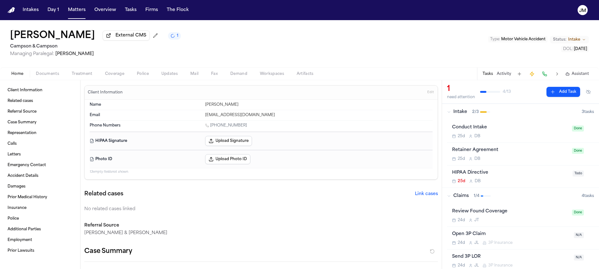
click at [51, 79] on div "Home Documents Treatment Coverage Police Updates Mail Fax Demand Workspaces Art…" at bounding box center [299, 73] width 599 height 13
click at [50, 76] on span "Documents" at bounding box center [47, 73] width 23 height 5
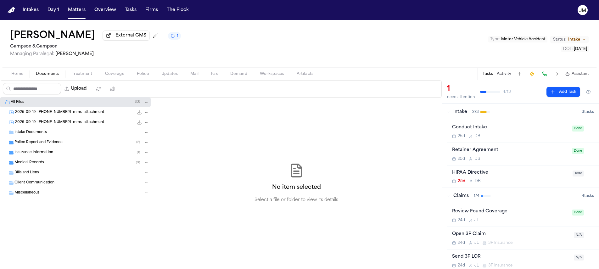
click at [36, 153] on span "Insurance Information" at bounding box center [33, 152] width 39 height 5
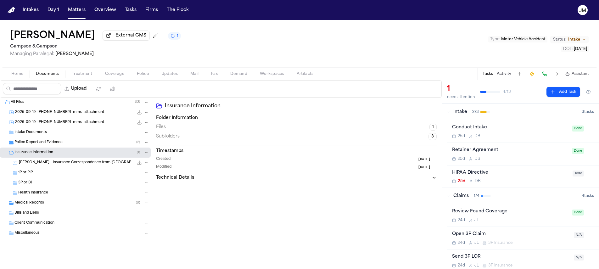
click at [41, 166] on span "[PERSON_NAME] - Insurance Correspondence from [GEOGRAPHIC_DATA] - [DATE]" at bounding box center [76, 162] width 115 height 5
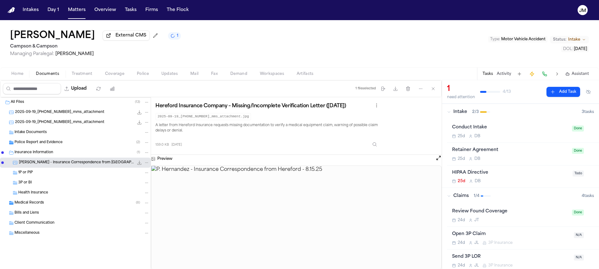
click at [36, 202] on span "Medical Records" at bounding box center [29, 202] width 30 height 5
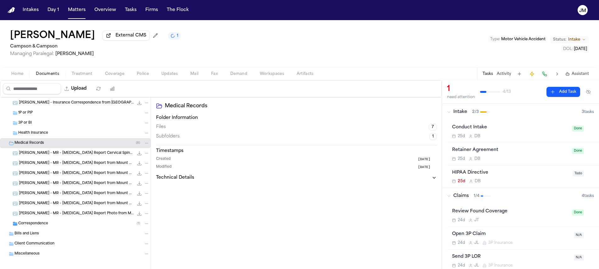
scroll to position [65, 0]
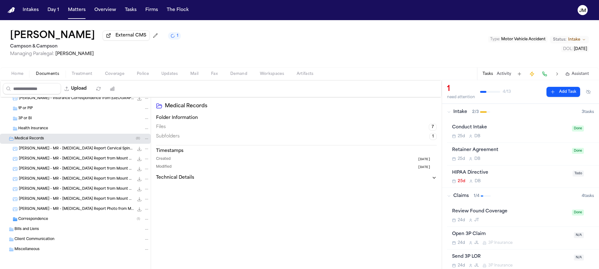
click at [54, 221] on div "Correspondence ( 1 )" at bounding box center [83, 220] width 131 height 6
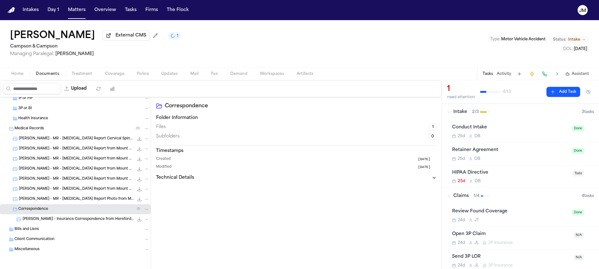
scroll to position [0, 0]
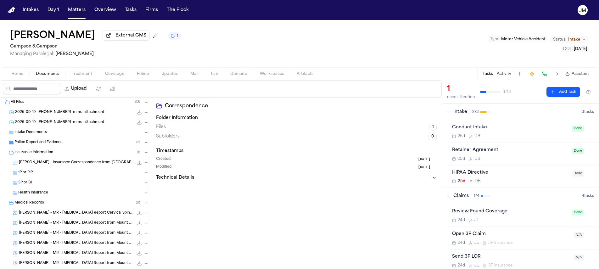
click at [40, 143] on span "Police Report and Evidence" at bounding box center [38, 142] width 48 height 5
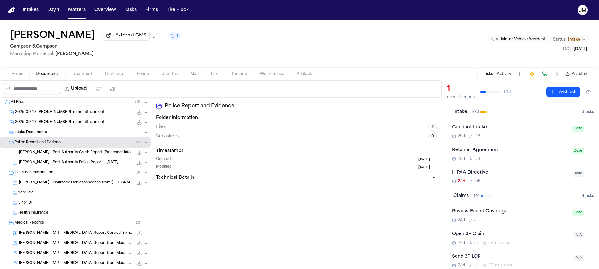
click at [59, 114] on span "2025-09-19_[PHONE_NUMBER]_mms_attachment" at bounding box center [59, 112] width 89 height 5
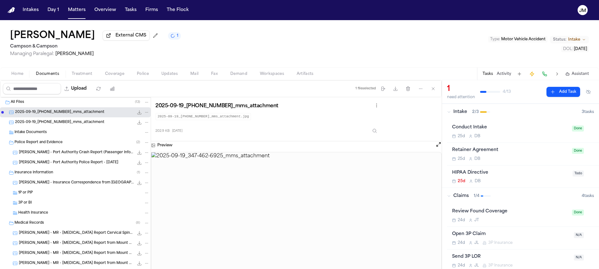
click at [59, 122] on span "2025-09-19_[PHONE_NUMBER]_mms_attachment" at bounding box center [59, 122] width 89 height 5
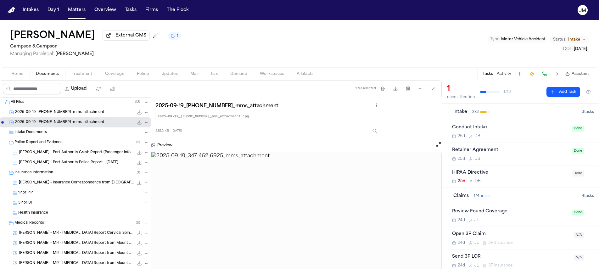
click at [20, 76] on span "Home" at bounding box center [17, 73] width 12 height 5
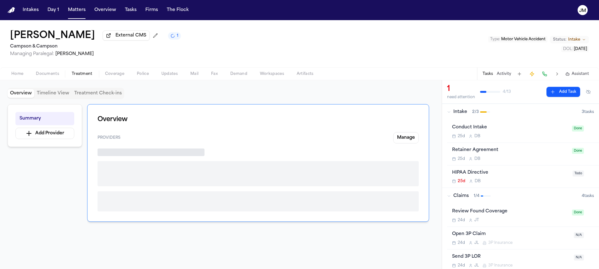
click at [88, 76] on span "Treatment" at bounding box center [82, 73] width 21 height 5
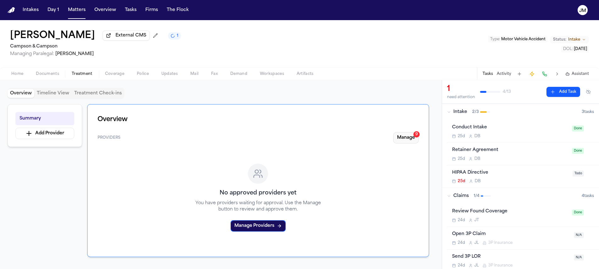
click at [413, 138] on button "Manage 9" at bounding box center [405, 137] width 25 height 11
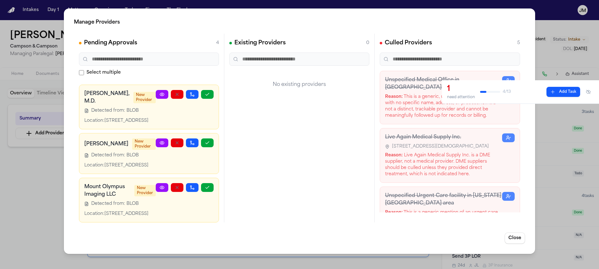
scroll to position [87, 0]
click at [205, 185] on icon "button" at bounding box center [207, 187] width 5 height 5
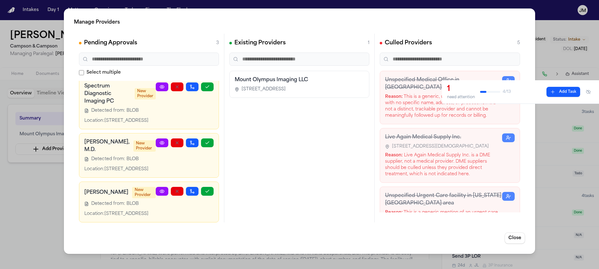
scroll to position [0, 0]
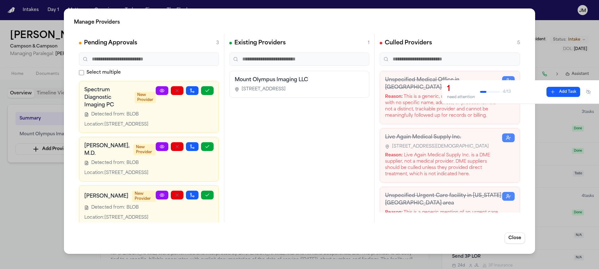
click at [160, 90] on icon at bounding box center [162, 90] width 5 height 5
click at [201, 91] on button "button" at bounding box center [207, 90] width 13 height 9
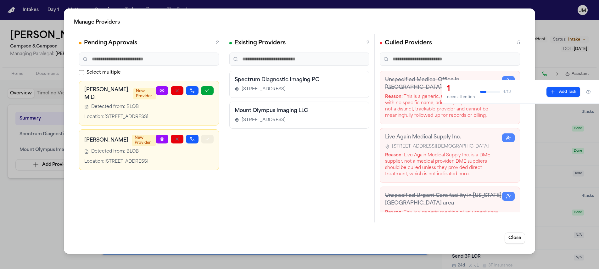
click at [204, 144] on button "button" at bounding box center [207, 139] width 13 height 9
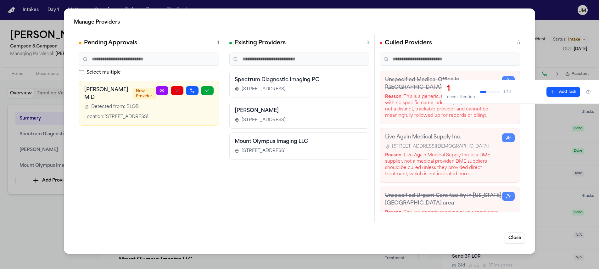
click at [162, 90] on icon at bounding box center [162, 90] width 5 height 5
click at [180, 93] on button "button" at bounding box center [177, 90] width 13 height 9
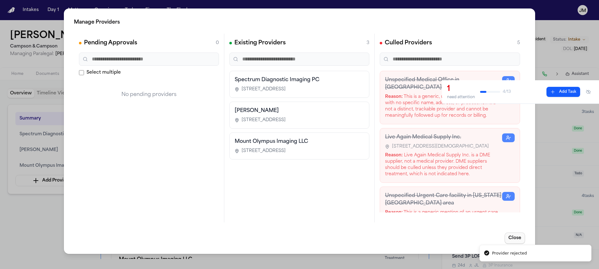
click at [513, 236] on button "Close" at bounding box center [515, 238] width 20 height 11
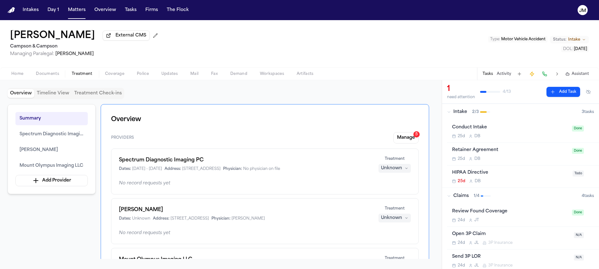
click at [406, 169] on icon "button" at bounding box center [407, 168] width 4 height 4
click at [396, 193] on span "Completed" at bounding box center [386, 194] width 25 height 6
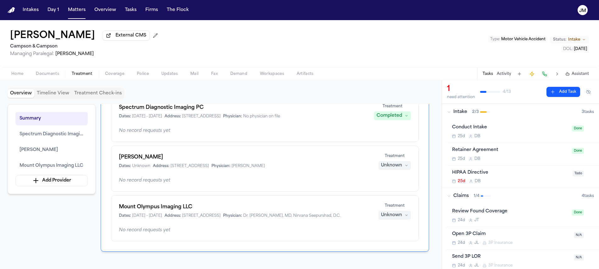
scroll to position [58, 0]
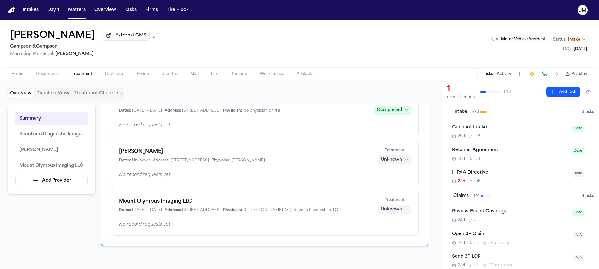
click at [387, 164] on button "Unknown" at bounding box center [395, 159] width 32 height 9
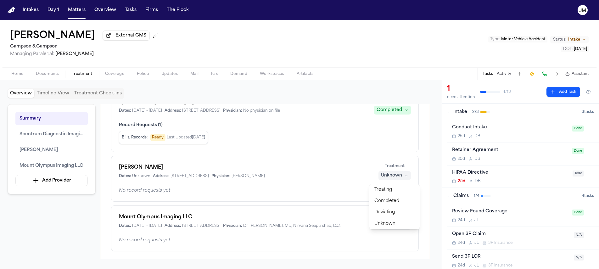
click at [393, 170] on div "Treatment Unknown" at bounding box center [394, 172] width 33 height 16
click at [394, 177] on div "Unknown" at bounding box center [391, 175] width 21 height 6
click at [389, 204] on span "Completed" at bounding box center [386, 201] width 25 height 6
click at [400, 227] on div "Unknown" at bounding box center [391, 225] width 21 height 6
click at [387, 196] on span "Completed" at bounding box center [386, 197] width 25 height 6
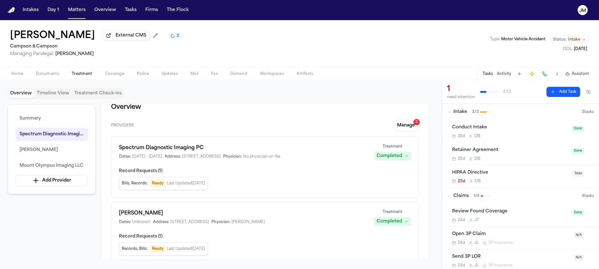
scroll to position [7, 0]
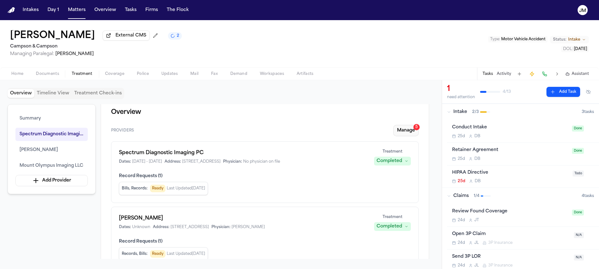
click at [405, 136] on button "Manage 5" at bounding box center [405, 130] width 25 height 11
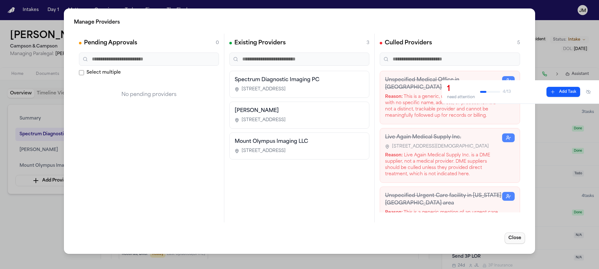
click at [509, 235] on button "Close" at bounding box center [515, 238] width 20 height 11
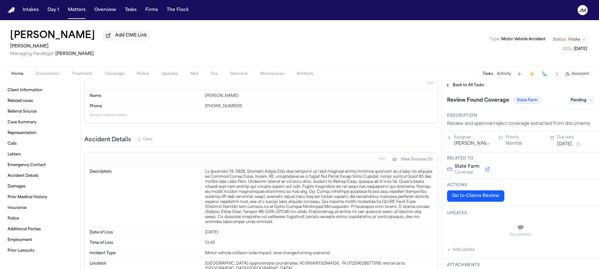
scroll to position [437, 0]
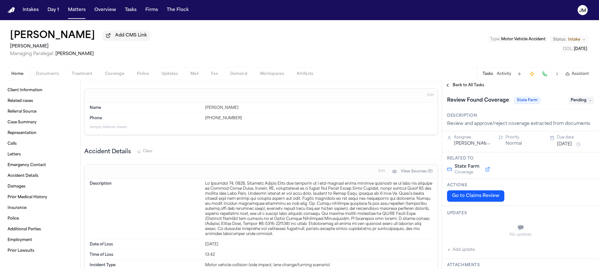
click at [82, 76] on span "Treatment" at bounding box center [82, 73] width 21 height 5
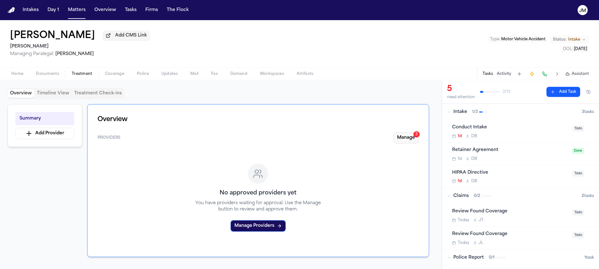
click at [406, 143] on button "Manage 3" at bounding box center [405, 137] width 25 height 11
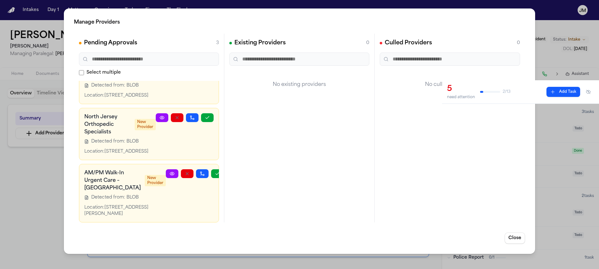
scroll to position [34, 0]
click at [555, 24] on div "Manage Providers Pending Approvals 3 Select multiple Holy Name Medical Center N…" at bounding box center [299, 134] width 599 height 269
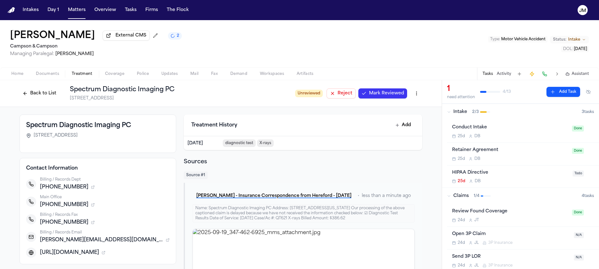
scroll to position [52, 0]
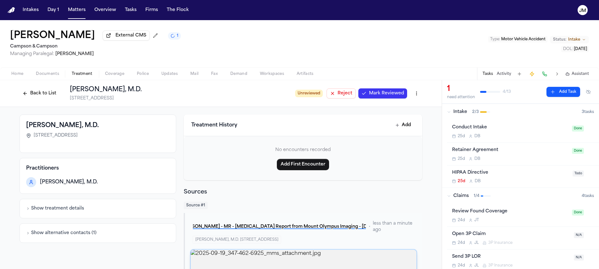
scroll to position [72, 0]
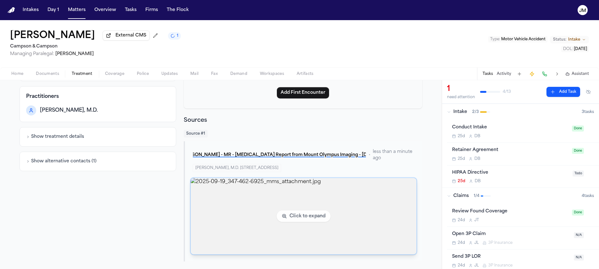
click at [340, 210] on img "View image 2025-09-19_347-462-6925_mms_attachment.jpg" at bounding box center [304, 216] width 226 height 76
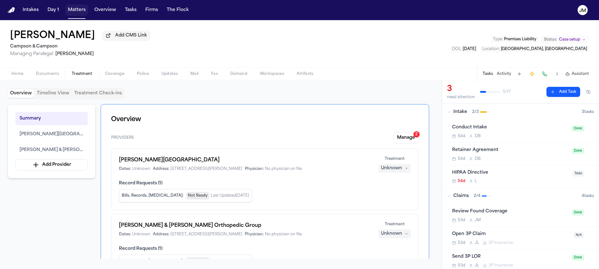
click at [82, 12] on button "Matters" at bounding box center [76, 9] width 23 height 11
click at [73, 8] on button "Matters" at bounding box center [76, 9] width 23 height 11
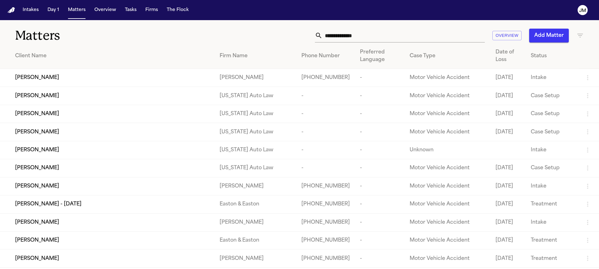
click at [359, 41] on input "text" at bounding box center [404, 36] width 162 height 14
click at [359, 39] on input "text" at bounding box center [404, 36] width 162 height 14
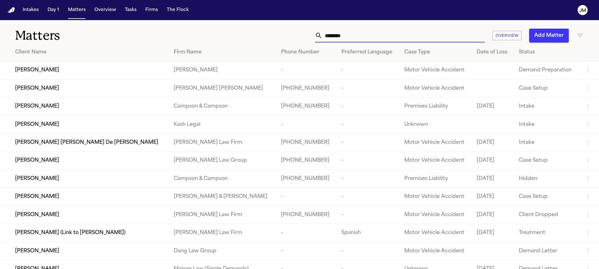
type input "********"
click at [160, 83] on td "Jennifer Wright" at bounding box center [84, 88] width 169 height 18
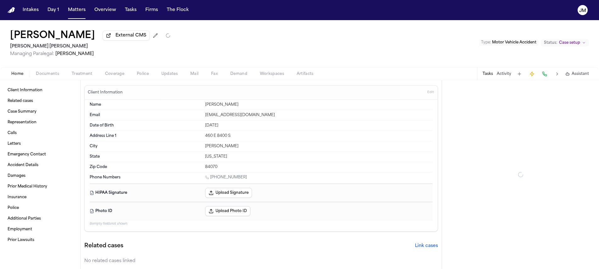
scroll to position [53, 0]
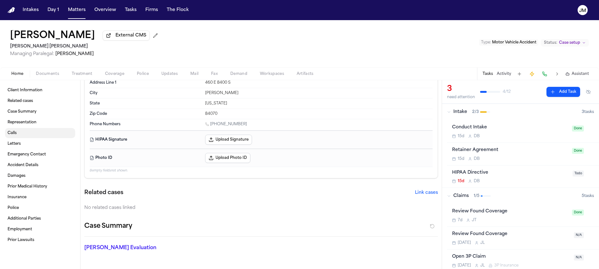
click at [47, 131] on link "Calls" at bounding box center [40, 133] width 70 height 10
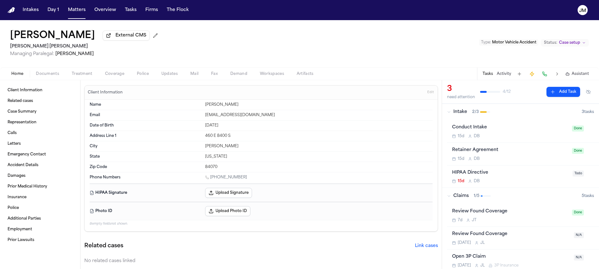
click at [113, 76] on span "Coverage" at bounding box center [114, 73] width 19 height 5
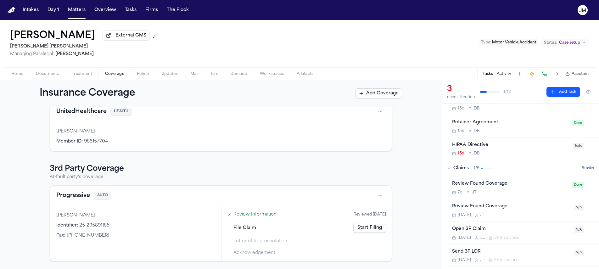
scroll to position [46, 0]
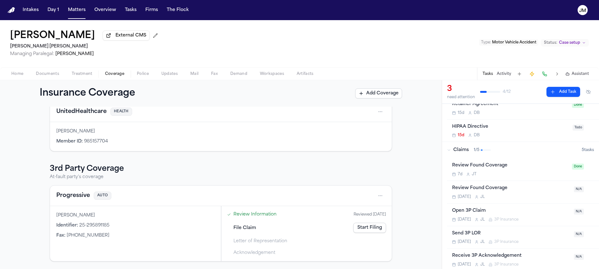
click at [535, 194] on div "Review Found Coverage Tomorrow J L" at bounding box center [511, 192] width 118 height 15
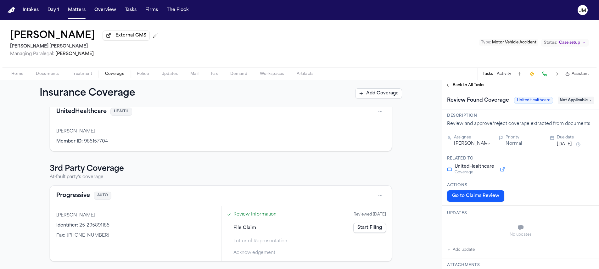
click at [464, 88] on span "Back to All Tasks" at bounding box center [468, 85] width 31 height 5
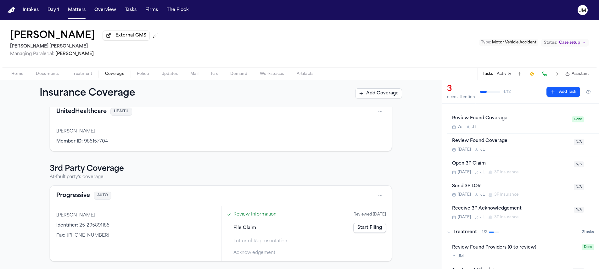
scroll to position [93, 0]
click at [547, 167] on div "Open 3P Claim" at bounding box center [511, 163] width 118 height 7
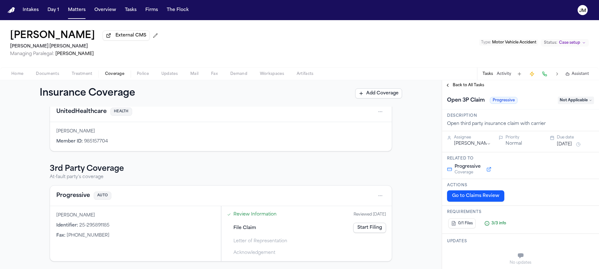
click at [564, 100] on span "Not Applicable" at bounding box center [576, 101] width 36 height 8
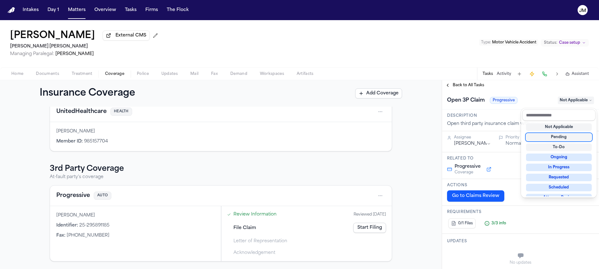
click at [554, 133] on div "Pending" at bounding box center [559, 137] width 66 height 8
click at [467, 88] on div "**********" at bounding box center [520, 174] width 157 height 189
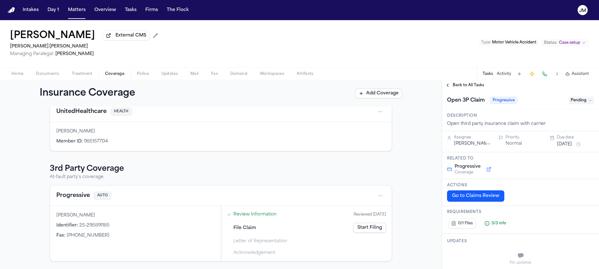
click at [470, 87] on span "Back to All Tasks" at bounding box center [468, 85] width 31 height 5
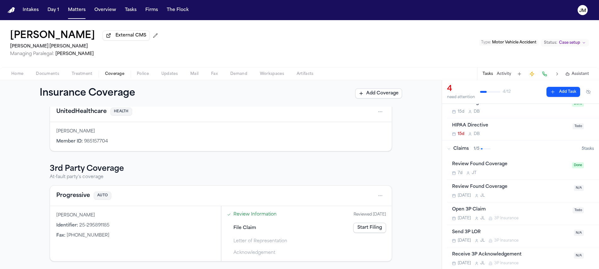
scroll to position [89, 0]
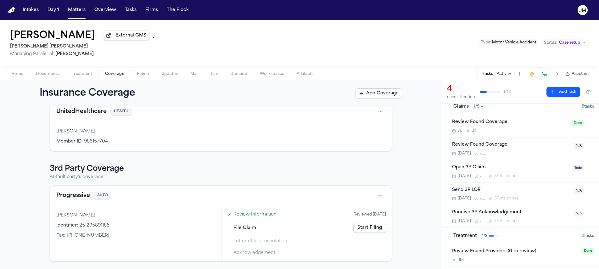
click at [528, 194] on div "Send 3P LOR" at bounding box center [511, 190] width 118 height 7
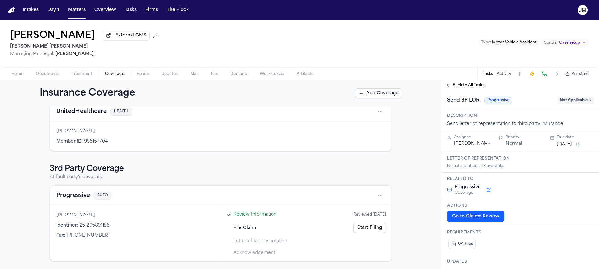
click at [562, 98] on div "Send 3P LOR Progressive Not Applicable" at bounding box center [520, 100] width 147 height 10
click at [562, 100] on span "Not Applicable" at bounding box center [576, 101] width 36 height 8
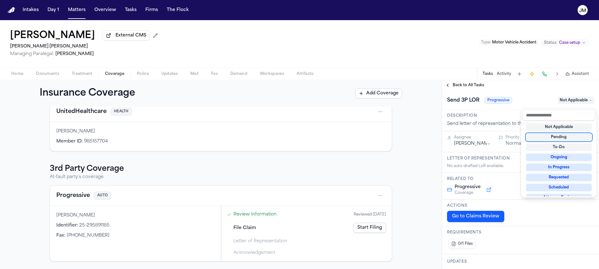
click at [554, 137] on div "Pending" at bounding box center [559, 137] width 66 height 8
click at [526, 97] on div "Send 3P LOR Progressive Pending" at bounding box center [520, 100] width 147 height 10
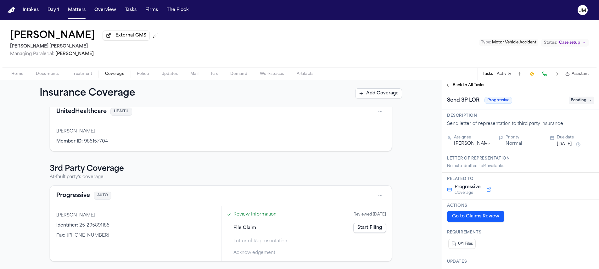
click at [472, 87] on span "Back to All Tasks" at bounding box center [468, 85] width 31 height 5
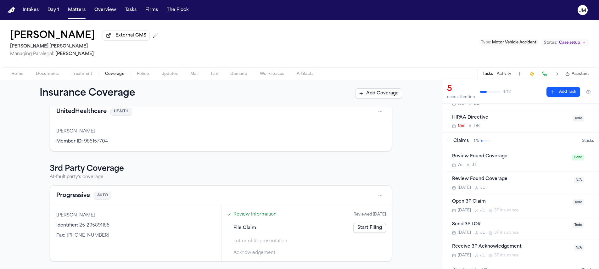
scroll to position [75, 0]
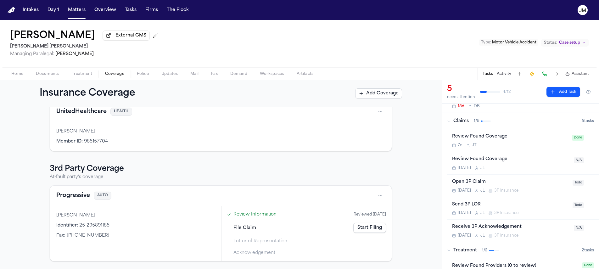
click at [529, 234] on div "Tomorrow J L 3P Insurance" at bounding box center [511, 235] width 118 height 5
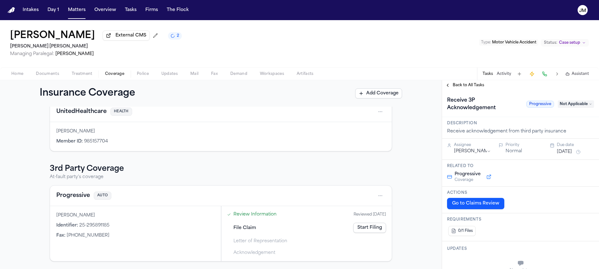
click at [566, 107] on span "Not Applicable" at bounding box center [576, 104] width 36 height 8
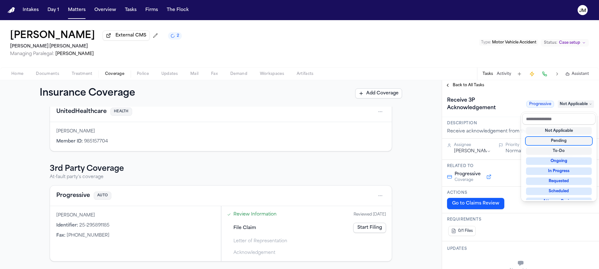
click at [566, 143] on div "Pending" at bounding box center [559, 141] width 66 height 8
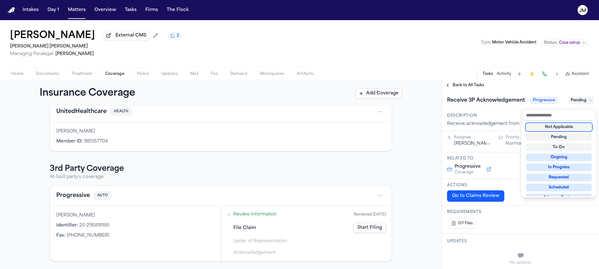
click at [452, 88] on div "**********" at bounding box center [520, 174] width 157 height 189
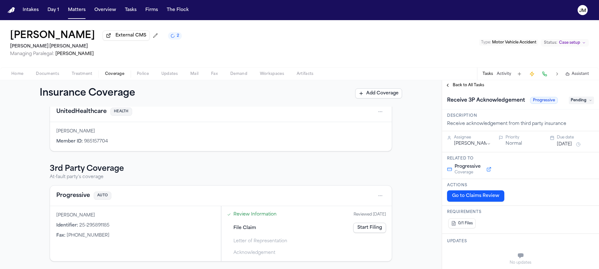
click at [462, 88] on span "Back to All Tasks" at bounding box center [468, 85] width 31 height 5
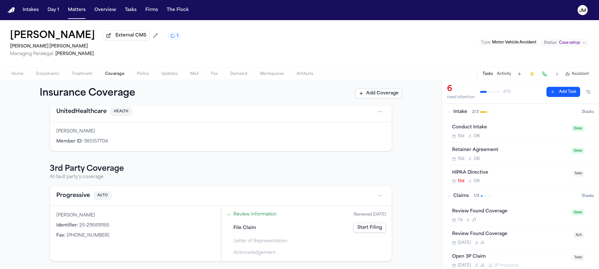
click at [24, 80] on div "Home Documents Treatment Coverage Police Updates Mail Fax Demand Workspaces Art…" at bounding box center [299, 73] width 599 height 13
click at [20, 76] on span "Home" at bounding box center [17, 73] width 12 height 5
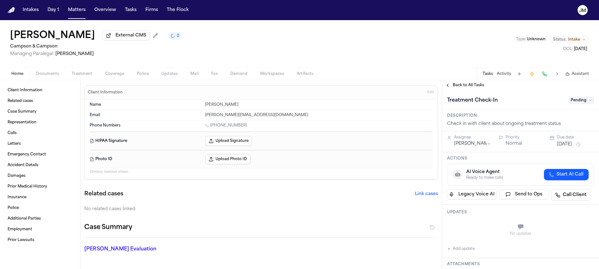
click at [93, 78] on span "button" at bounding box center [82, 77] width 28 height 1
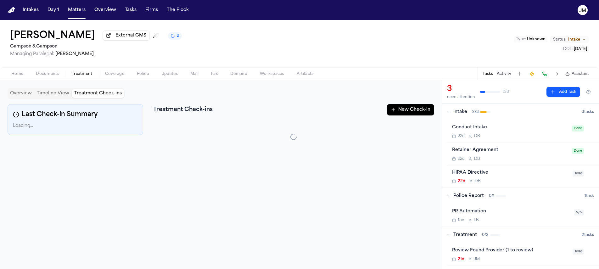
click at [94, 95] on button "Treatment Check-ins" at bounding box center [98, 93] width 53 height 9
click at [400, 114] on button "New Check-in" at bounding box center [410, 109] width 47 height 11
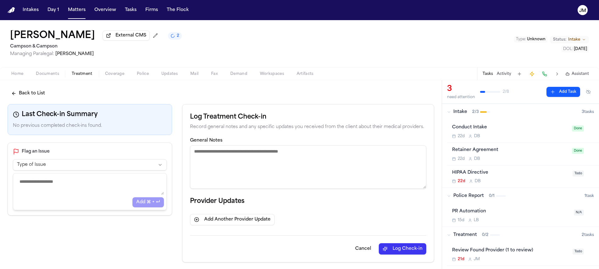
click at [231, 163] on textarea "General Notes" at bounding box center [308, 166] width 236 height 43
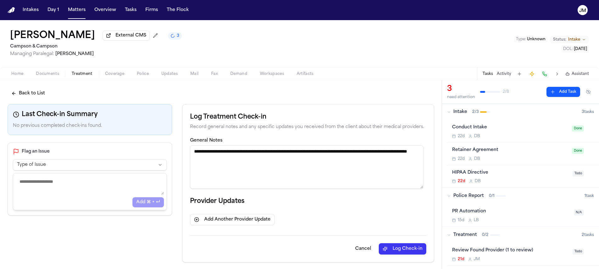
type textarea "**********"
click at [411, 255] on button "Log Check-in" at bounding box center [403, 248] width 48 height 11
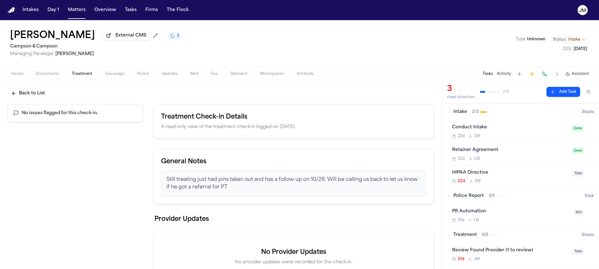
click at [34, 90] on button "Back to List" at bounding box center [28, 93] width 41 height 11
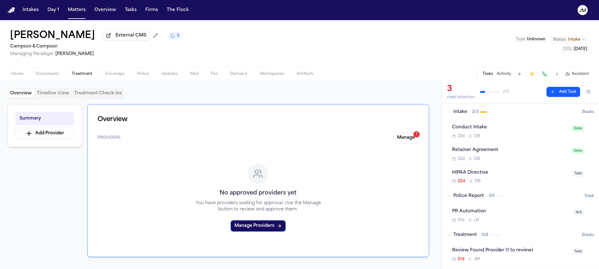
click at [29, 91] on button "Overview" at bounding box center [21, 93] width 27 height 9
click at [402, 137] on button "Manage 1" at bounding box center [405, 137] width 25 height 11
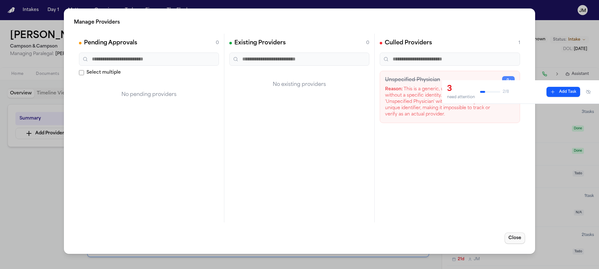
click at [516, 237] on button "Close" at bounding box center [515, 238] width 20 height 11
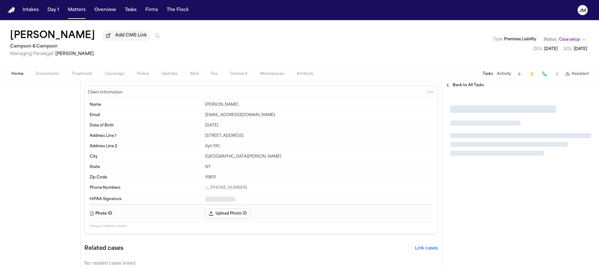
type textarea "*"
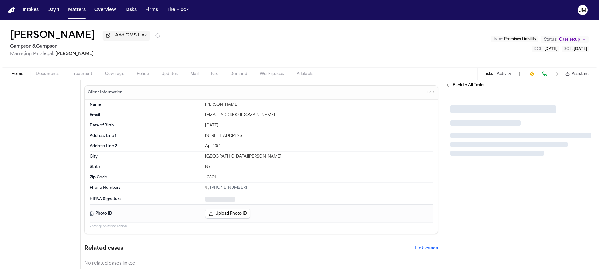
type textarea "*"
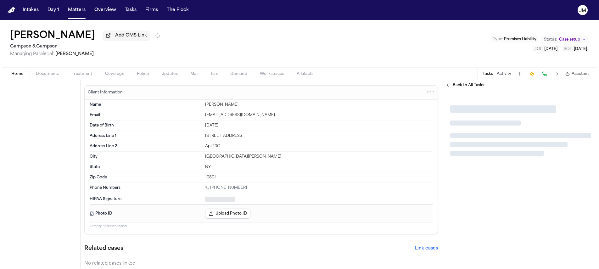
type textarea "*"
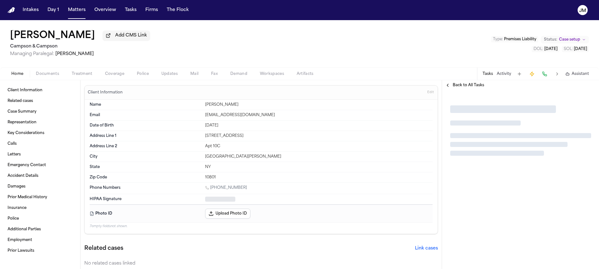
type textarea "*"
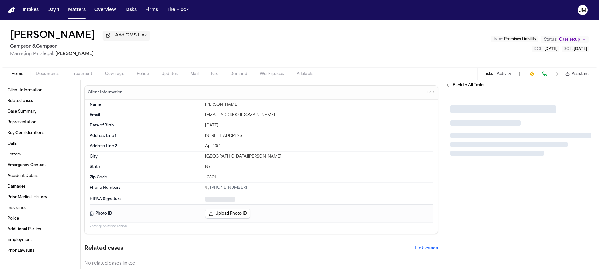
type textarea "*"
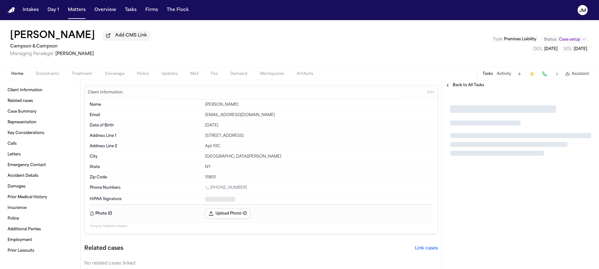
type textarea "*"
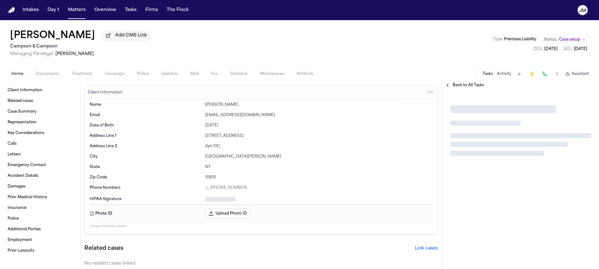
type textarea "*"
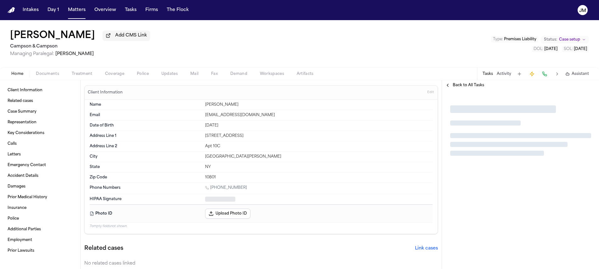
type textarea "*"
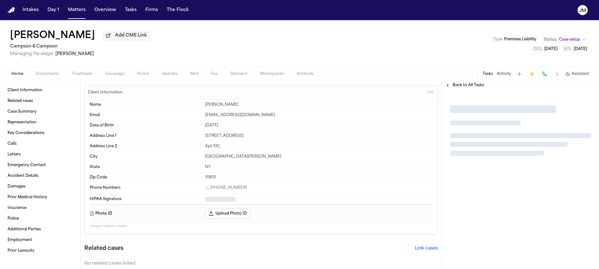
type textarea "*"
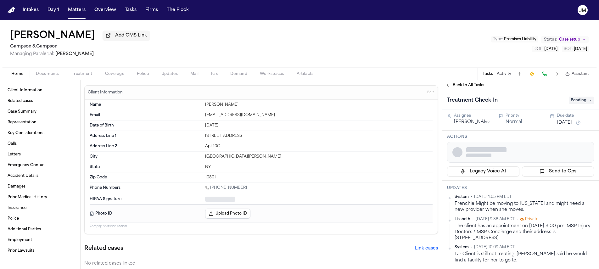
type textarea "*"
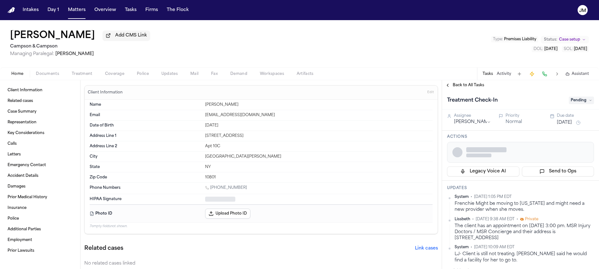
type textarea "*"
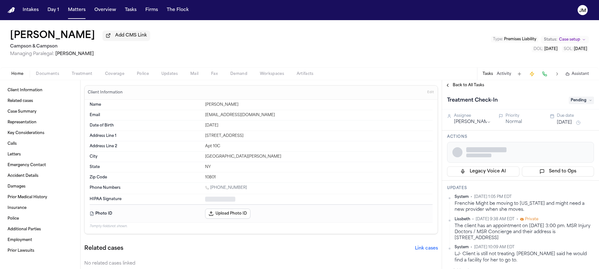
type textarea "*"
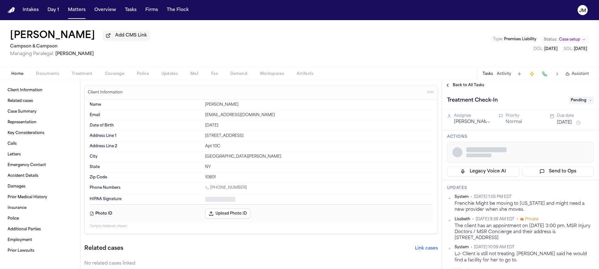
type textarea "*"
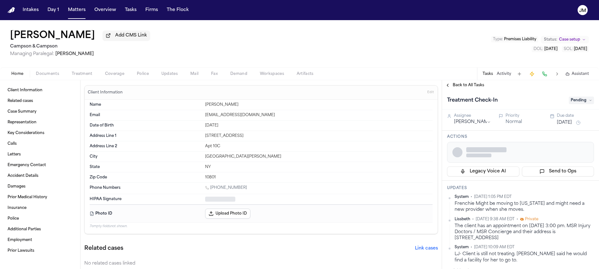
type textarea "*"
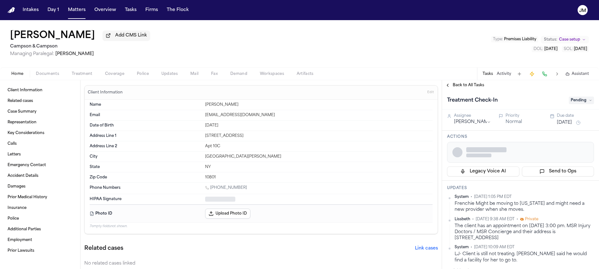
type textarea "*"
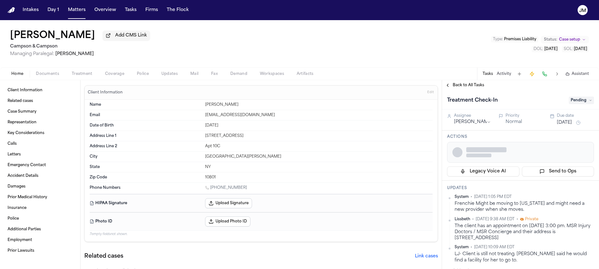
type textarea "*"
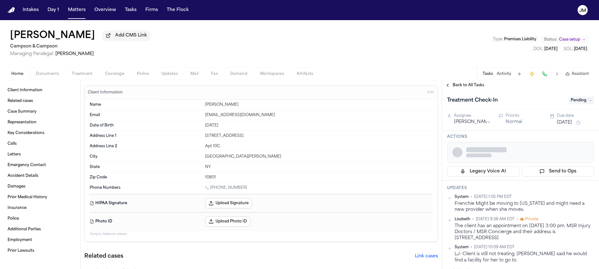
type textarea "*"
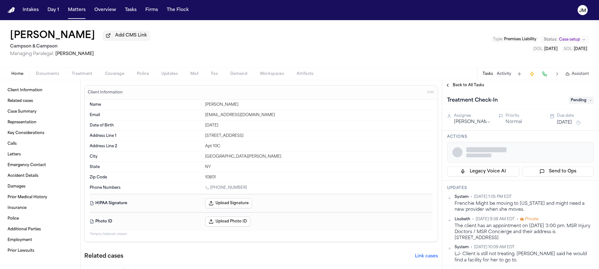
type textarea "*"
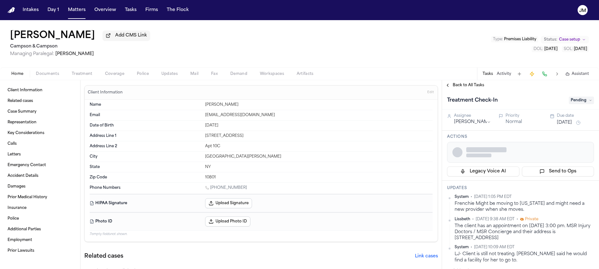
type textarea "*"
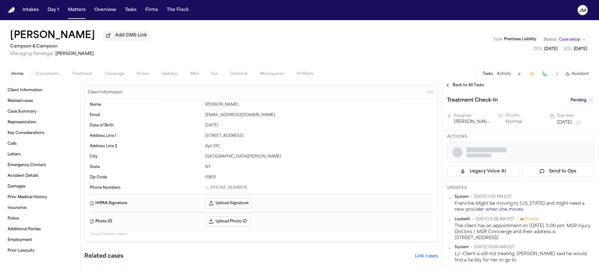
type textarea "*"
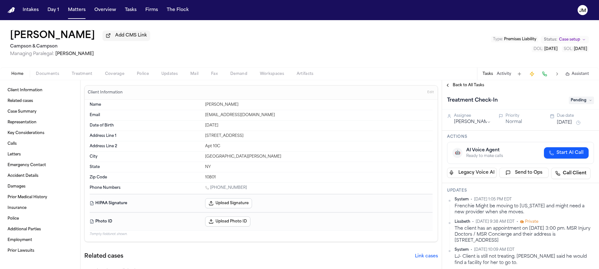
type textarea "*"
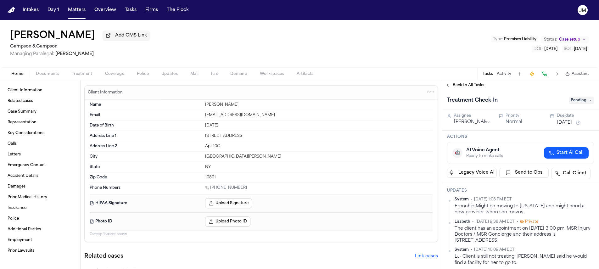
type textarea "*"
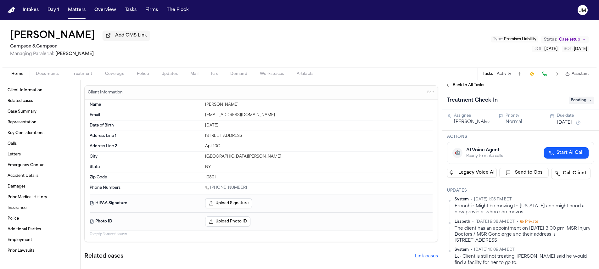
type textarea "*"
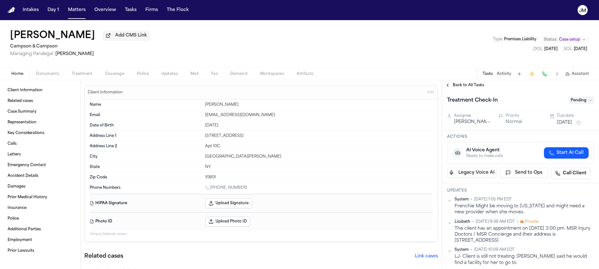
type textarea "*"
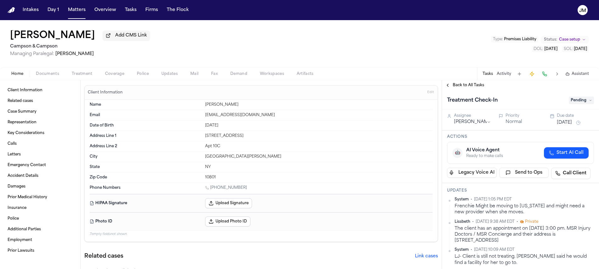
type textarea "*"
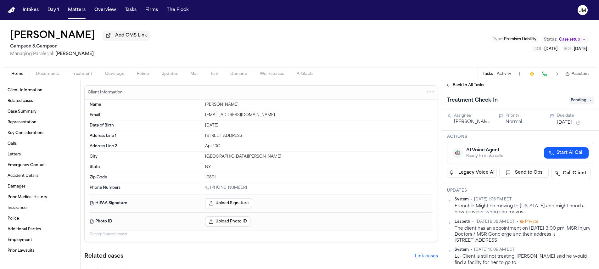
type textarea "*"
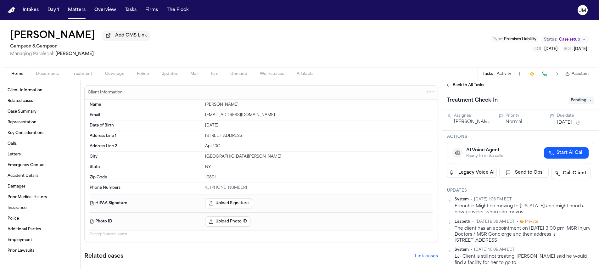
type textarea "*"
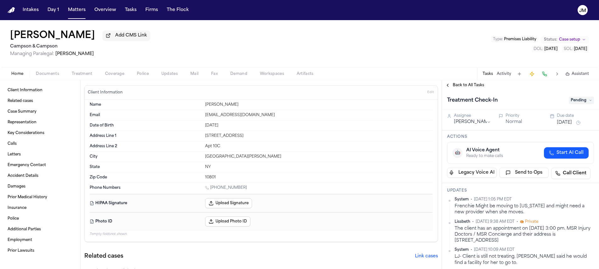
type textarea "*"
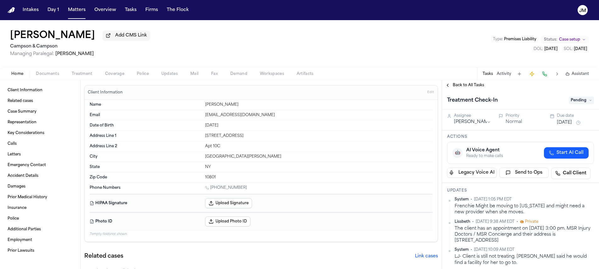
type textarea "*"
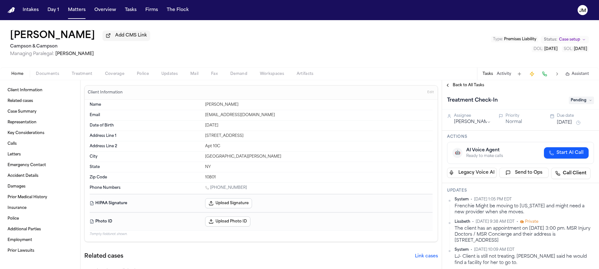
type textarea "*"
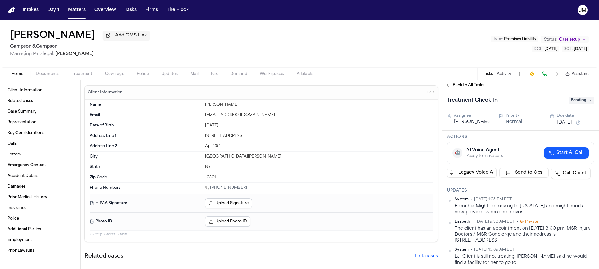
type textarea "*"
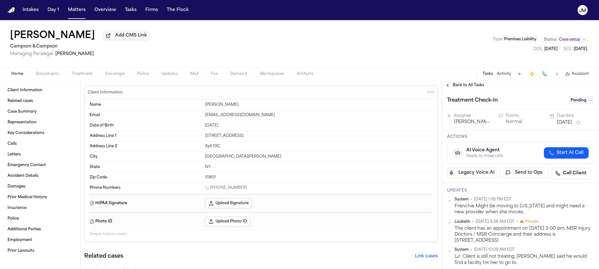
type textarea "*"
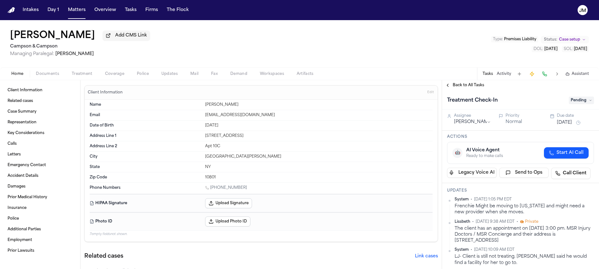
type textarea "*"
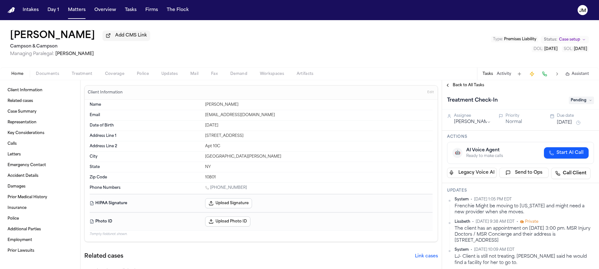
type textarea "*"
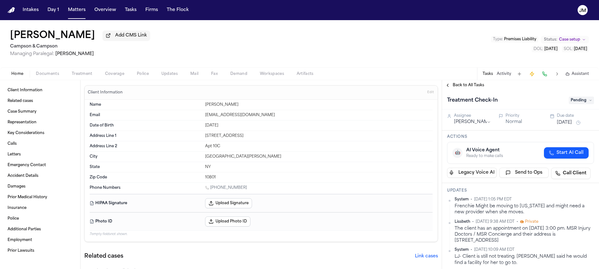
type textarea "*"
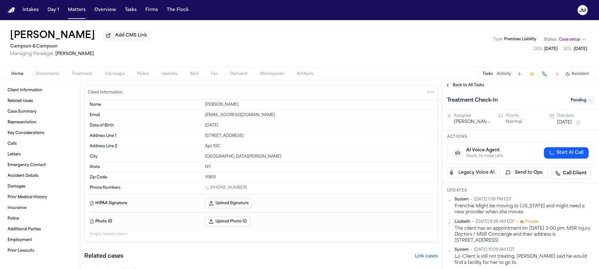
type textarea "*"
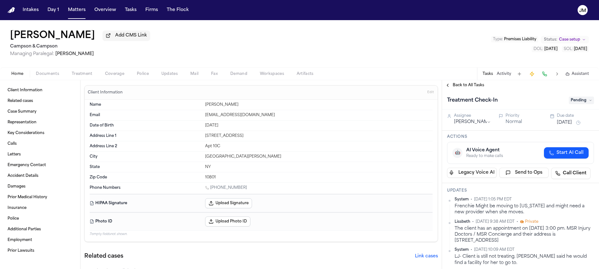
type textarea "*"
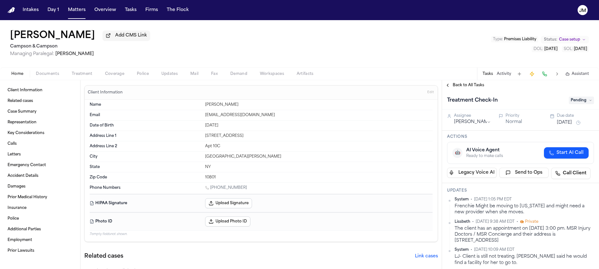
type textarea "*"
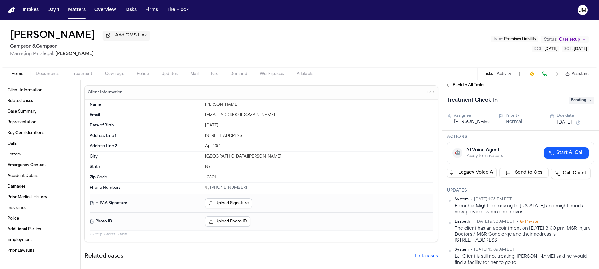
type textarea "*"
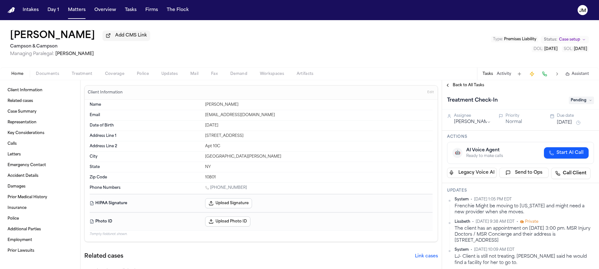
type textarea "*"
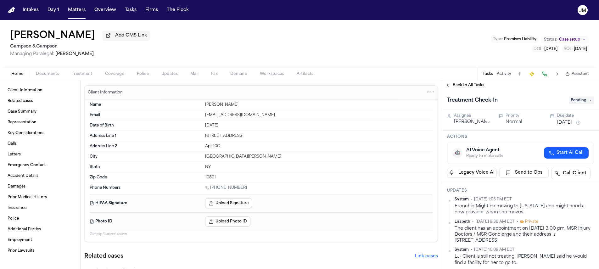
type textarea "*"
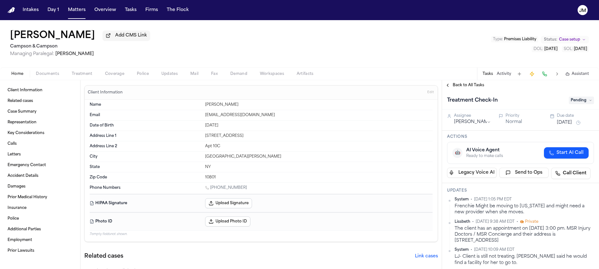
type textarea "*"
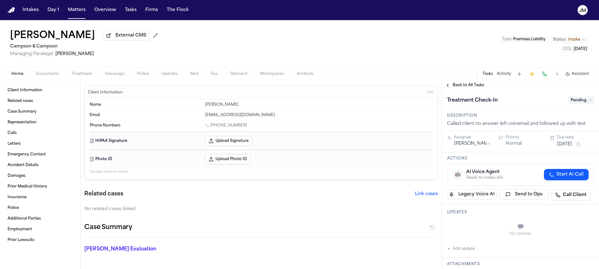
click at [82, 75] on span "Treatment" at bounding box center [82, 73] width 21 height 5
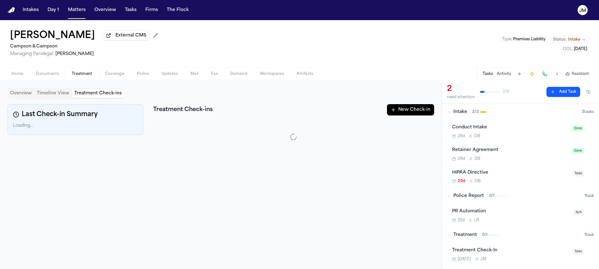
click at [86, 95] on button "Treatment Check-ins" at bounding box center [98, 93] width 53 height 9
click at [409, 110] on button "New Check-in" at bounding box center [410, 109] width 47 height 11
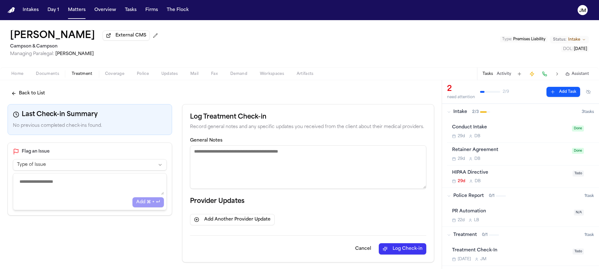
click at [258, 160] on textarea "General Notes" at bounding box center [308, 166] width 236 height 43
click at [274, 154] on textarea "**********" at bounding box center [307, 166] width 234 height 43
click at [302, 155] on textarea "**********" at bounding box center [307, 166] width 234 height 43
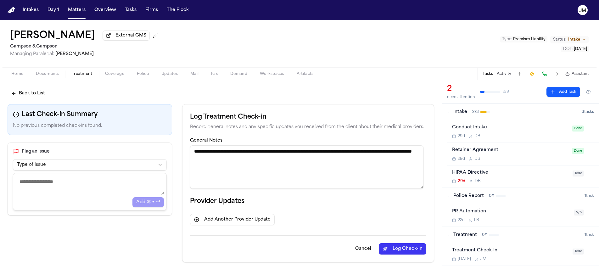
type textarea "**********"
click at [388, 246] on button "Log Check-in" at bounding box center [403, 248] width 48 height 11
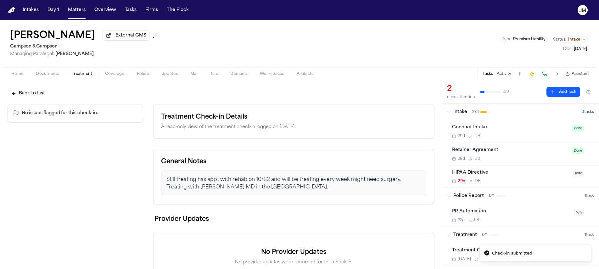
click at [40, 94] on button "Back to List" at bounding box center [28, 93] width 41 height 11
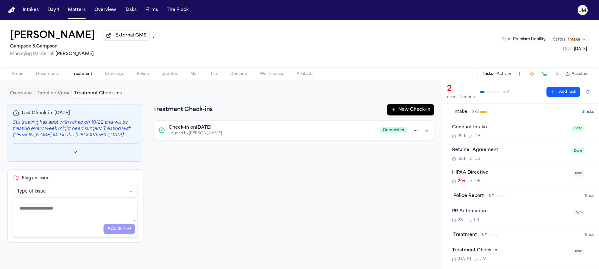
scroll to position [116, 0]
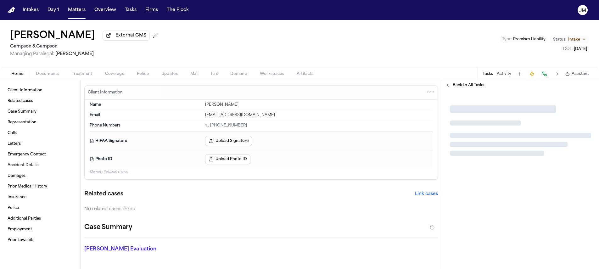
click at [84, 78] on span "button" at bounding box center [82, 77] width 28 height 1
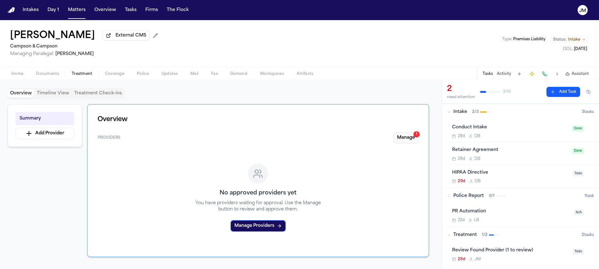
click at [408, 139] on button "Manage 1" at bounding box center [405, 137] width 25 height 11
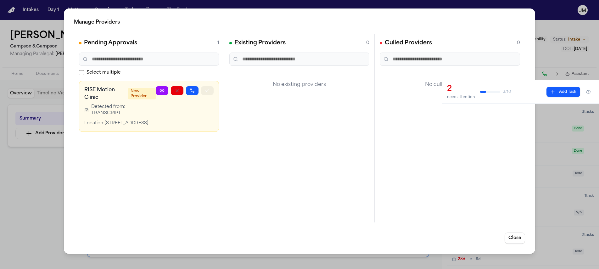
click at [206, 92] on icon "button" at bounding box center [207, 90] width 5 height 5
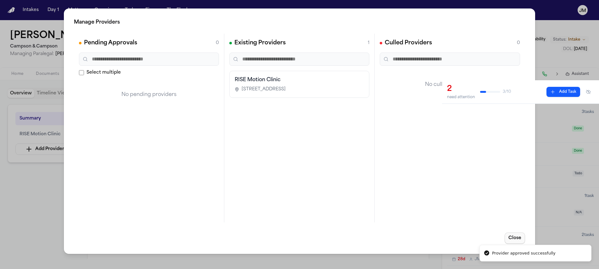
click at [508, 235] on button "Close" at bounding box center [515, 238] width 20 height 11
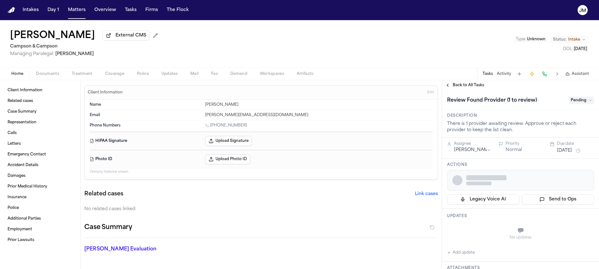
click at [118, 75] on span "Coverage" at bounding box center [114, 73] width 19 height 5
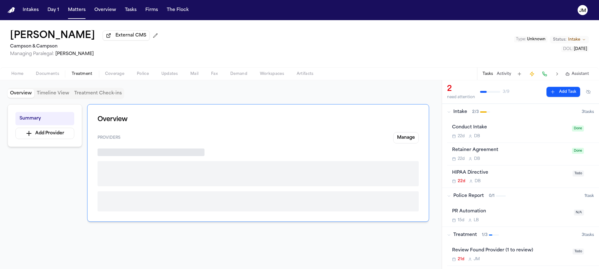
click at [82, 76] on span "Treatment" at bounding box center [82, 73] width 21 height 5
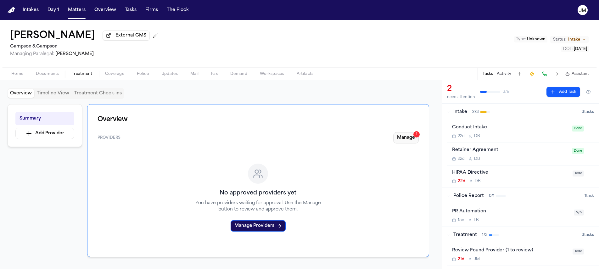
click at [413, 137] on button "Manage 1" at bounding box center [405, 137] width 25 height 11
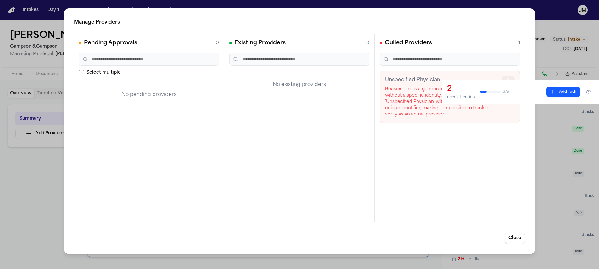
click at [509, 81] on icon "button" at bounding box center [508, 80] width 5 height 5
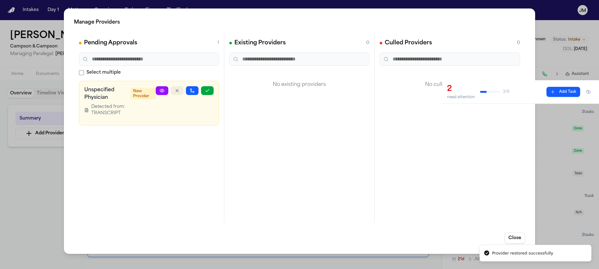
click at [176, 92] on icon "button" at bounding box center [177, 90] width 5 height 5
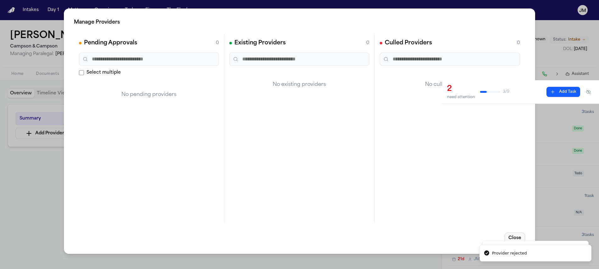
click at [512, 237] on button "Close" at bounding box center [515, 238] width 20 height 11
